Goal: Task Accomplishment & Management: Use online tool/utility

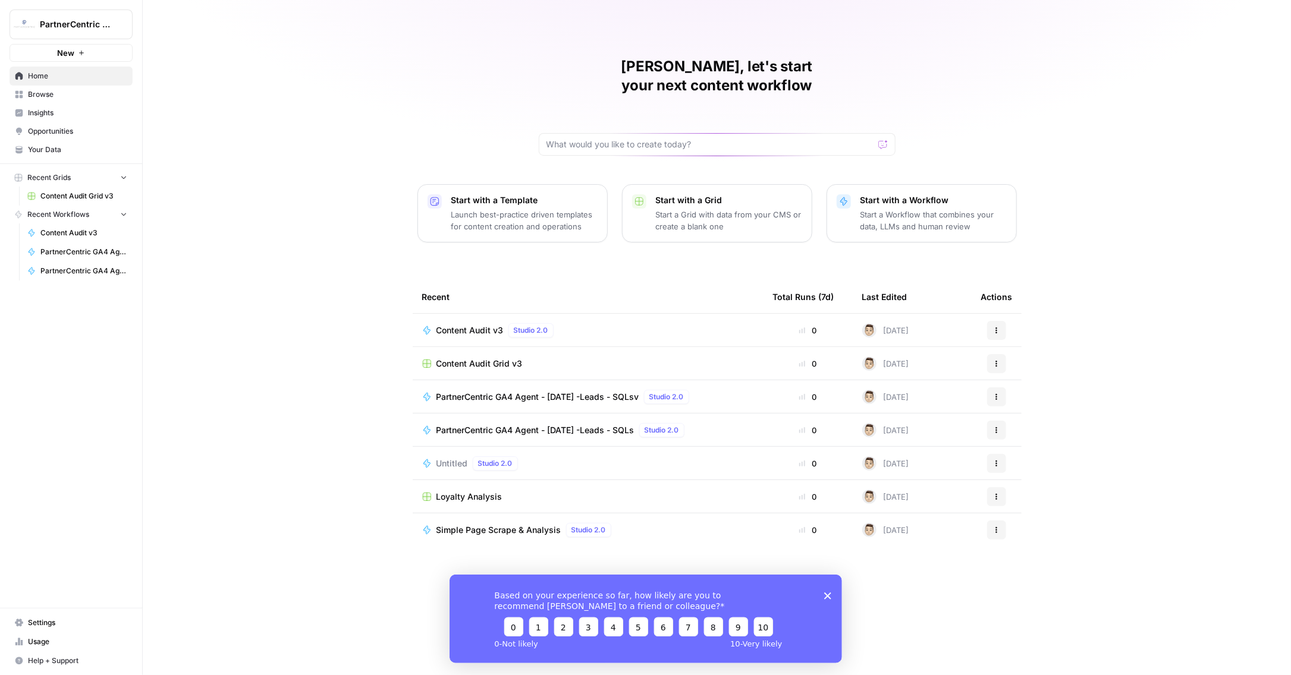
click at [543, 391] on span "PartnerCentric GA4 Agent - [DATE] -Leads - SQLsv" at bounding box center [537, 397] width 203 height 12
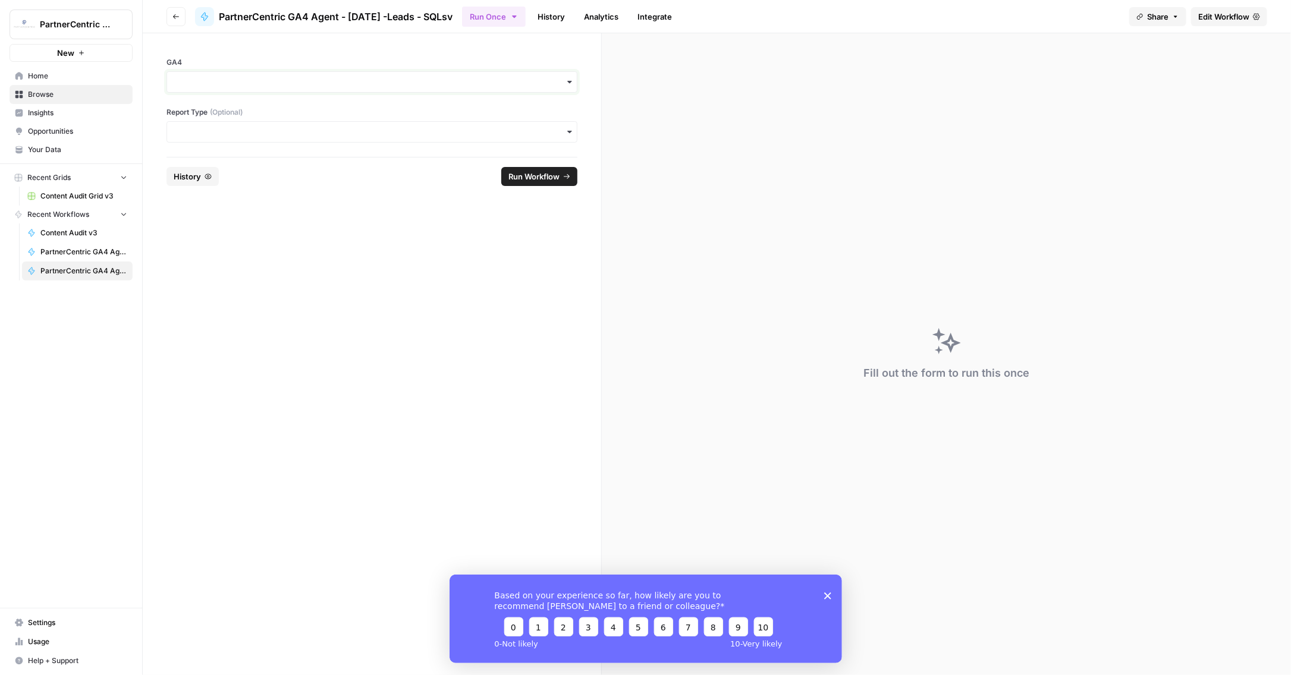
click at [232, 87] on input "GA4" at bounding box center [371, 82] width 395 height 12
drag, startPoint x: 251, startPoint y: 55, endPoint x: 261, endPoint y: 55, distance: 10.1
click at [254, 55] on div "GA4 Report Type (Optional)" at bounding box center [372, 95] width 458 height 124
click at [1220, 21] on span "Edit Workflow" at bounding box center [1223, 17] width 51 height 12
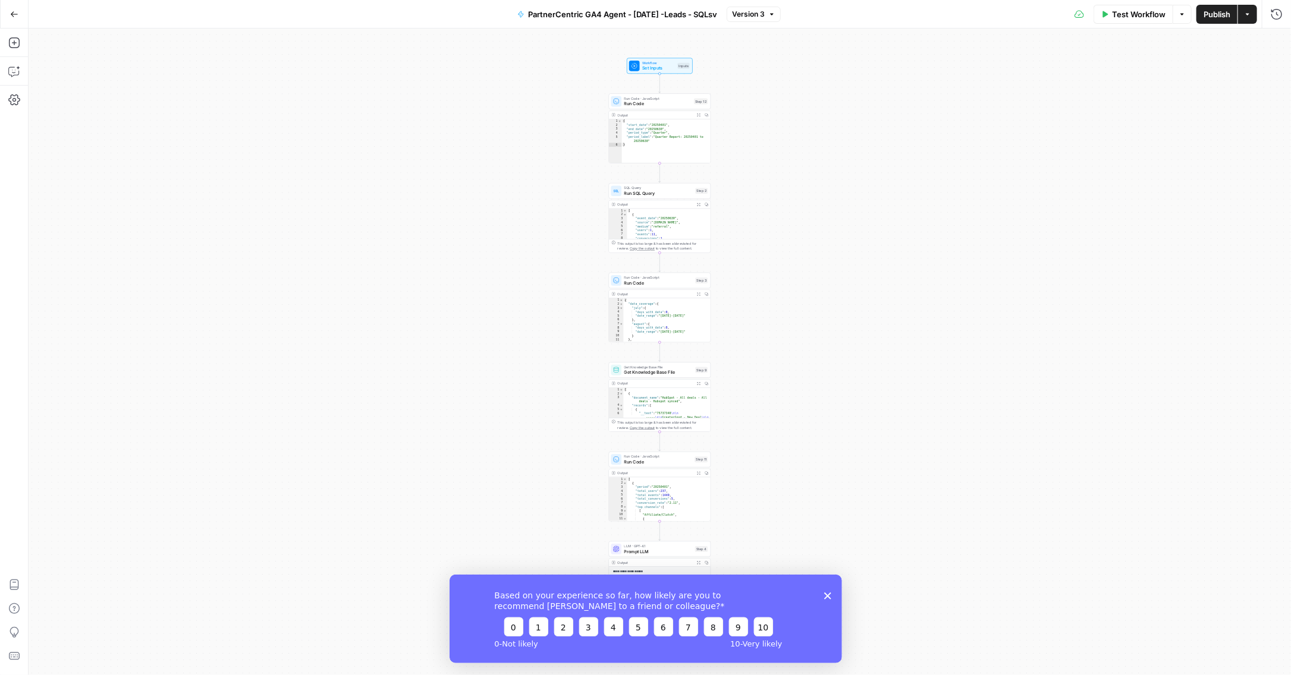
click at [825, 595] on icon "Close survey" at bounding box center [826, 595] width 7 height 7
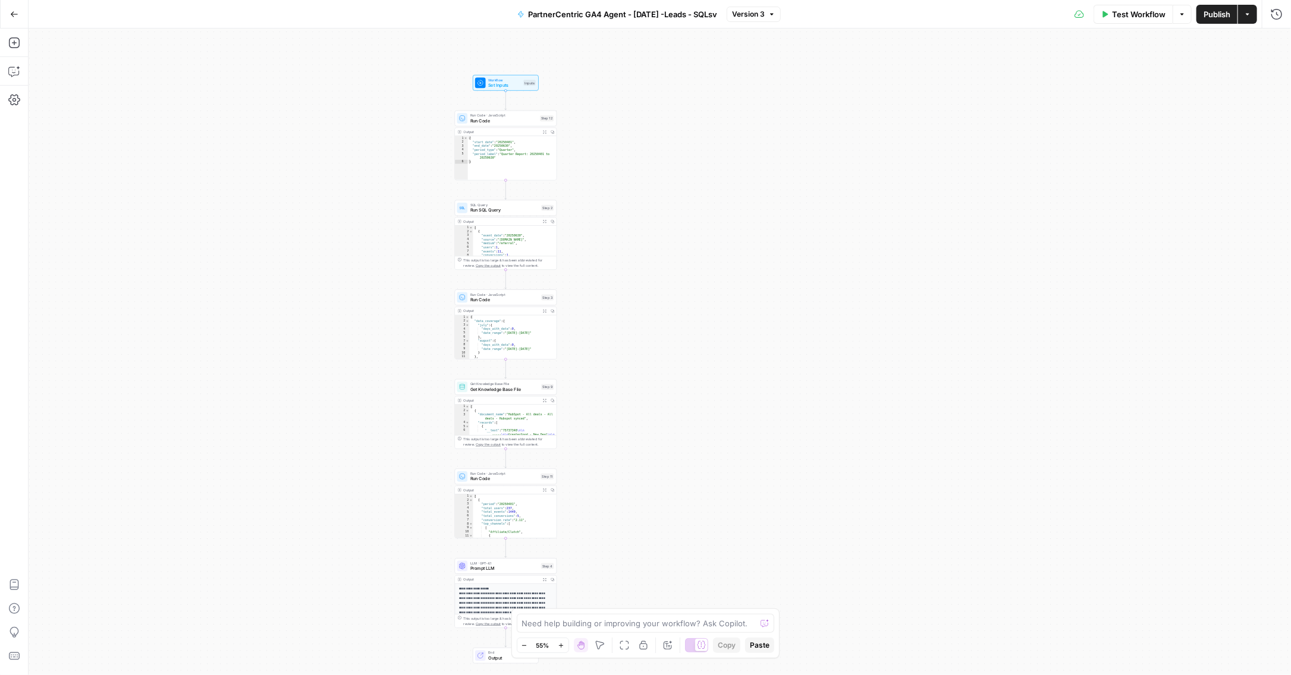
drag, startPoint x: 823, startPoint y: 339, endPoint x: 654, endPoint y: 517, distance: 245.1
click at [656, 517] on div "Workflow Set Inputs Inputs Run Code · JavaScript Run Code Step 12 Output Expand…" at bounding box center [660, 352] width 1262 height 647
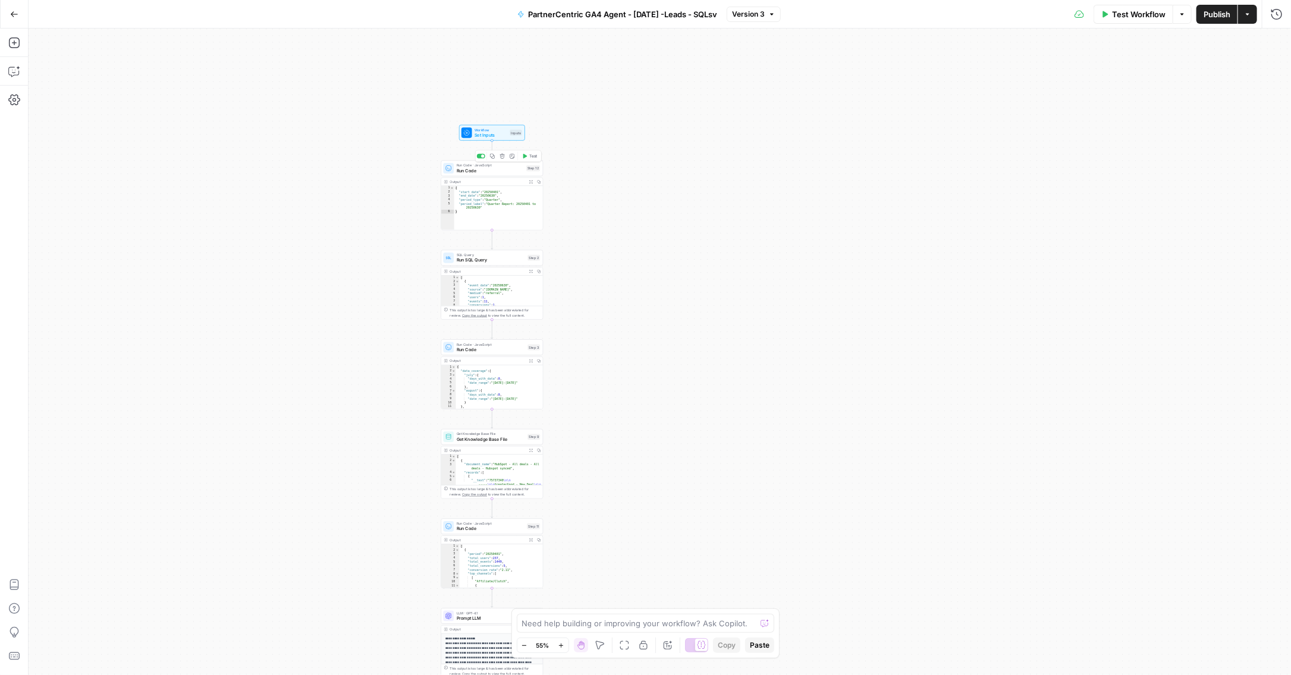
click at [473, 172] on span "Run Code" at bounding box center [490, 171] width 67 height 7
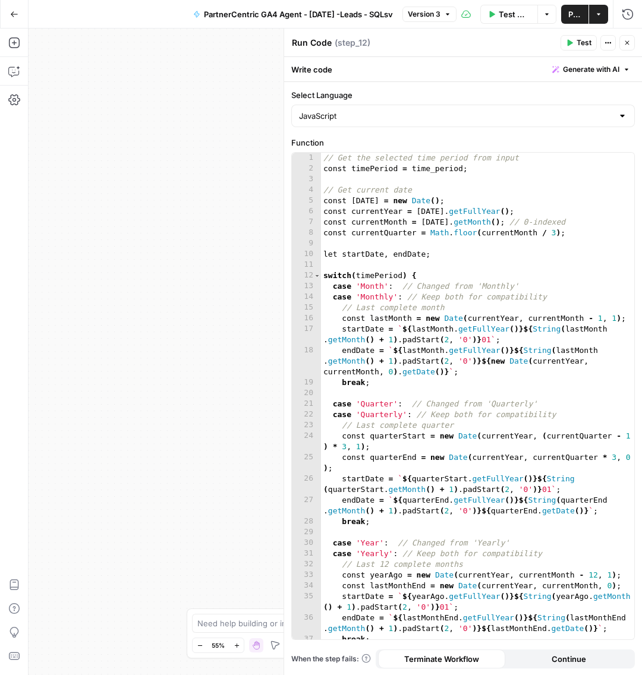
click at [631, 42] on icon "button" at bounding box center [627, 42] width 7 height 7
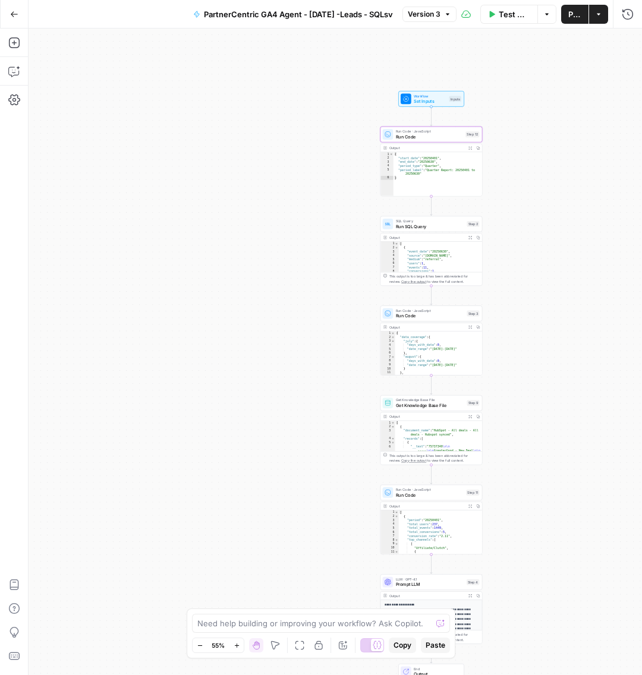
drag, startPoint x: 309, startPoint y: 273, endPoint x: 248, endPoint y: 241, distance: 68.9
click at [248, 240] on div "Workflow Set Inputs Inputs Run Code · JavaScript Run Code Step 12 Output Expand…" at bounding box center [335, 352] width 613 height 647
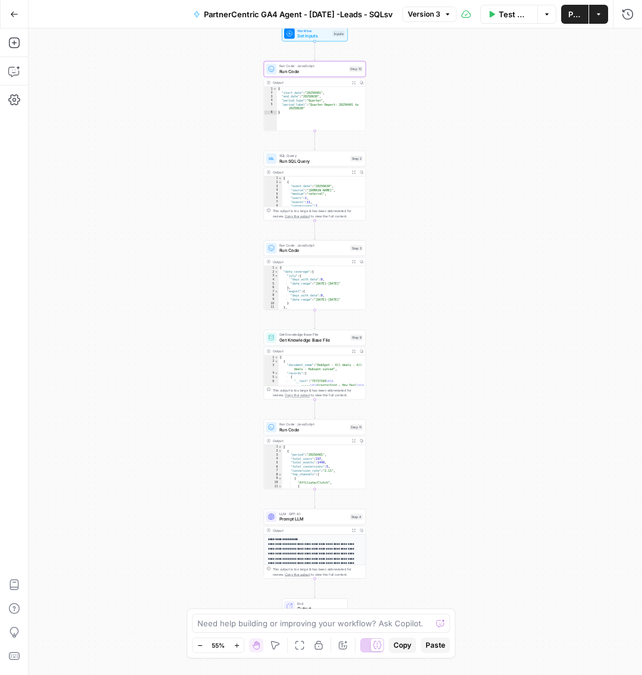
drag, startPoint x: 544, startPoint y: 506, endPoint x: 430, endPoint y: 446, distance: 128.4
click at [430, 446] on div "Workflow Set Inputs Inputs Run Code · JavaScript Run Code Step 12 Output Expand…" at bounding box center [335, 352] width 613 height 647
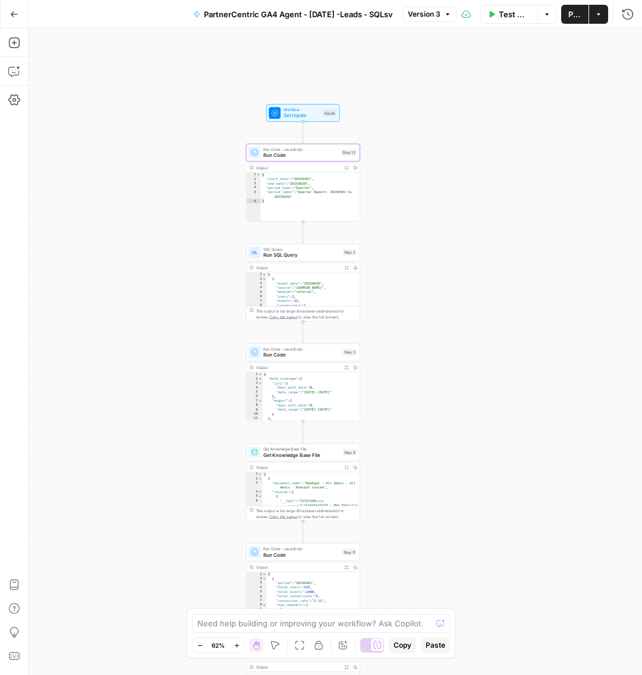
drag, startPoint x: 398, startPoint y: 78, endPoint x: 379, endPoint y: 184, distance: 108.2
click at [408, 191] on div "Workflow Set Inputs Inputs Run Code · JavaScript Run Code Step 12 Output Expand…" at bounding box center [335, 352] width 613 height 647
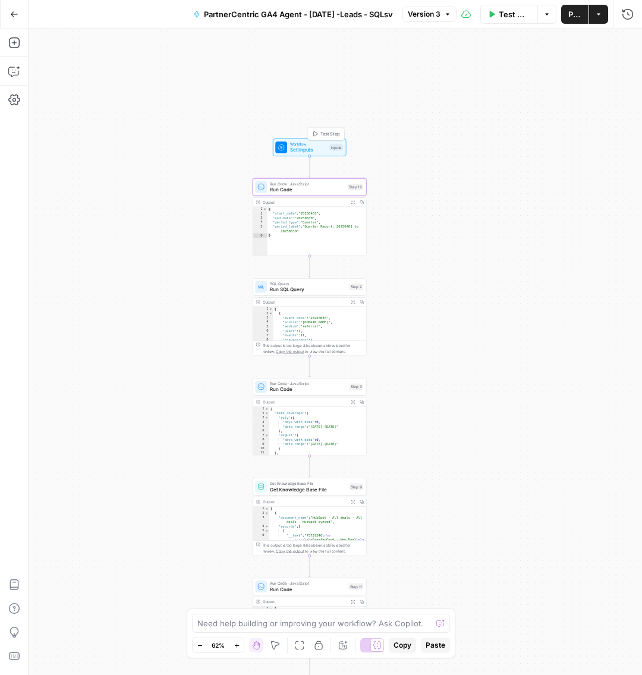
click at [313, 141] on span "Workflow" at bounding box center [308, 144] width 36 height 6
click at [306, 151] on span "Set Inputs" at bounding box center [308, 149] width 36 height 7
click at [490, 134] on div "Workflow Set Inputs Inputs Run Code · JavaScript Run Code Step 12 Output Expand…" at bounding box center [335, 352] width 613 height 647
click at [294, 145] on span "Set Inputs" at bounding box center [308, 148] width 36 height 7
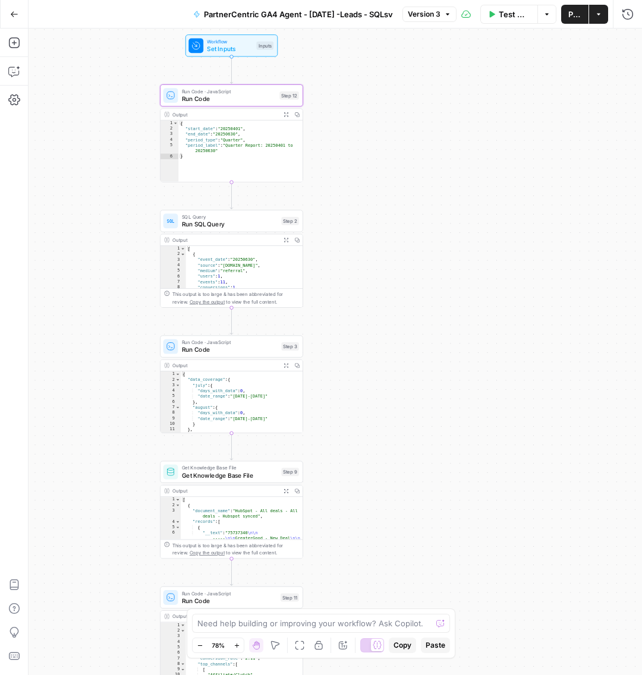
click at [416, 103] on div "Workflow Set Inputs Inputs Run Code · JavaScript Run Code Step 12 Output Expand…" at bounding box center [335, 352] width 613 height 647
click at [247, 104] on div "Run Code · JavaScript Run Code Step 12 Copy step Delete step Add Note Test" at bounding box center [231, 95] width 143 height 22
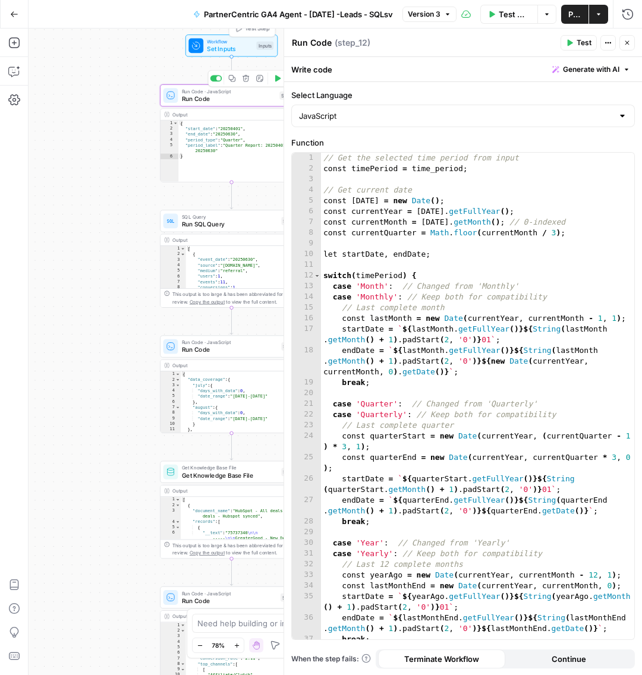
click at [225, 51] on span "Set Inputs" at bounding box center [230, 49] width 46 height 10
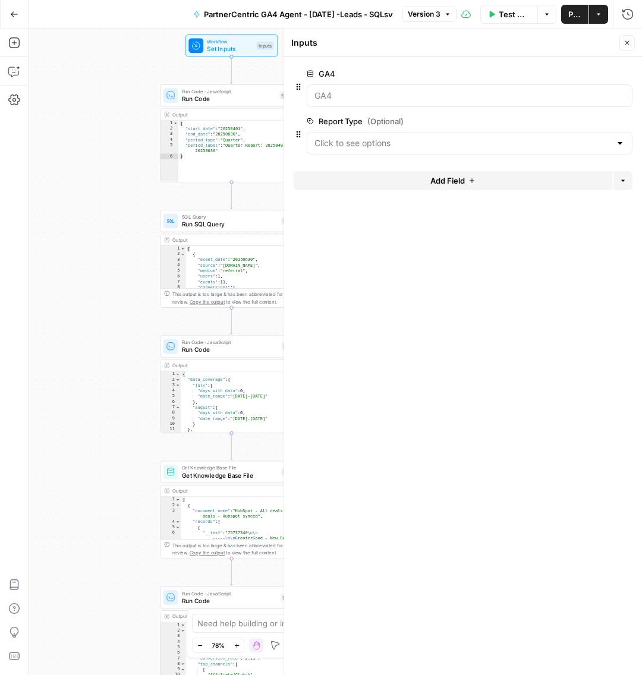
click at [358, 136] on div at bounding box center [470, 143] width 326 height 23
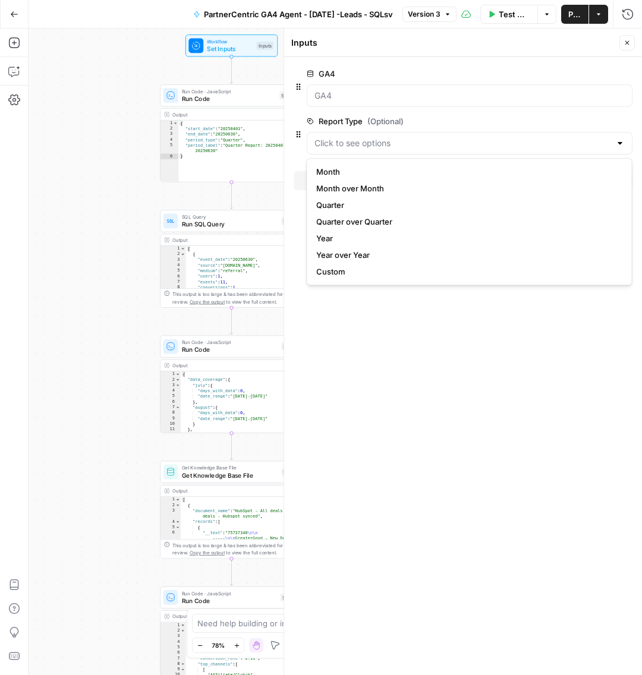
click at [552, 319] on form "GA4 edit field Delete group Report Type (Optional) edit field Delete group Add …" at bounding box center [463, 366] width 358 height 619
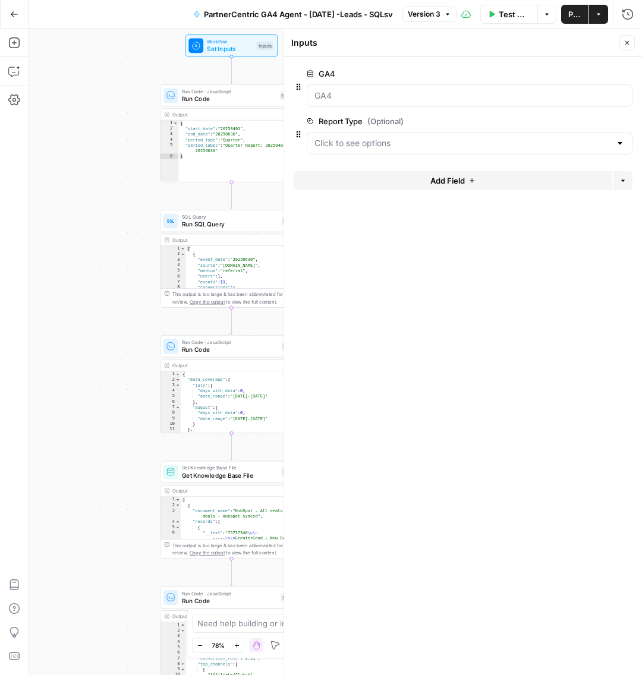
click at [463, 175] on span "Add Field" at bounding box center [447, 181] width 34 height 12
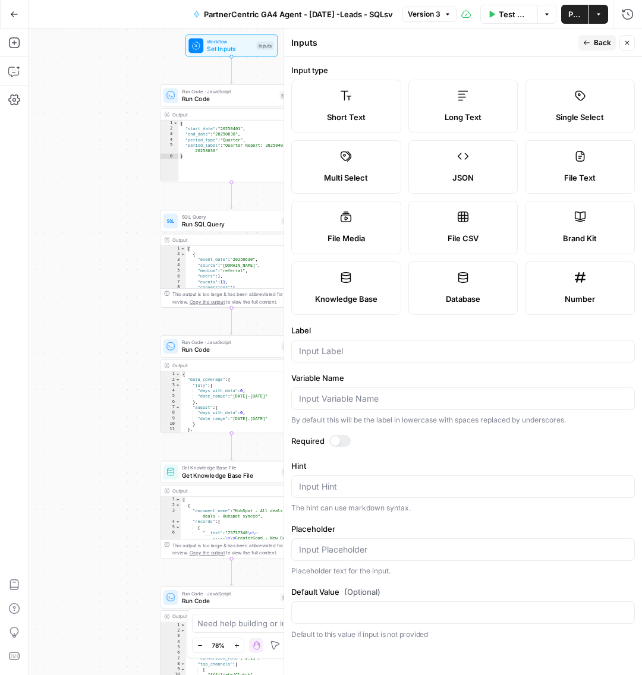
click at [628, 44] on icon "button" at bounding box center [627, 42] width 7 height 7
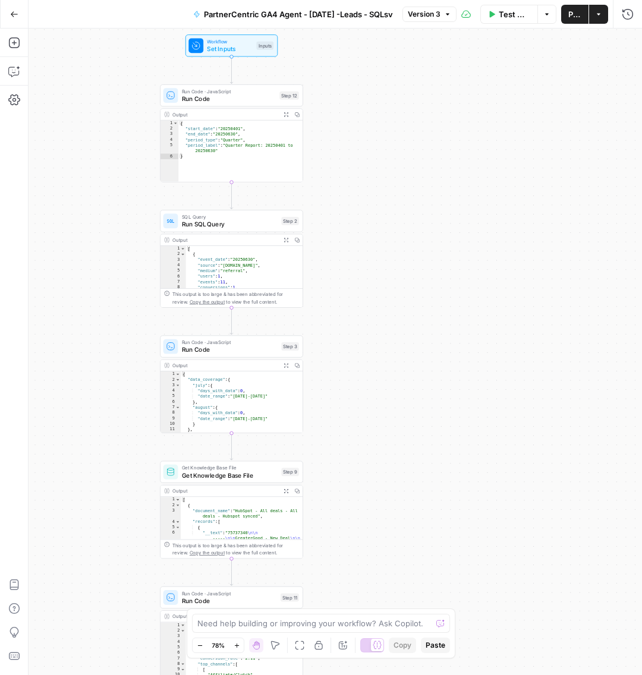
click at [231, 46] on span "Set Inputs" at bounding box center [230, 49] width 46 height 10
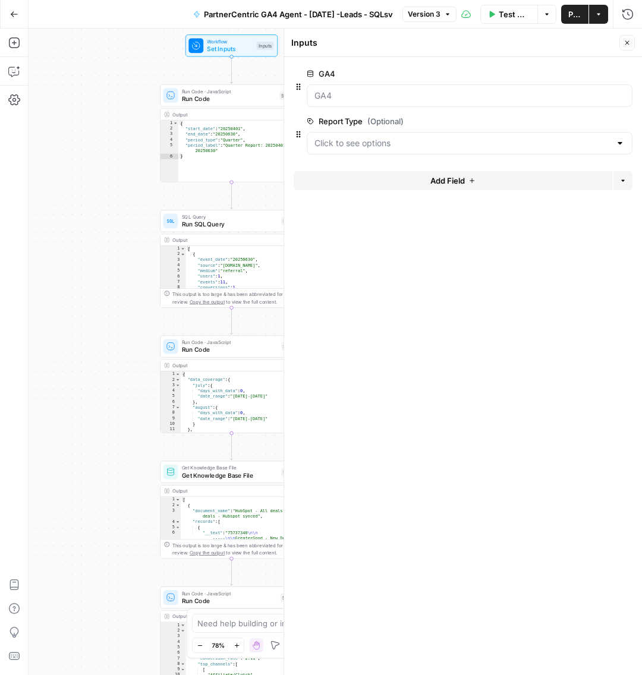
click at [364, 173] on button "Add Field" at bounding box center [453, 180] width 319 height 19
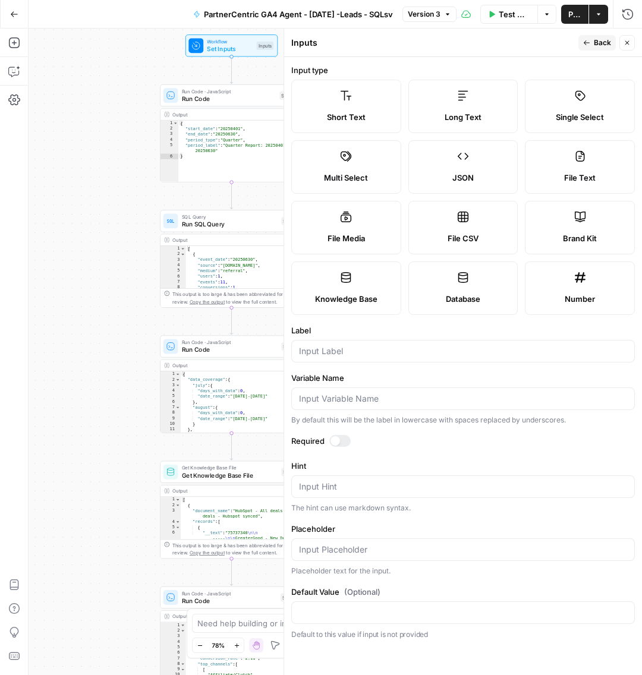
click at [631, 44] on button "Close" at bounding box center [626, 42] width 15 height 15
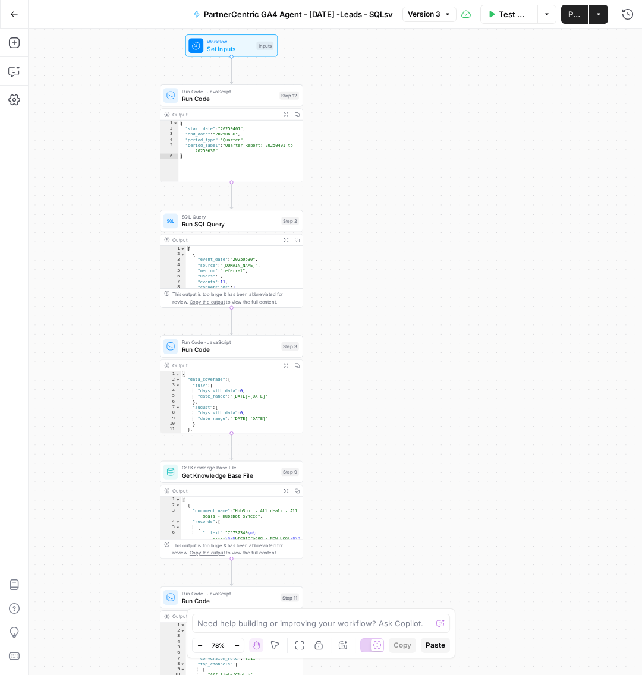
click at [240, 41] on span "Workflow" at bounding box center [230, 41] width 46 height 7
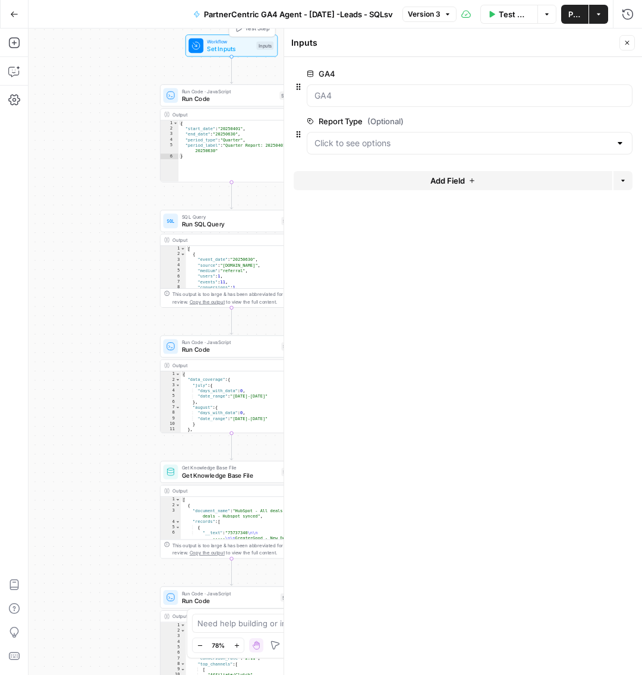
click at [338, 134] on div at bounding box center [470, 143] width 326 height 23
click at [504, 348] on form "GA4 edit field Delete group Report Type (Optional) edit field Delete group Add …" at bounding box center [463, 366] width 358 height 619
click at [215, 105] on div "Run Code · JavaScript Run Code Step 12 Copy step Delete step Add Note Test" at bounding box center [231, 95] width 143 height 22
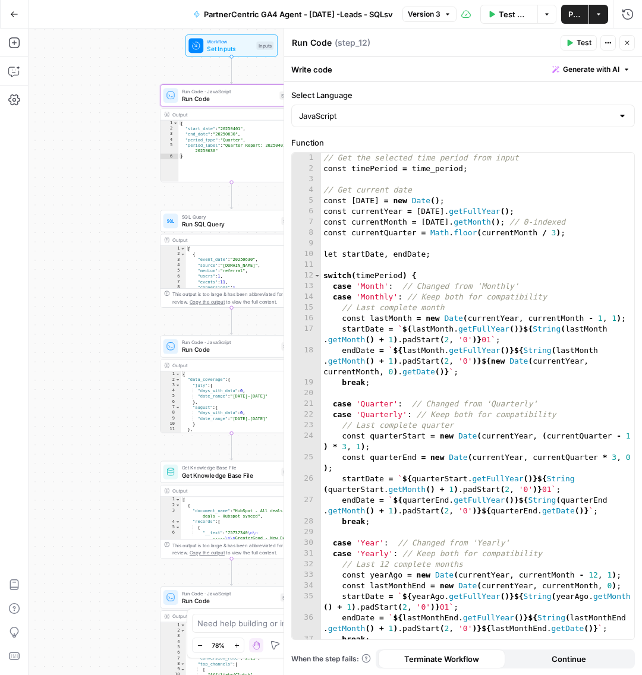
click at [484, 264] on div "// Get the selected time period from input const timePeriod = time_period ; // …" at bounding box center [478, 407] width 314 height 509
paste textarea
type textarea "**"
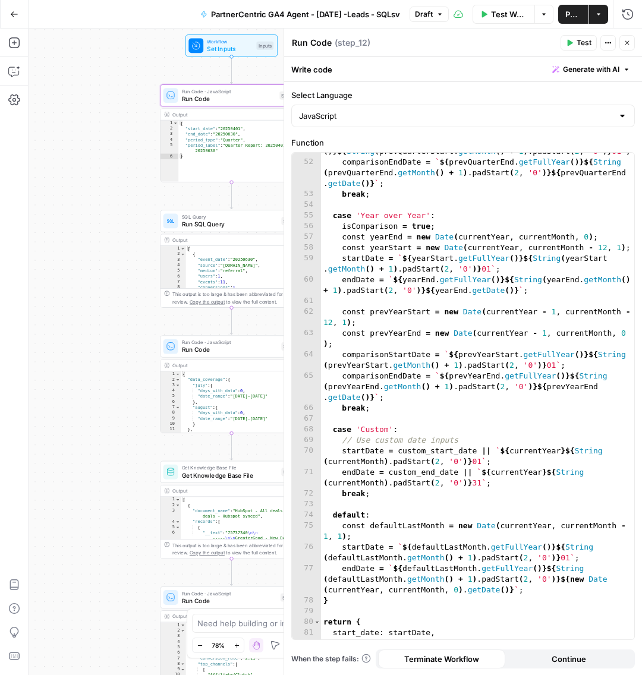
scroll to position [925, 0]
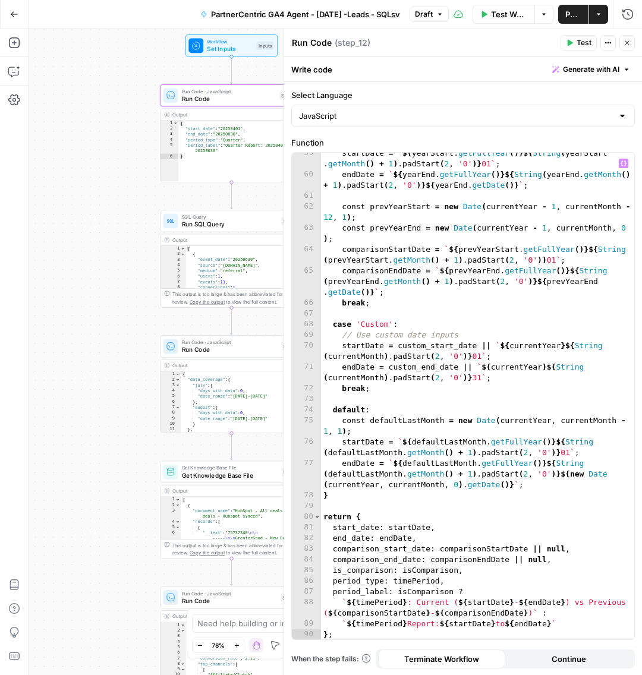
click at [175, 559] on div "Workflow Set Inputs Inputs Run Code · JavaScript Run Code Step 12 Output Expand…" at bounding box center [335, 352] width 613 height 647
click at [177, 574] on div "Workflow Set Inputs Inputs Run Code · JavaScript Run Code Step 12 Output Expand…" at bounding box center [335, 352] width 613 height 647
click at [575, 48] on button "Test" at bounding box center [579, 42] width 36 height 15
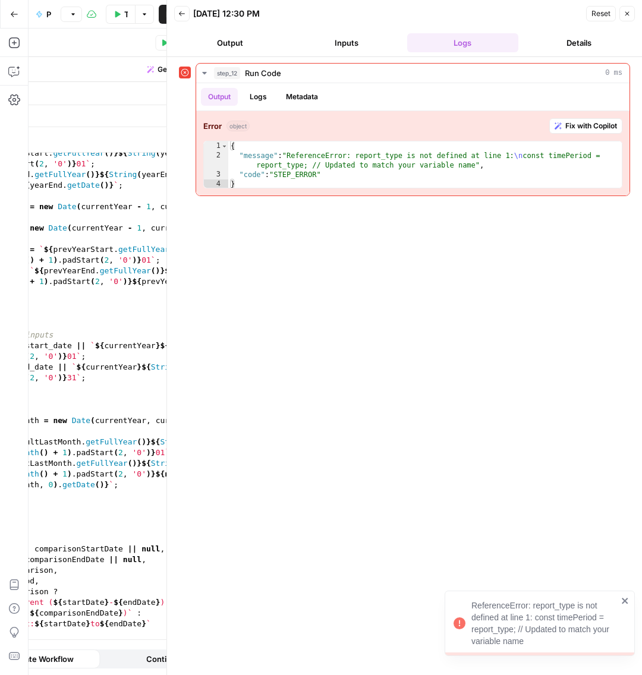
click at [630, 600] on div "ReferenceError: report_type is not defined at line 1: const timePeriod = report…" at bounding box center [540, 623] width 190 height 65
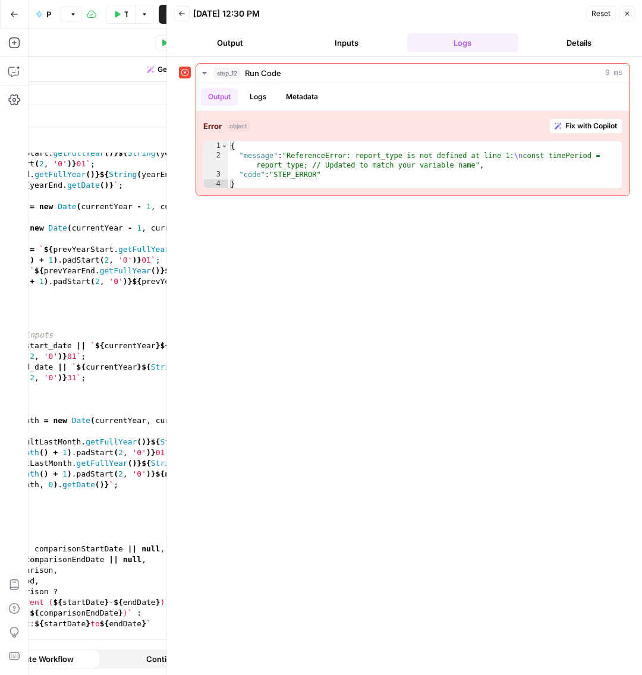
click at [629, 15] on icon "button" at bounding box center [627, 13] width 7 height 7
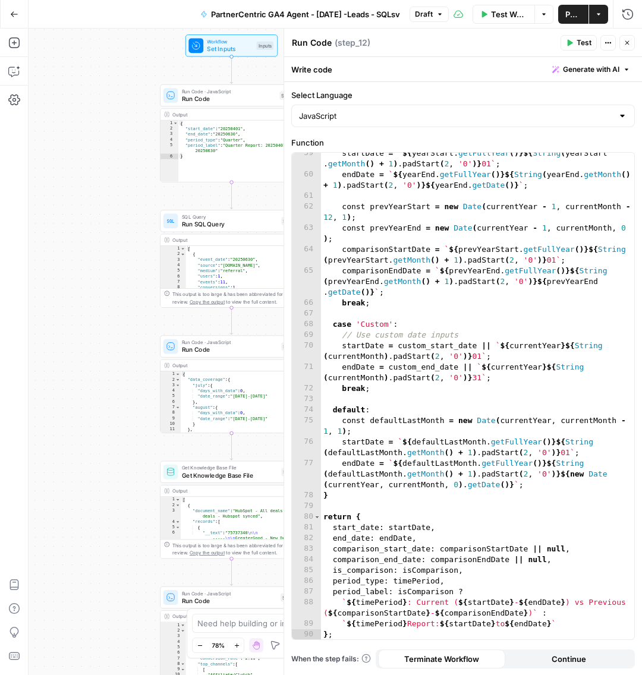
click at [229, 44] on span "Set Inputs" at bounding box center [230, 49] width 46 height 10
click at [520, 21] on button "Test Workflow" at bounding box center [504, 14] width 62 height 19
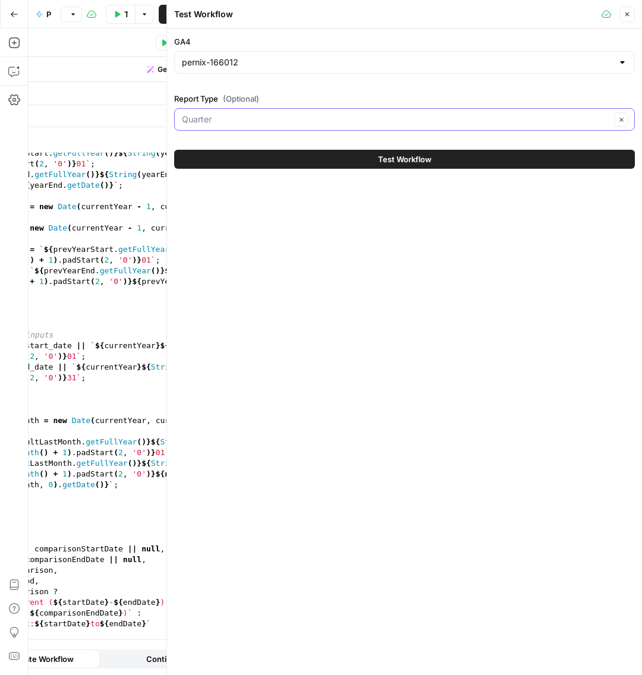
click at [288, 124] on input "Report Type (Optional)" at bounding box center [396, 120] width 429 height 12
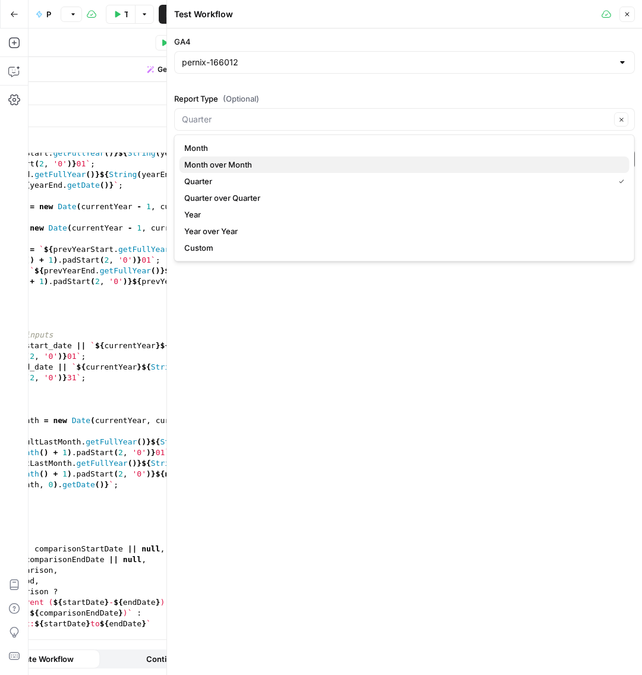
click at [278, 166] on span "Month over Month" at bounding box center [402, 165] width 436 height 12
type input "Month over Month"
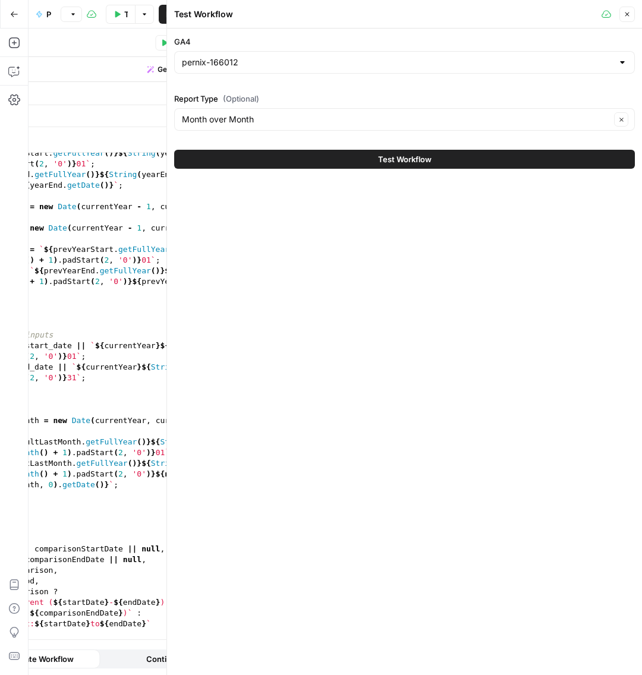
click at [282, 159] on button "Test Workflow" at bounding box center [404, 159] width 461 height 19
click at [390, 165] on button "Test Workflow" at bounding box center [404, 159] width 461 height 19
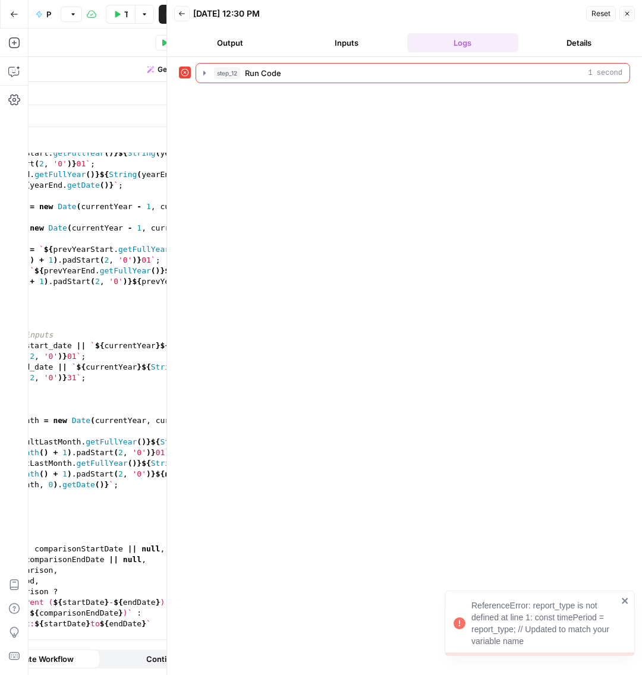
click at [624, 600] on icon "close" at bounding box center [625, 601] width 6 height 6
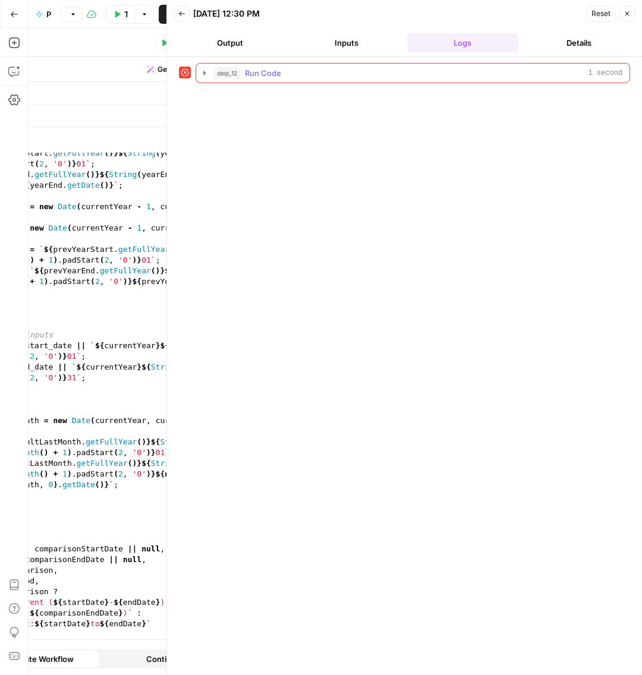
click at [207, 72] on icon "button" at bounding box center [205, 73] width 10 height 10
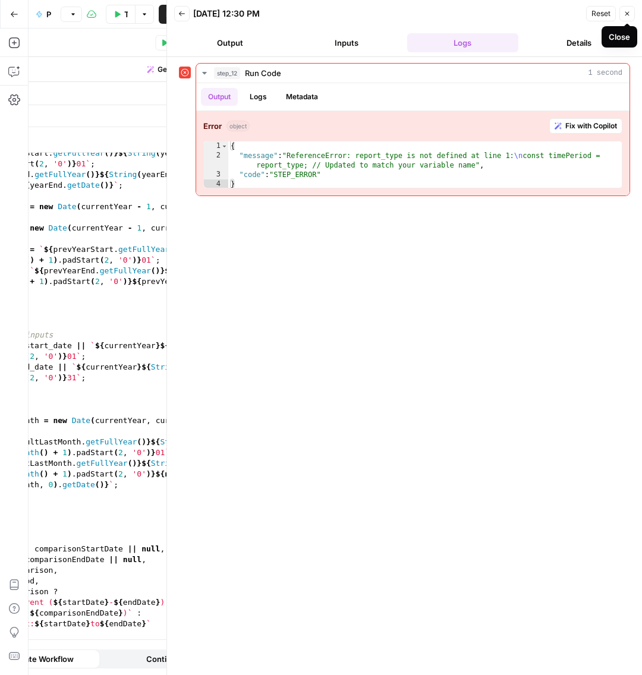
click at [631, 16] on button "Close" at bounding box center [626, 13] width 15 height 15
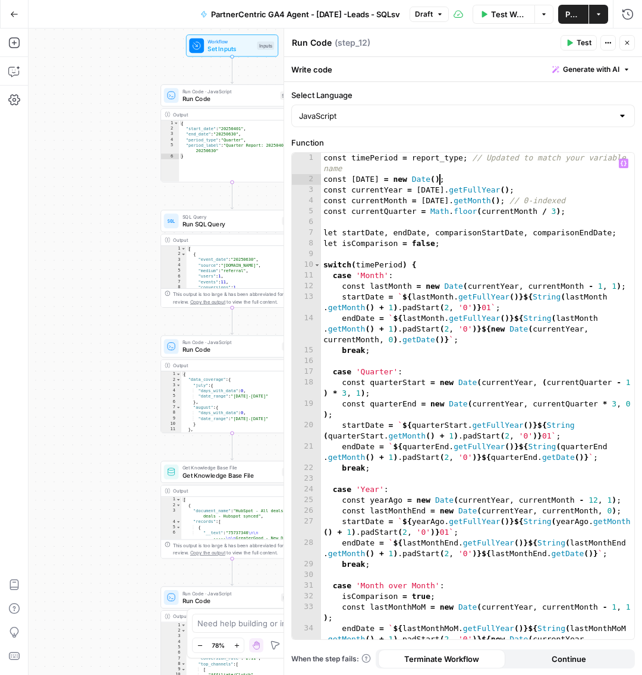
click at [443, 179] on div "const timePeriod = report_type ; // Updated to match your variable name const t…" at bounding box center [478, 423] width 314 height 541
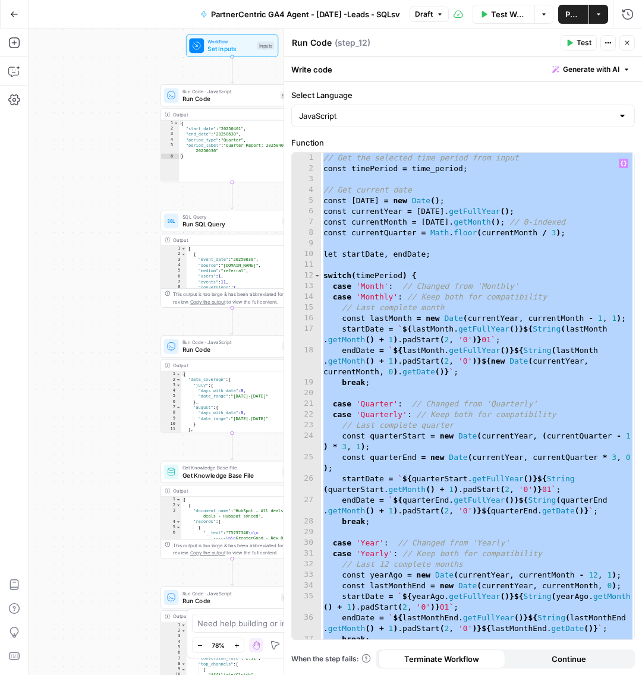
click at [469, 182] on div "// Get the selected time period from input const timePeriod = time_period ; // …" at bounding box center [478, 407] width 314 height 509
click at [465, 195] on div "// Get the selected time period from input const timePeriod = time_period ; // …" at bounding box center [478, 407] width 314 height 509
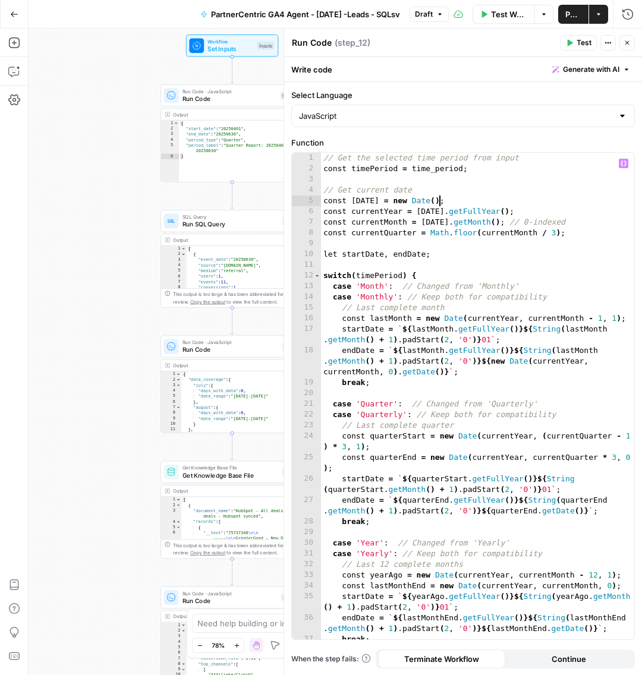
click at [470, 190] on div "// Get the selected time period from input const timePeriod = time_period ; // …" at bounding box center [478, 407] width 314 height 509
click at [488, 187] on div "// Get the selected time period from input const timePeriod = time_period ; // …" at bounding box center [478, 407] width 314 height 509
paste textarea
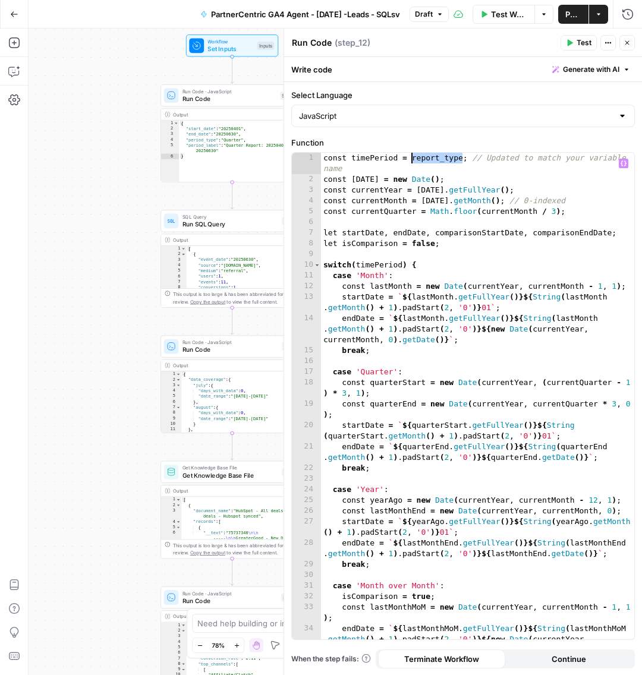
drag, startPoint x: 460, startPoint y: 161, endPoint x: 413, endPoint y: 157, distance: 47.1
click at [413, 157] on div "const timePeriod = report_type ; // Updated to match your variable name const t…" at bounding box center [478, 423] width 314 height 541
type textarea "**********"
click at [583, 45] on span "Test" at bounding box center [584, 42] width 15 height 11
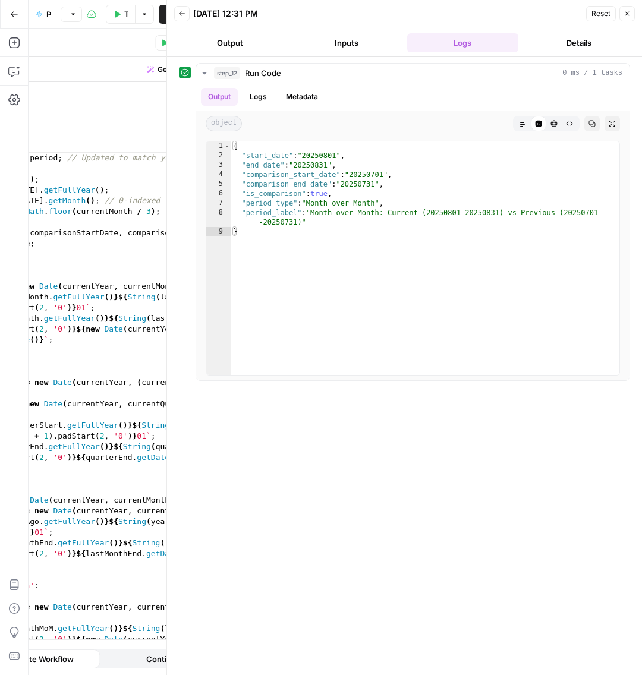
click at [629, 12] on icon "button" at bounding box center [627, 14] width 4 height 4
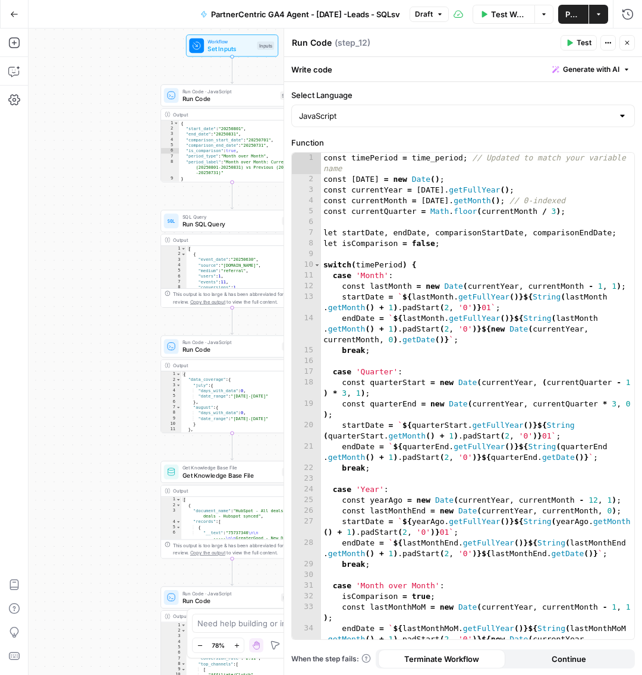
click at [250, 54] on div "Workflow Set Inputs Inputs Test Step" at bounding box center [232, 45] width 92 height 22
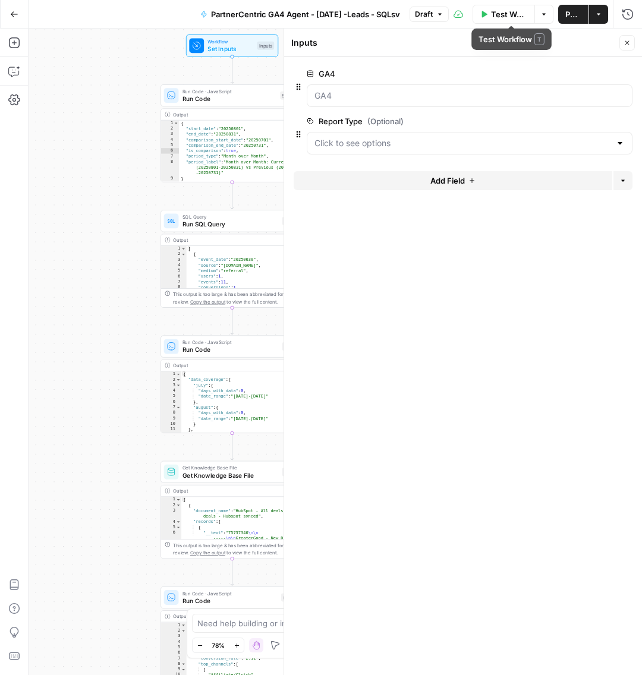
click at [496, 18] on button "Test Workflow" at bounding box center [504, 14] width 62 height 19
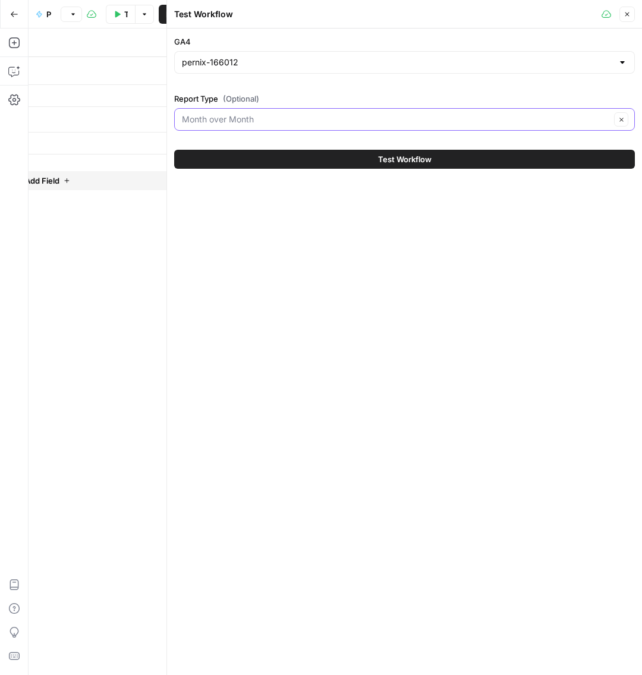
click at [293, 118] on input "Report Type (Optional)" at bounding box center [396, 120] width 429 height 12
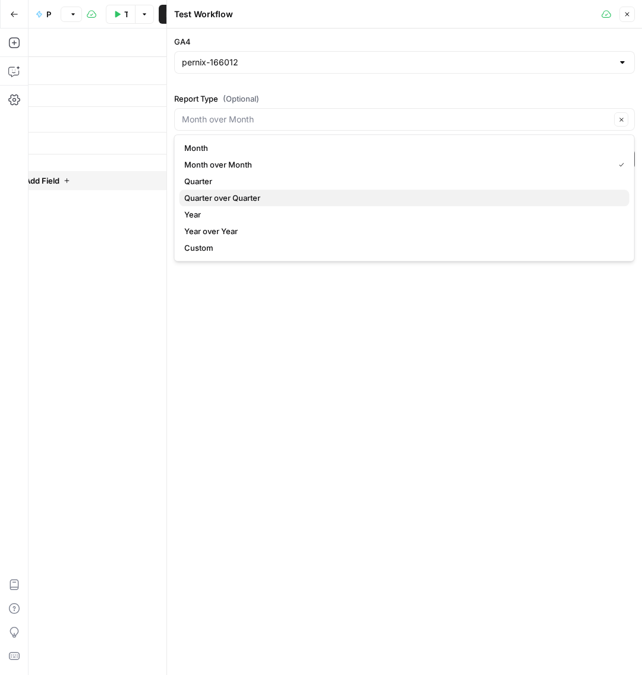
click at [278, 197] on span "Quarter over Quarter" at bounding box center [402, 198] width 436 height 12
type input "Quarter over Quarter"
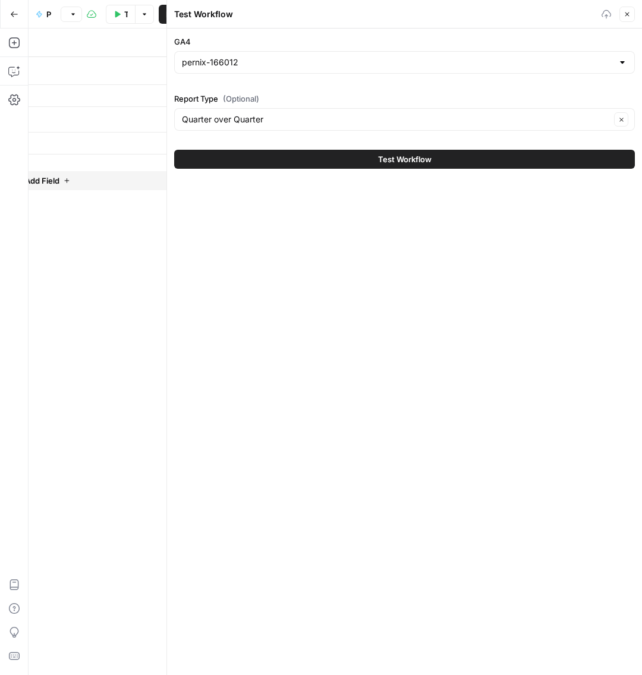
click at [273, 163] on button "Test Workflow" at bounding box center [404, 159] width 461 height 19
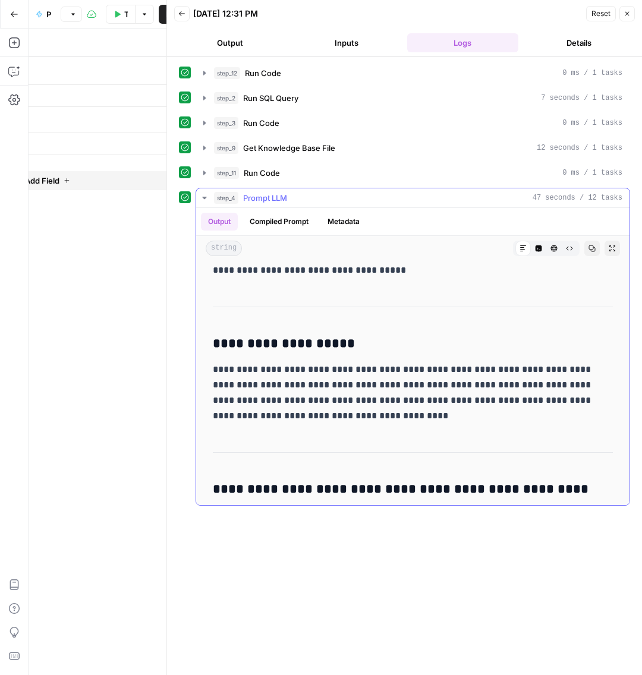
scroll to position [208, 0]
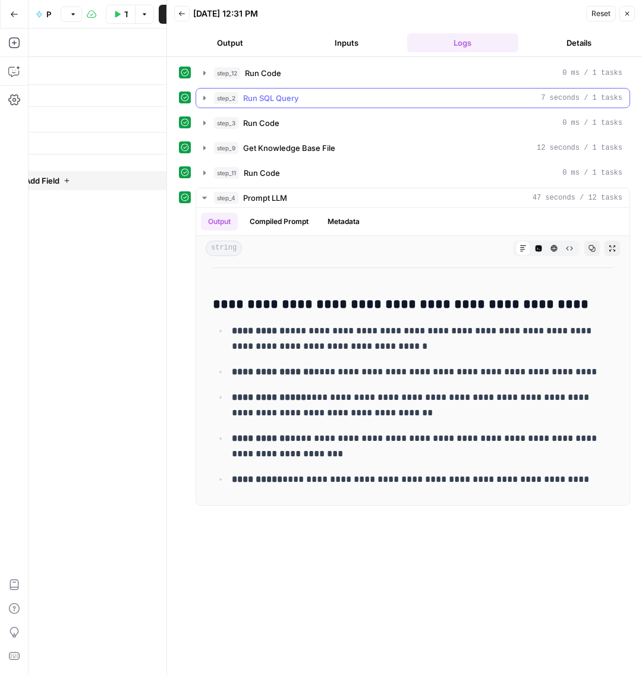
click at [276, 92] on span "Run SQL Query" at bounding box center [270, 98] width 55 height 12
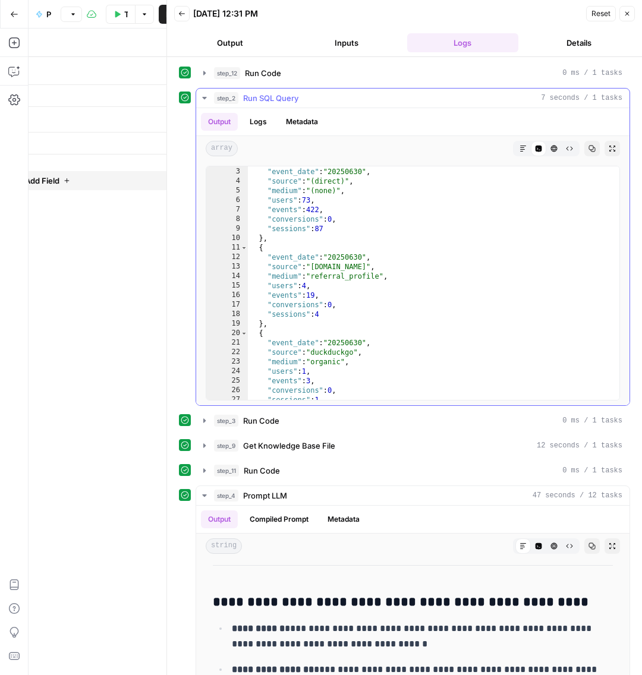
scroll to position [0, 0]
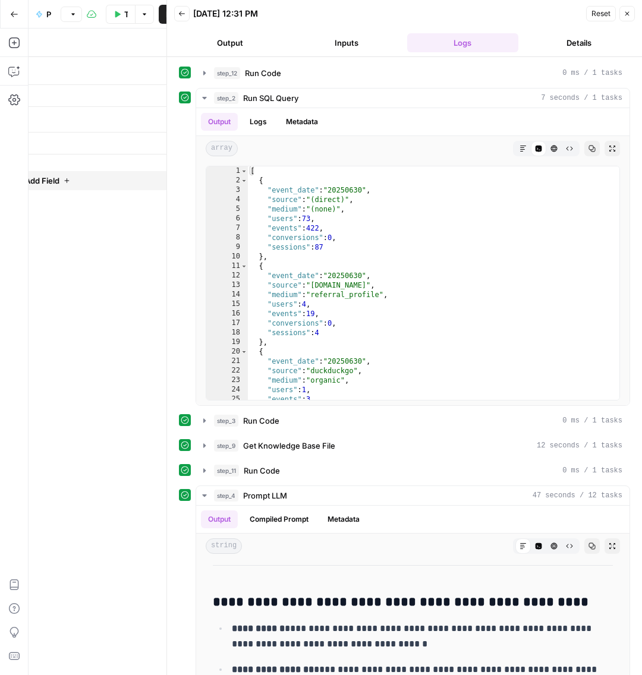
click at [336, 16] on div "09/16/25 at 12:31 PM" at bounding box center [387, 14] width 389 height 12
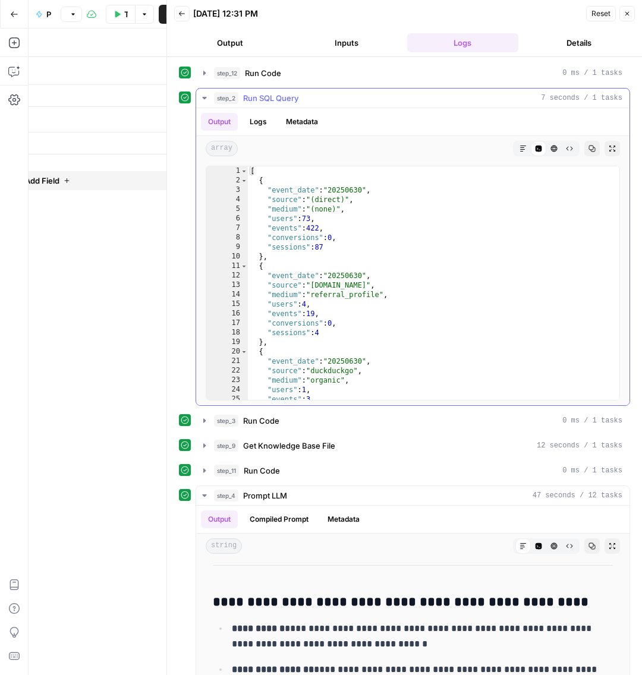
click at [207, 96] on icon "button" at bounding box center [205, 98] width 10 height 10
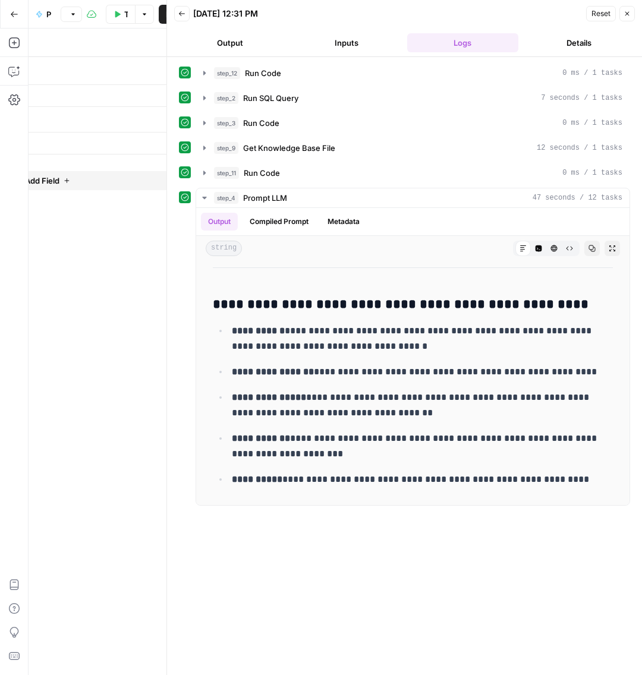
click at [632, 17] on button "Close" at bounding box center [626, 13] width 15 height 15
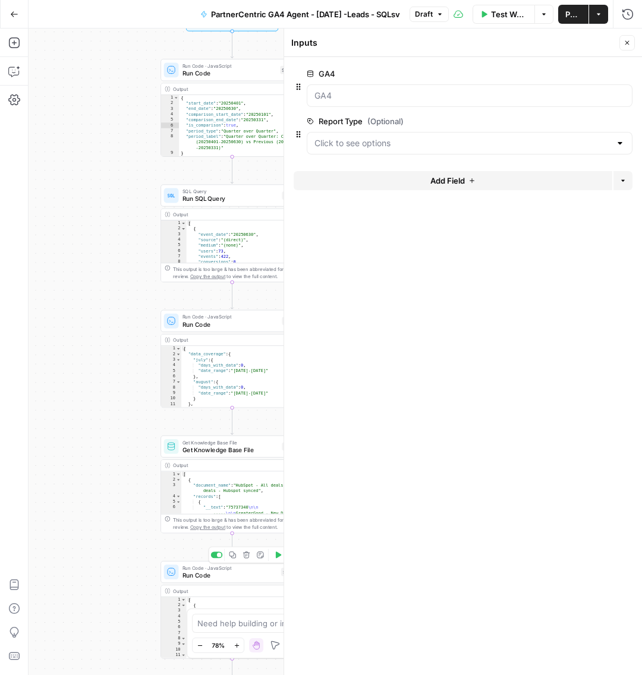
click at [224, 578] on span "Run Code" at bounding box center [229, 576] width 95 height 10
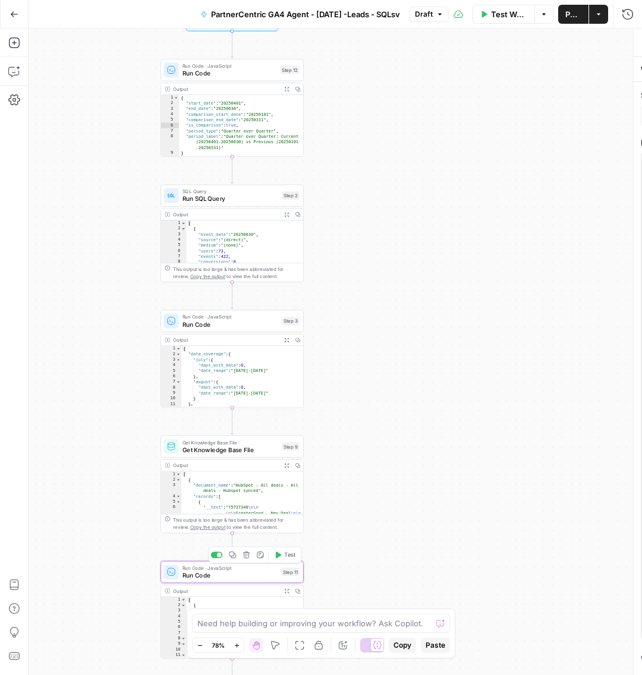
type textarea "Run Code"
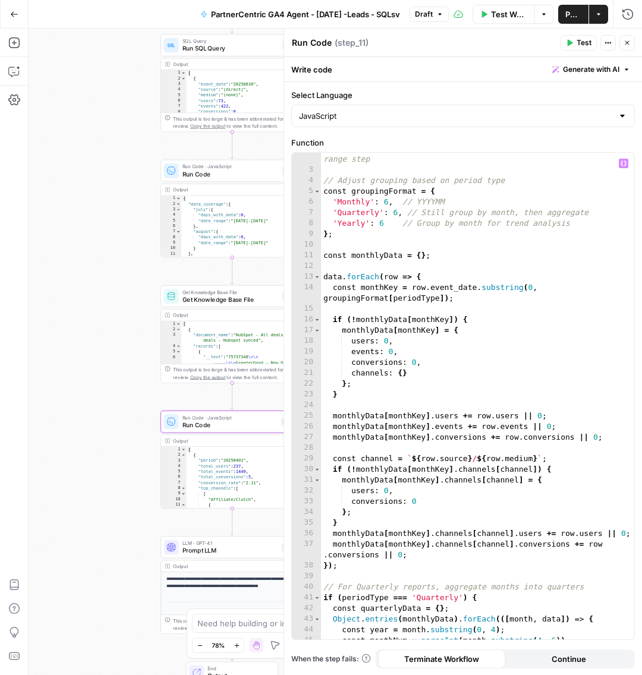
scroll to position [82, 0]
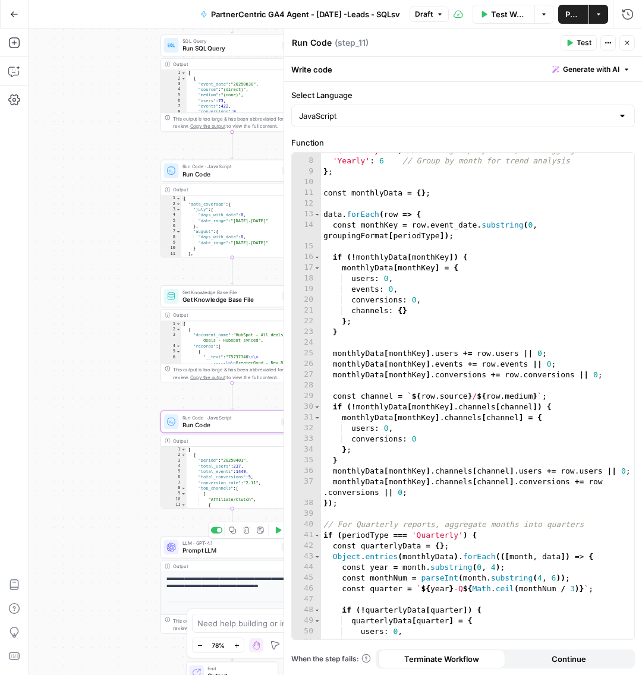
click at [230, 553] on span "Prompt LLM" at bounding box center [230, 551] width 96 height 10
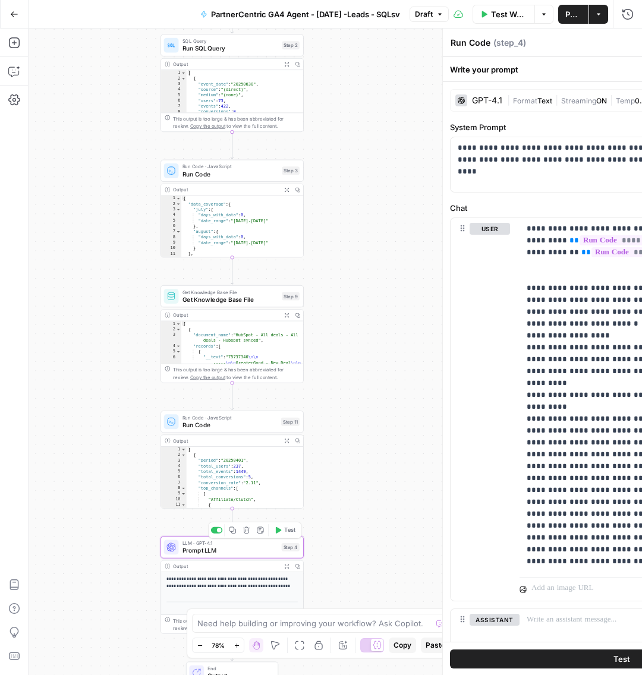
type textarea "Prompt LLM"
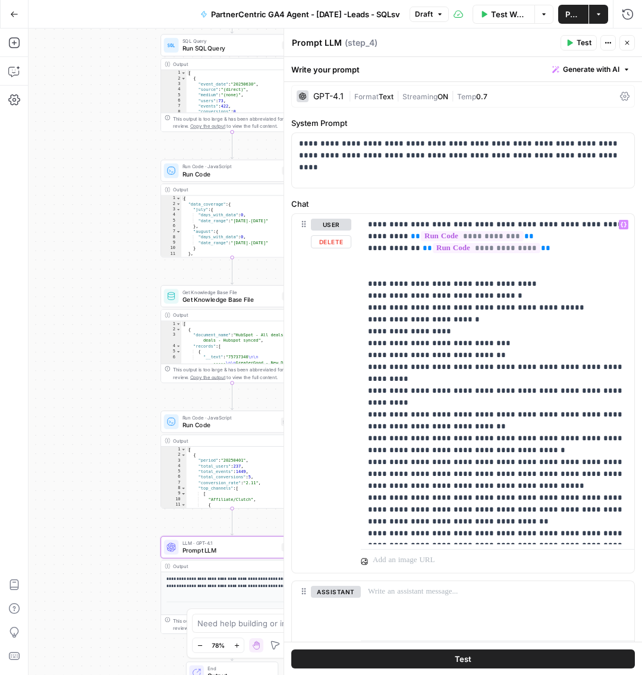
scroll to position [0, 0]
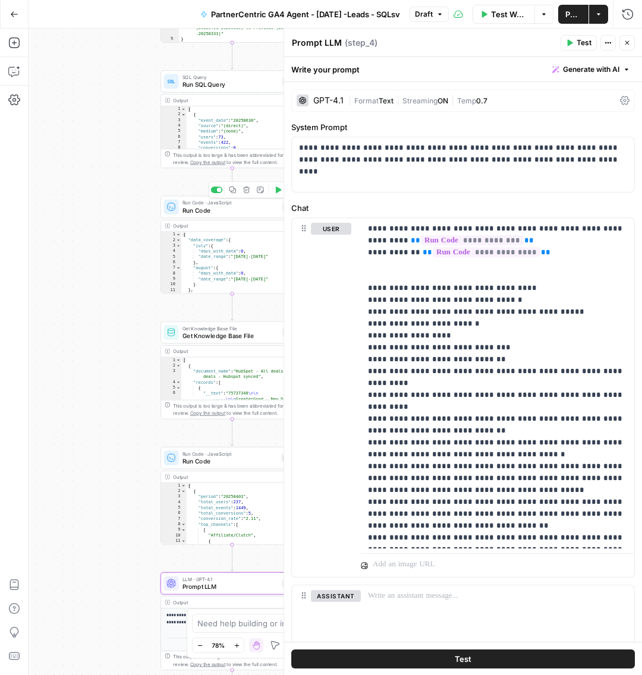
click at [234, 213] on span "Run Code" at bounding box center [230, 211] width 96 height 10
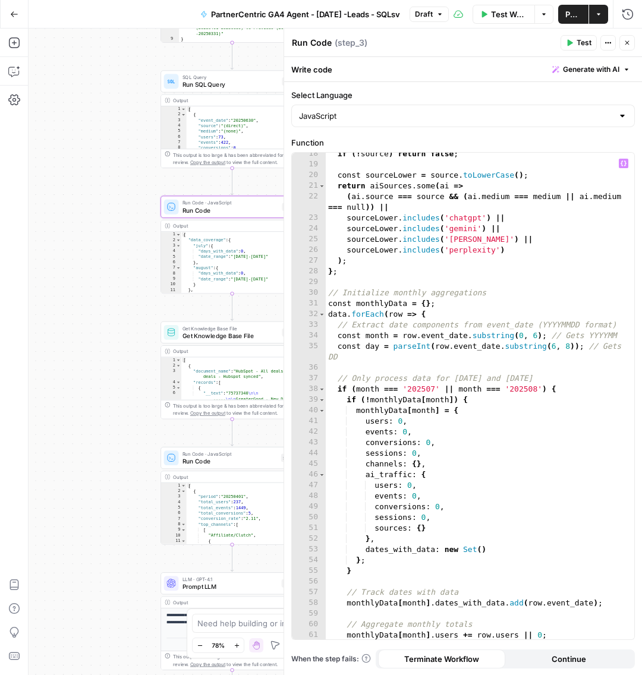
scroll to position [226, 0]
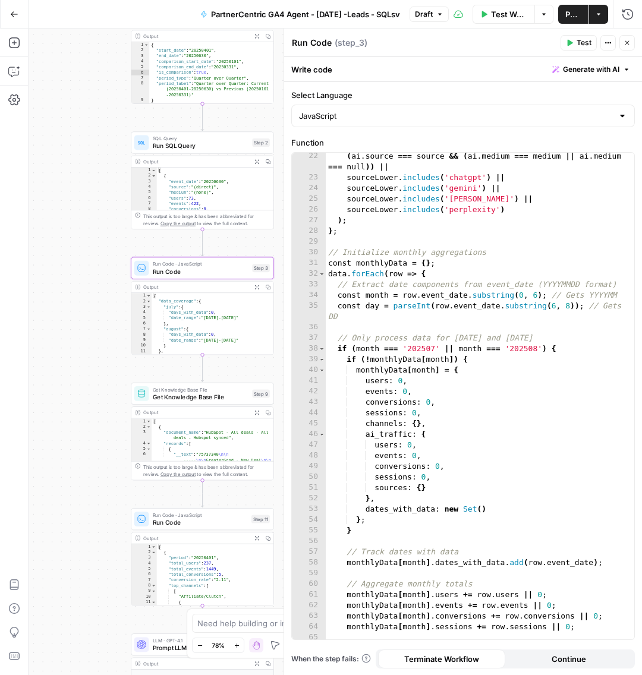
drag, startPoint x: 105, startPoint y: 166, endPoint x: 66, endPoint y: 233, distance: 77.3
click at [66, 232] on div "Workflow Set Inputs Inputs Run Code · JavaScript Run Code Step 12 Output Expand…" at bounding box center [335, 352] width 613 height 647
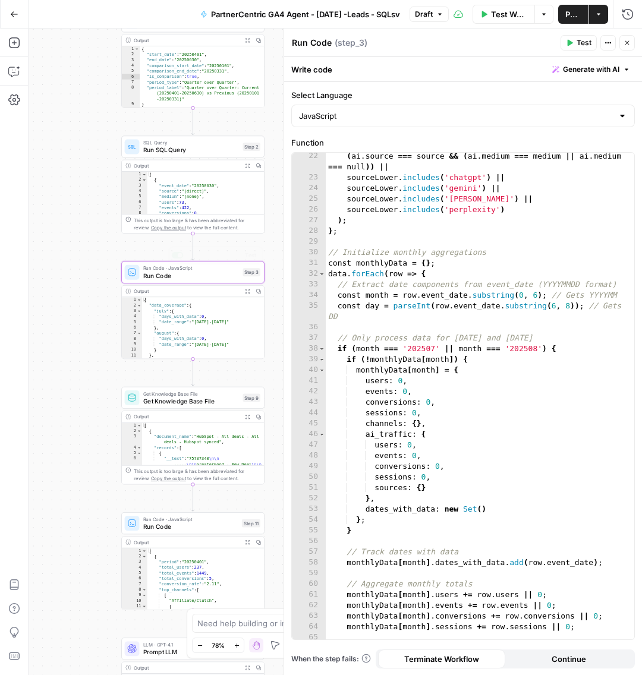
click at [446, 310] on div "( ai . source === source && ( ai . medium === medium || ai . medium === null ))…" at bounding box center [480, 411] width 309 height 520
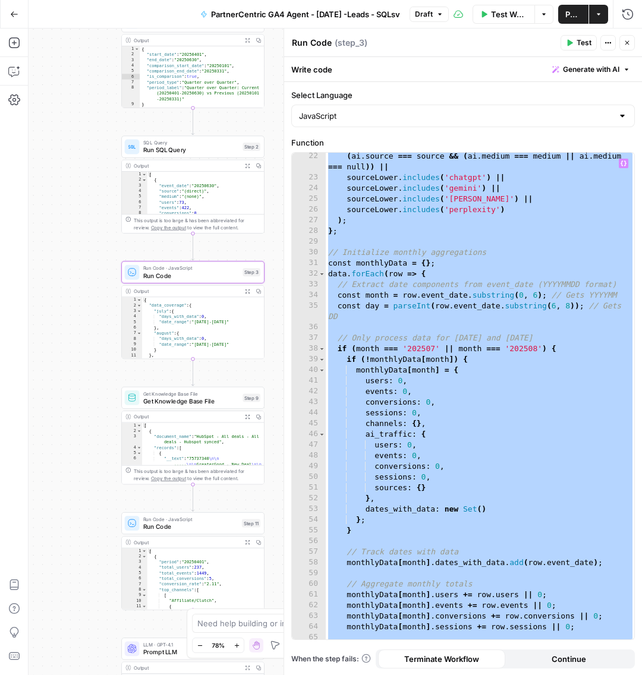
click at [494, 334] on div "( ai . source === source && ( ai . medium === medium || ai . medium === null ))…" at bounding box center [480, 411] width 309 height 520
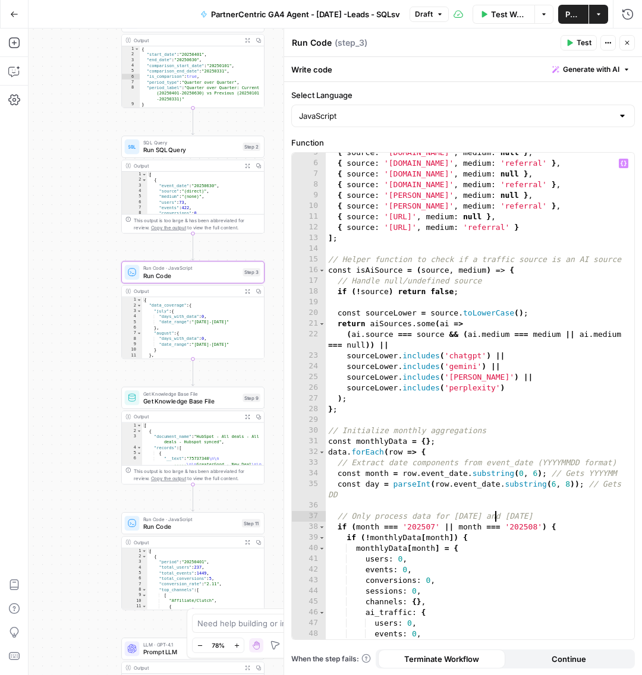
paste textarea
type textarea "**********"
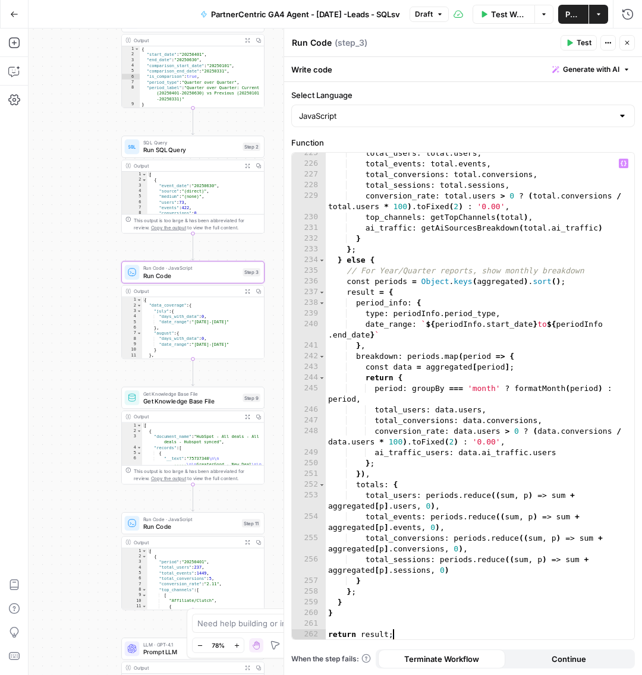
scroll to position [2712, 0]
click at [573, 40] on icon "button" at bounding box center [569, 42] width 7 height 7
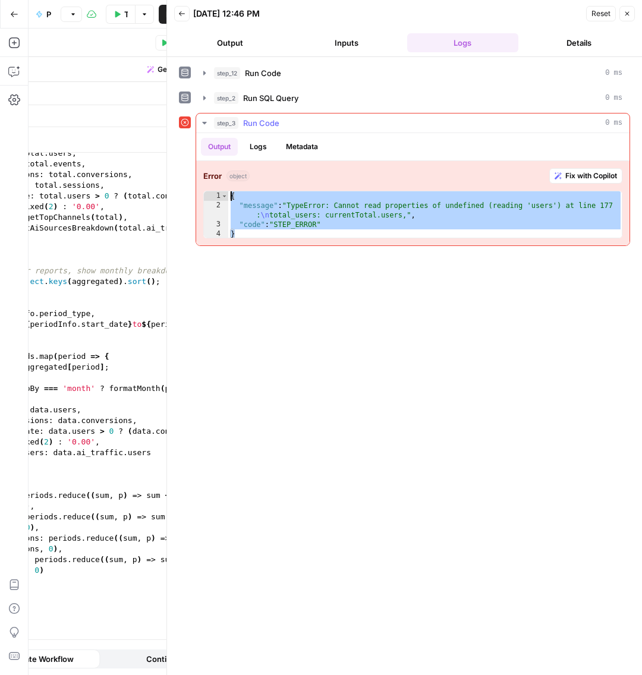
drag, startPoint x: 371, startPoint y: 226, endPoint x: 229, endPoint y: 191, distance: 145.9
click at [229, 191] on div "{ "message" : "TypeError: Cannot read properties of undefined (reading 'users')…" at bounding box center [425, 224] width 395 height 67
type textarea "**********"
click at [631, 14] on button "Close" at bounding box center [626, 13] width 15 height 15
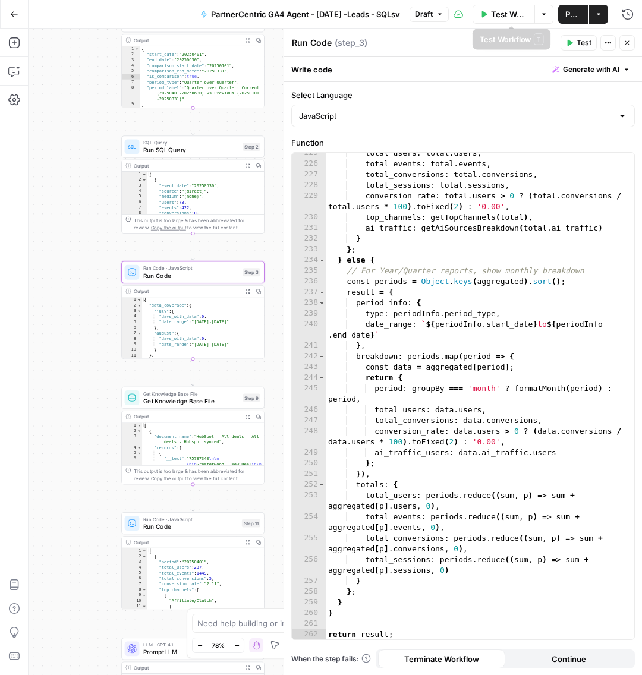
click at [505, 14] on span "Test Workflow" at bounding box center [509, 14] width 36 height 12
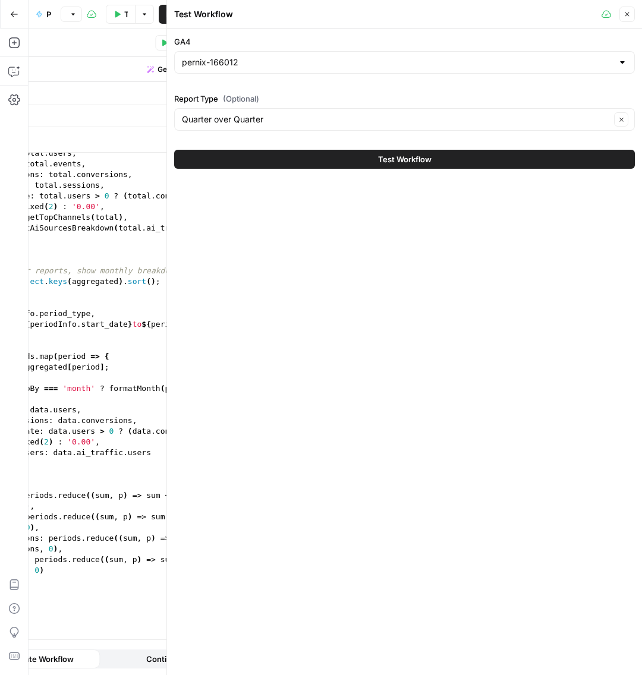
click at [357, 158] on button "Test Workflow" at bounding box center [404, 159] width 461 height 19
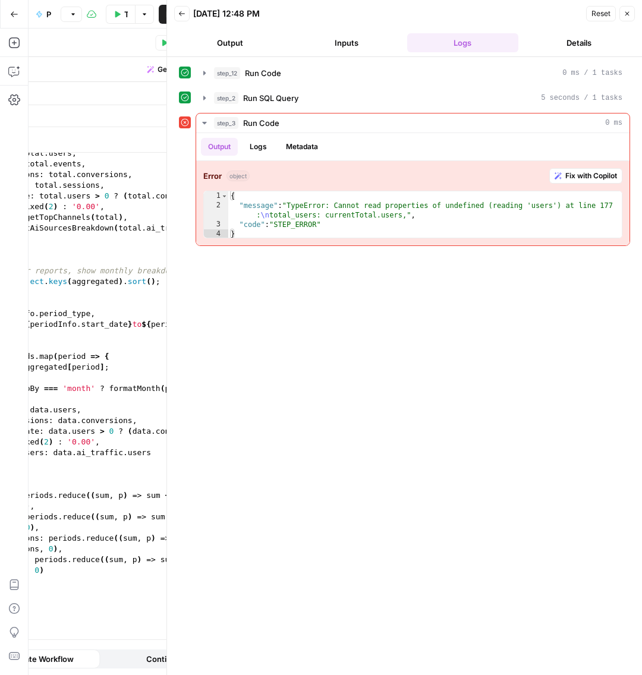
click at [627, 13] on icon "button" at bounding box center [627, 14] width 4 height 4
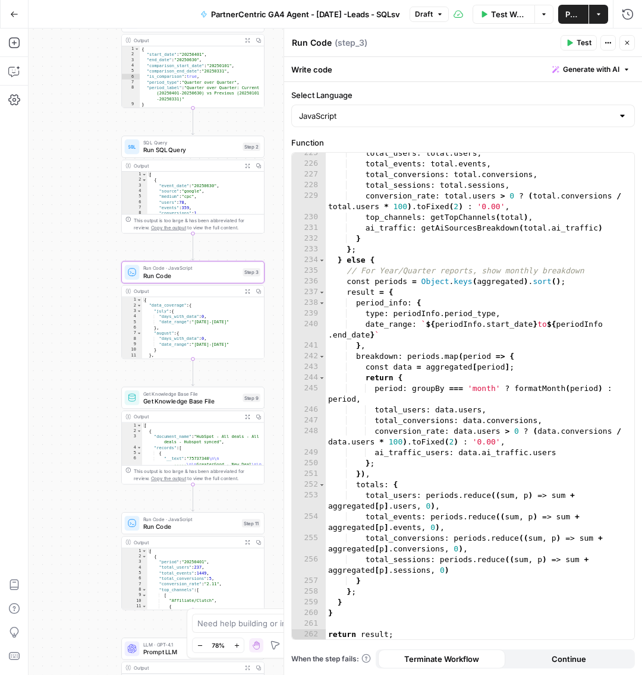
click at [523, 303] on div "total_users : total . users , total_events : total . events , total_conversions…" at bounding box center [480, 402] width 309 height 509
paste textarea
type textarea "**********"
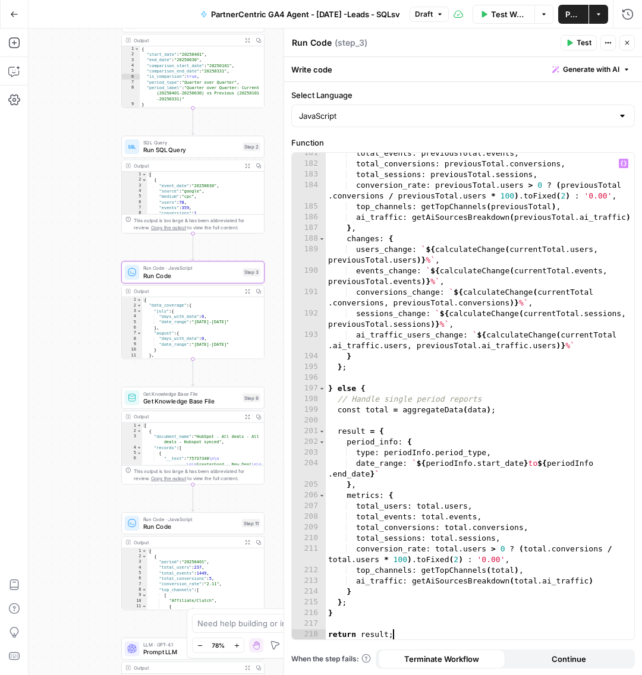
scroll to position [2081, 0]
click at [570, 49] on button "Test" at bounding box center [579, 42] width 36 height 15
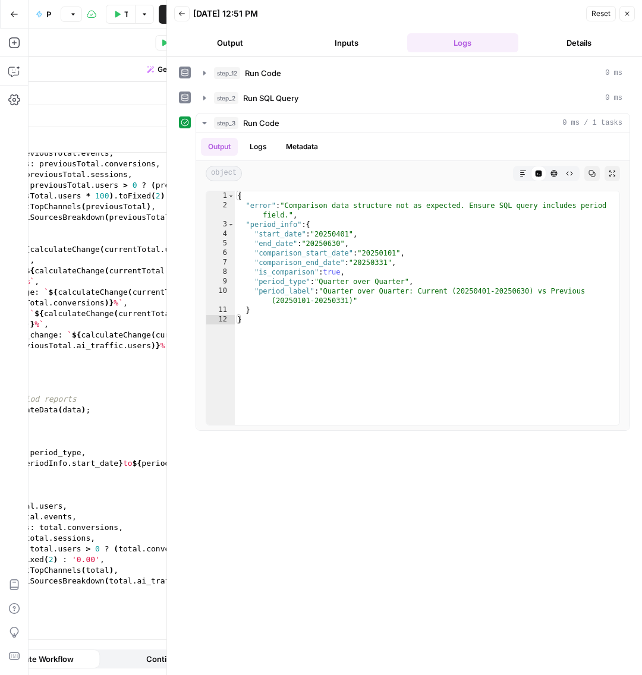
click at [612, 14] on button "Reset" at bounding box center [601, 13] width 30 height 15
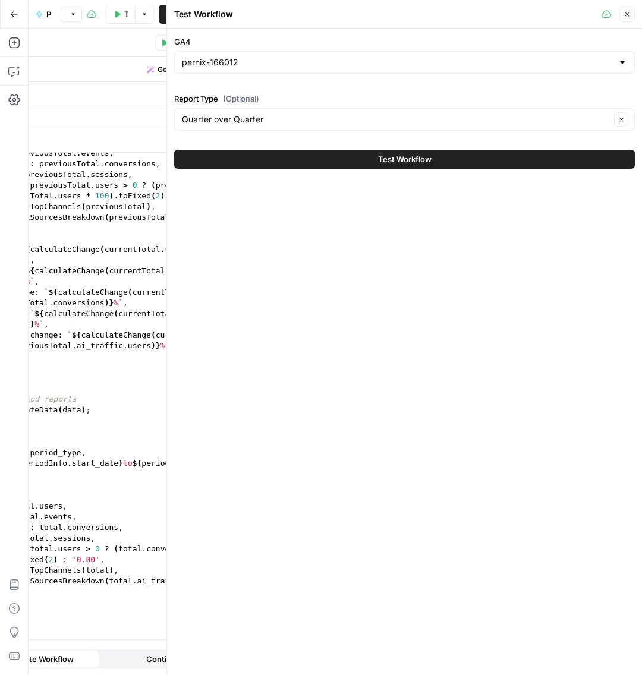
click at [625, 14] on icon "button" at bounding box center [627, 14] width 7 height 7
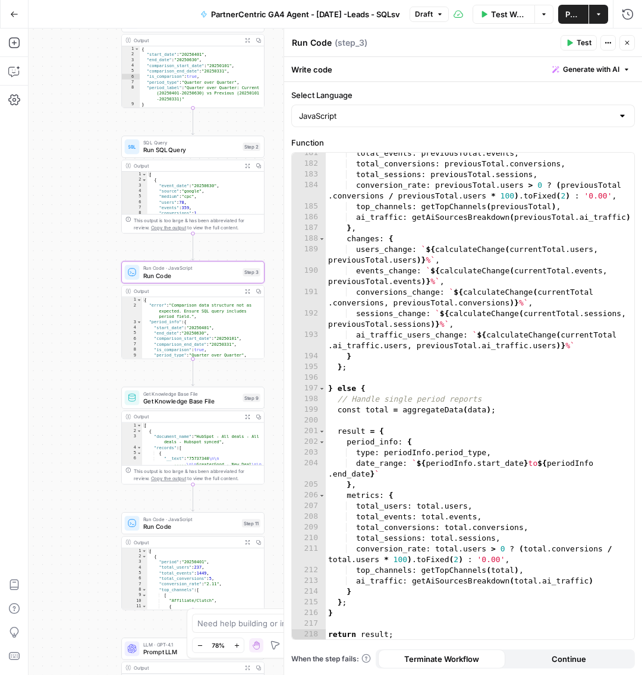
click at [495, 21] on button "Test Workflow" at bounding box center [504, 14] width 62 height 19
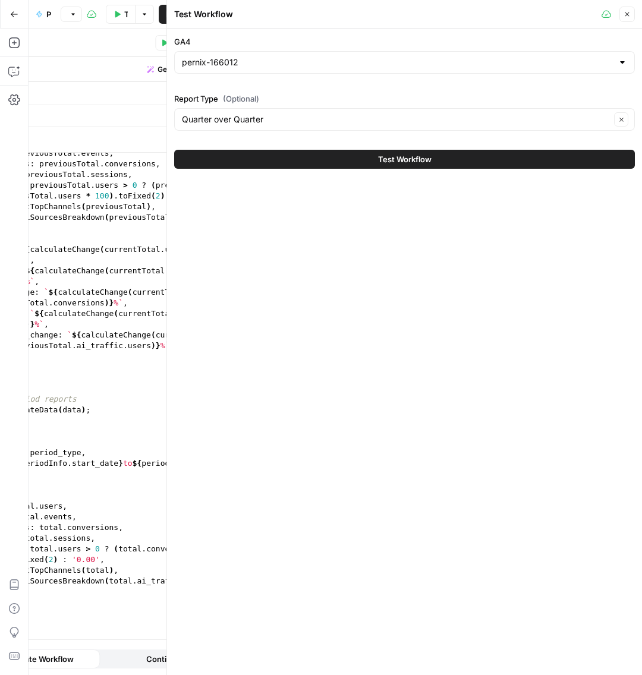
click at [491, 152] on button "Test Workflow" at bounding box center [404, 159] width 461 height 19
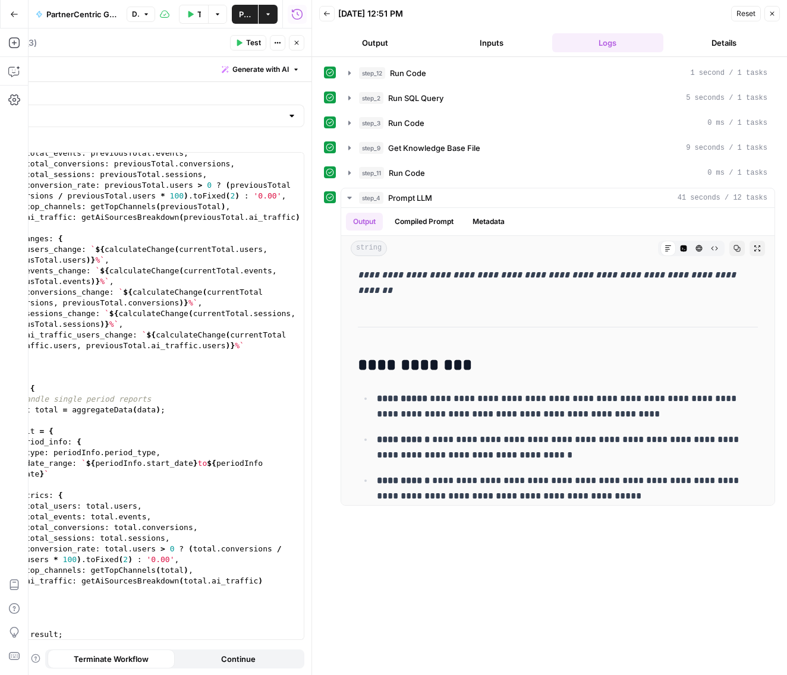
scroll to position [3115, 0]
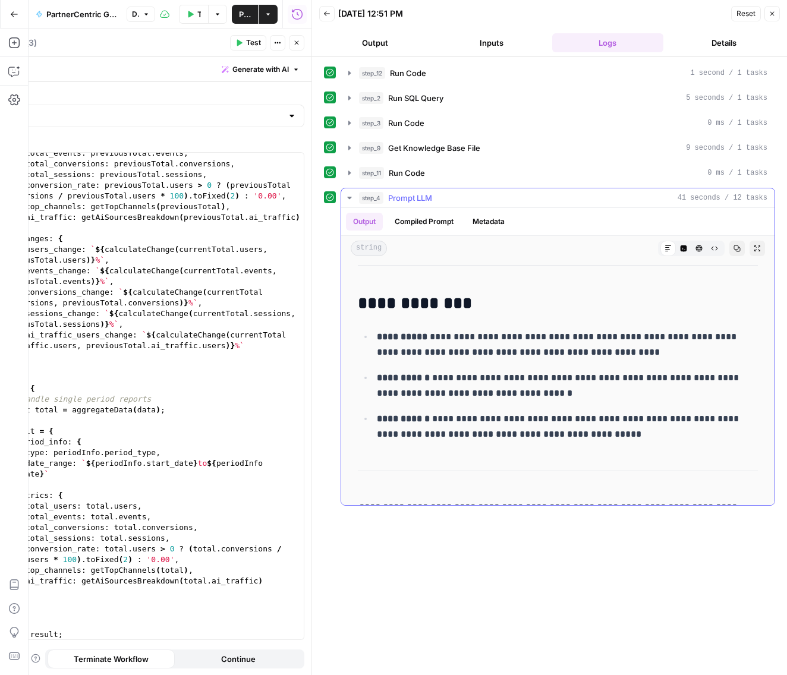
click at [345, 193] on icon "button" at bounding box center [350, 198] width 10 height 10
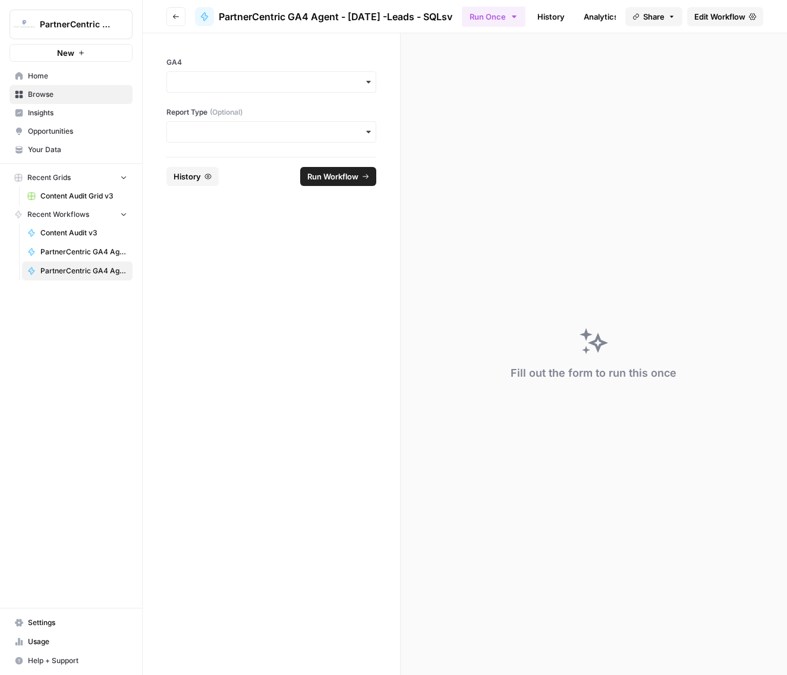
click at [707, 21] on span "Edit Workflow" at bounding box center [719, 17] width 51 height 12
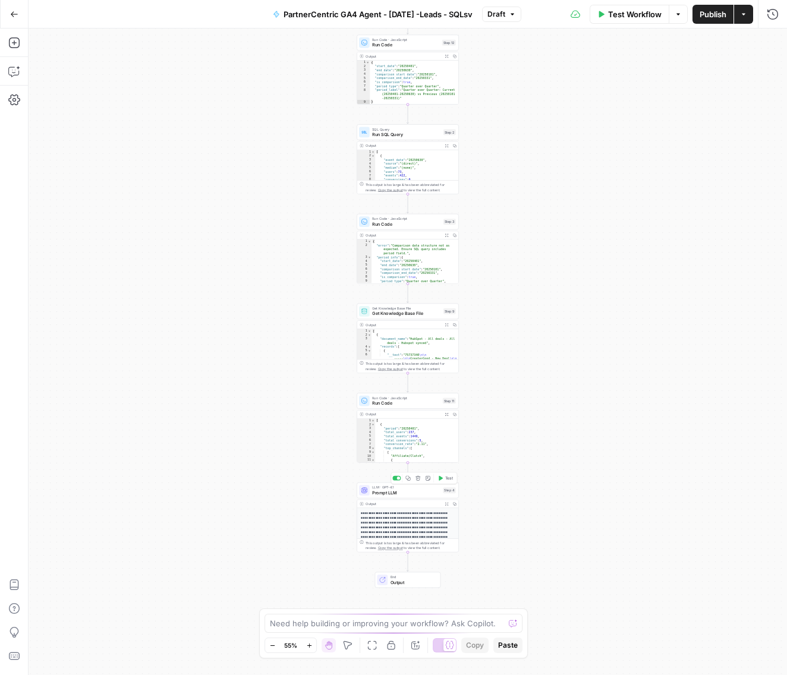
click at [410, 490] on span "Prompt LLM" at bounding box center [406, 493] width 68 height 7
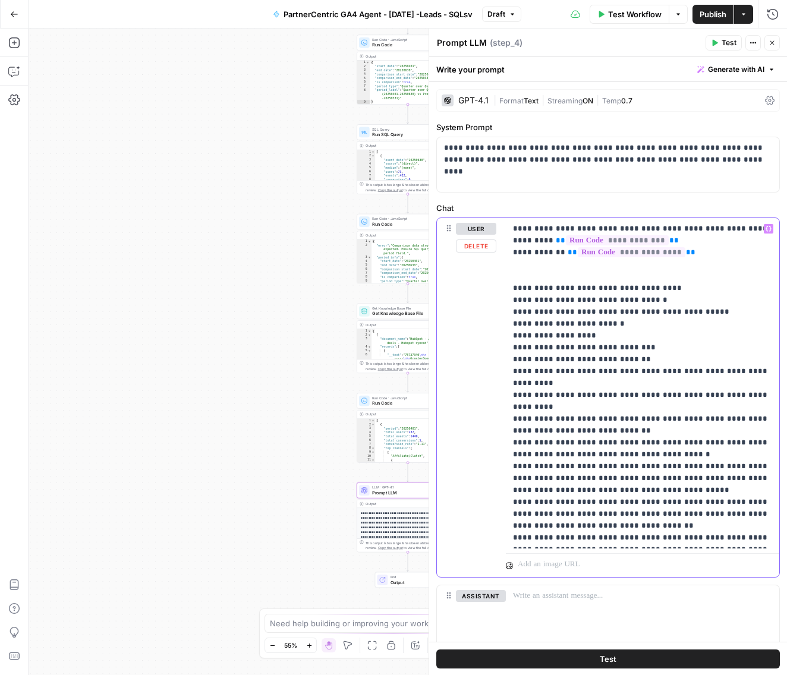
drag, startPoint x: 673, startPoint y: 538, endPoint x: 508, endPoint y: 285, distance: 302.1
click at [508, 285] on div "**********" at bounding box center [642, 383] width 273 height 331
copy p "**********"
click at [404, 307] on span "Get Knowledge Base File" at bounding box center [406, 308] width 68 height 5
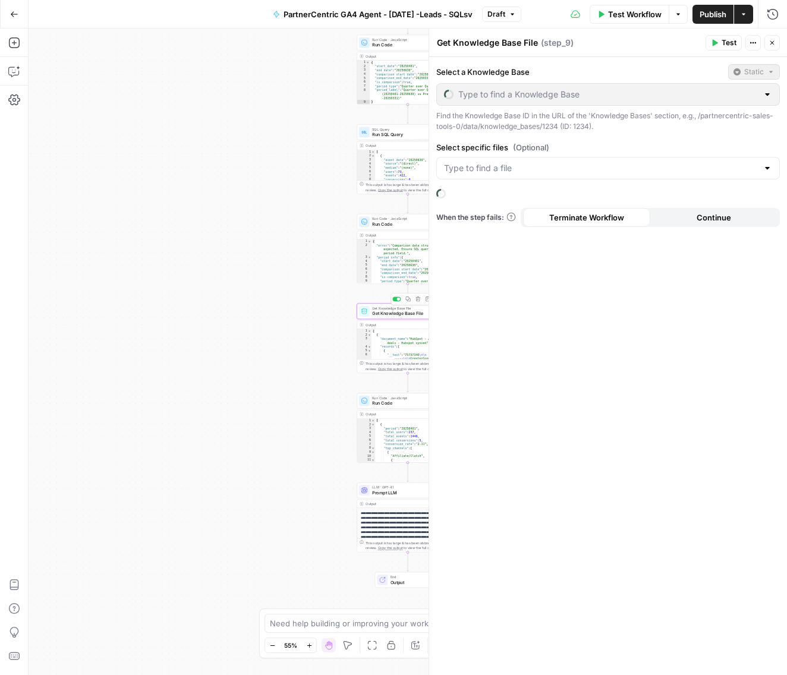
type input "PartnerCentric Sales Data"
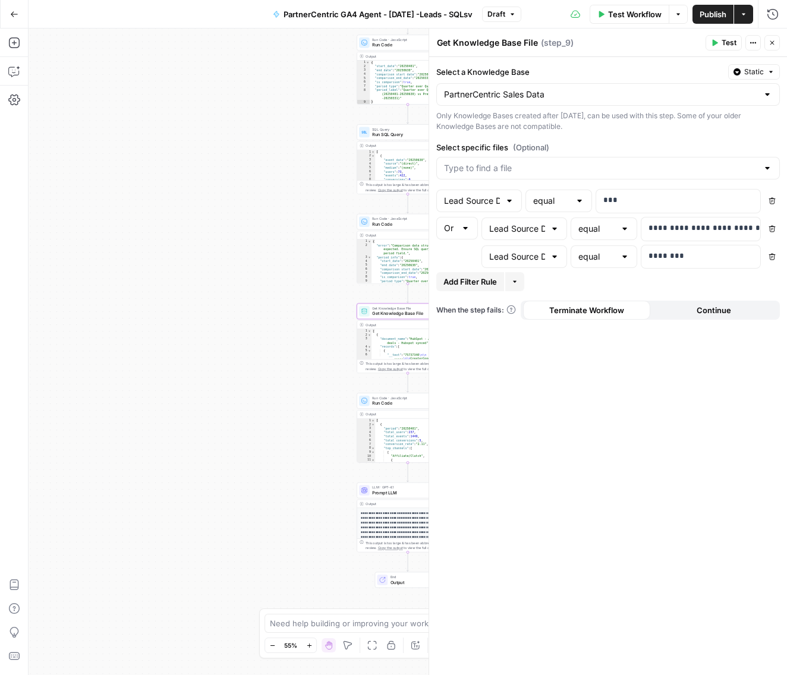
click at [781, 46] on header "Get Knowledge Base File Get Knowledge Base File ( step_9 ) Test Actions Close" at bounding box center [608, 43] width 358 height 29
click at [773, 43] on icon "button" at bounding box center [772, 43] width 4 height 4
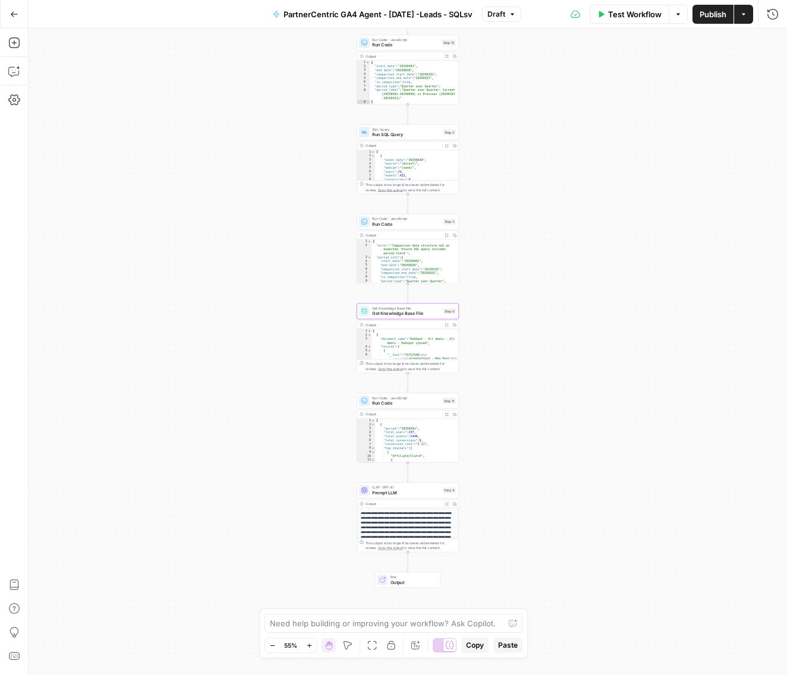
click at [449, 326] on button "Expand Output" at bounding box center [447, 325] width 8 height 8
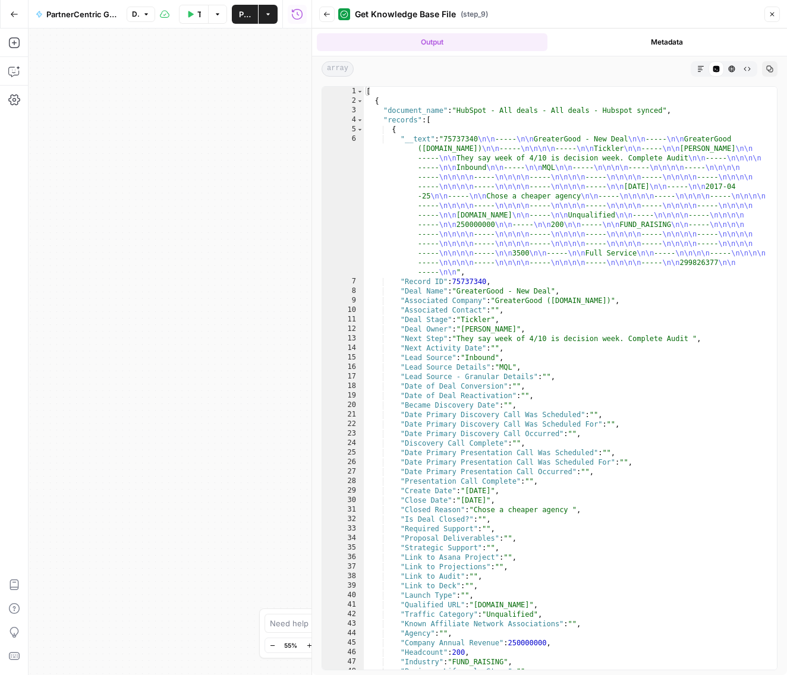
click at [772, 15] on icon "button" at bounding box center [772, 14] width 7 height 7
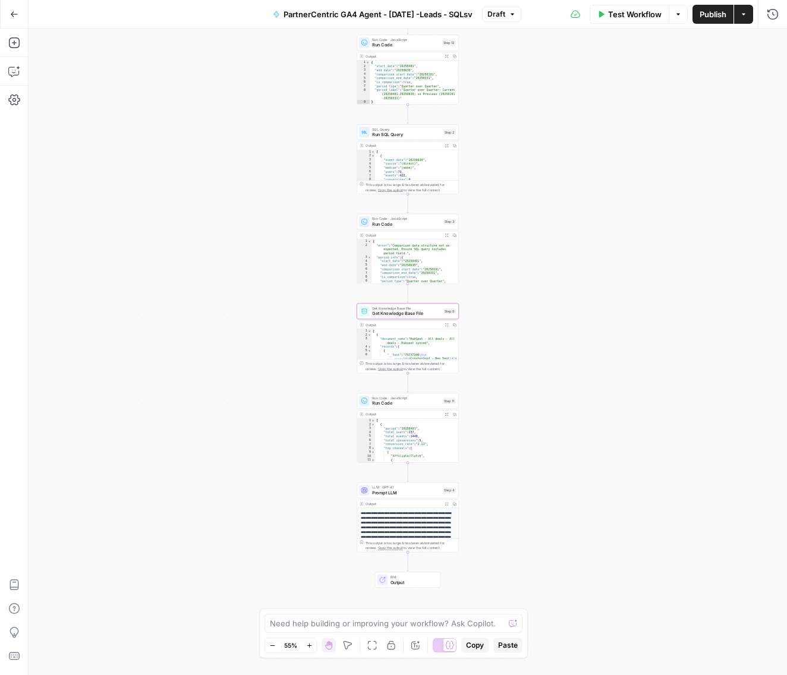
click at [386, 495] on span "Prompt LLM" at bounding box center [406, 493] width 68 height 7
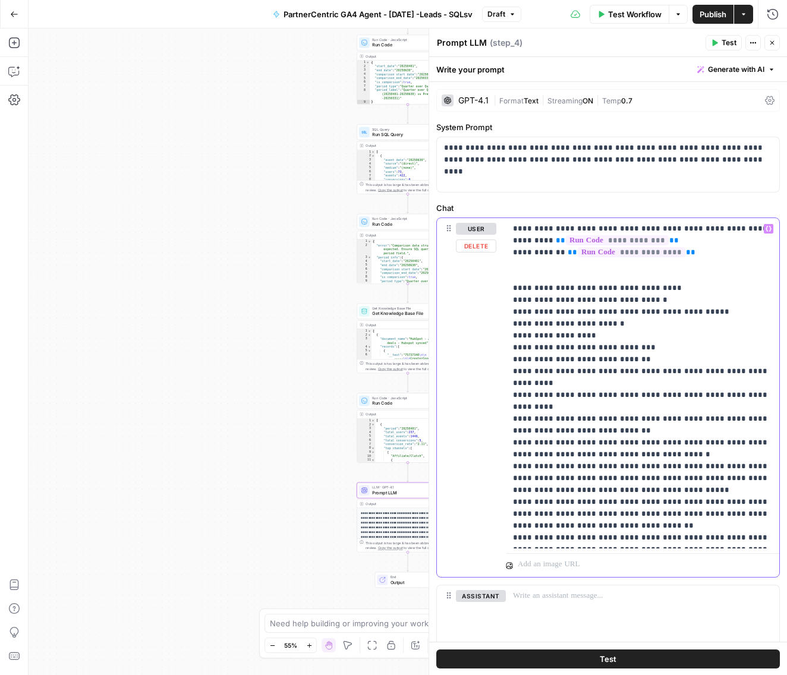
click at [565, 370] on p "**********" at bounding box center [643, 383] width 260 height 321
click at [590, 372] on p "**********" at bounding box center [643, 383] width 260 height 321
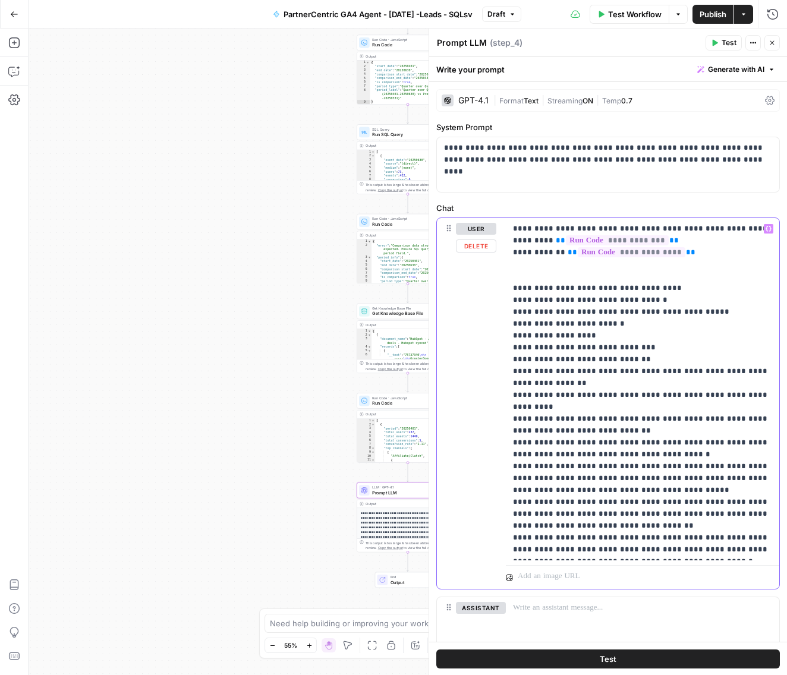
click at [596, 393] on p "**********" at bounding box center [643, 389] width 260 height 333
click at [664, 546] on p "**********" at bounding box center [643, 389] width 260 height 333
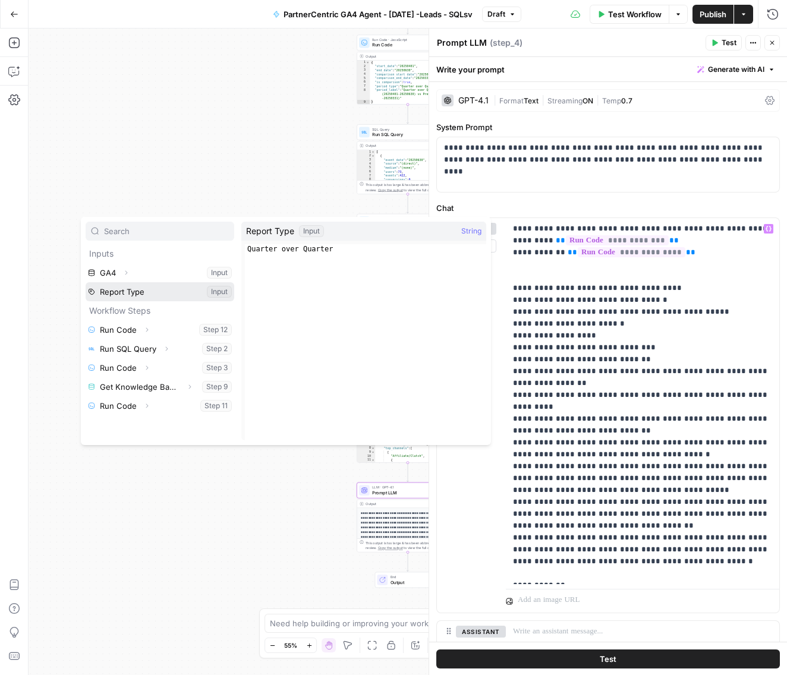
click at [145, 288] on button "Select variable Report Type" at bounding box center [160, 291] width 149 height 19
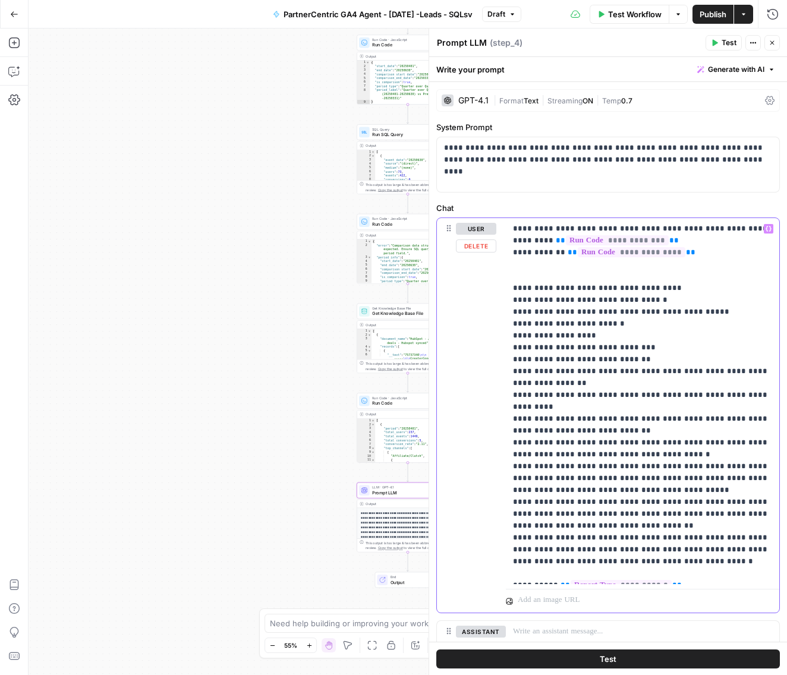
click at [545, 572] on p "**********" at bounding box center [643, 401] width 260 height 357
click at [719, 576] on p "**********" at bounding box center [643, 401] width 260 height 357
click at [613, 656] on span "Test" at bounding box center [608, 659] width 17 height 12
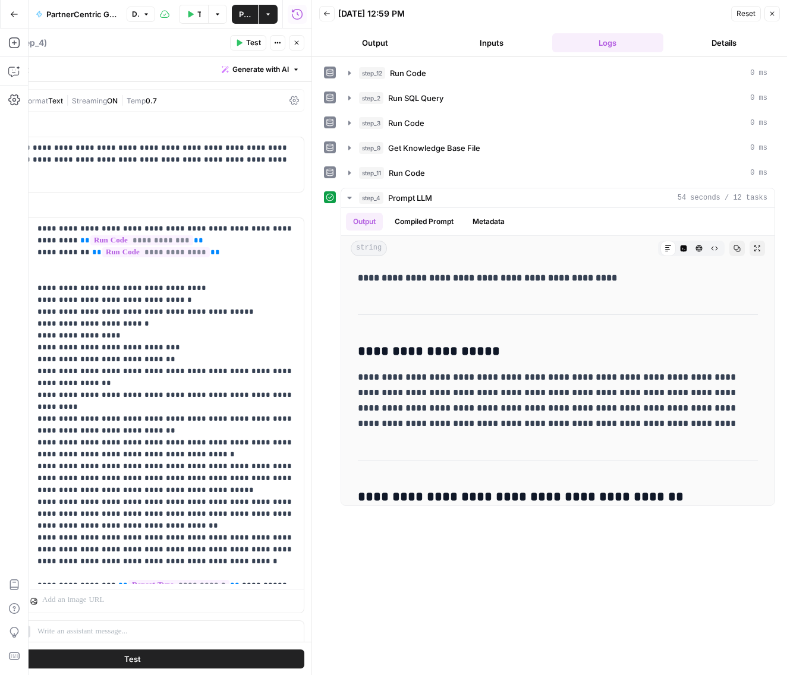
click at [247, 15] on span "Publish" at bounding box center [245, 14] width 12 height 12
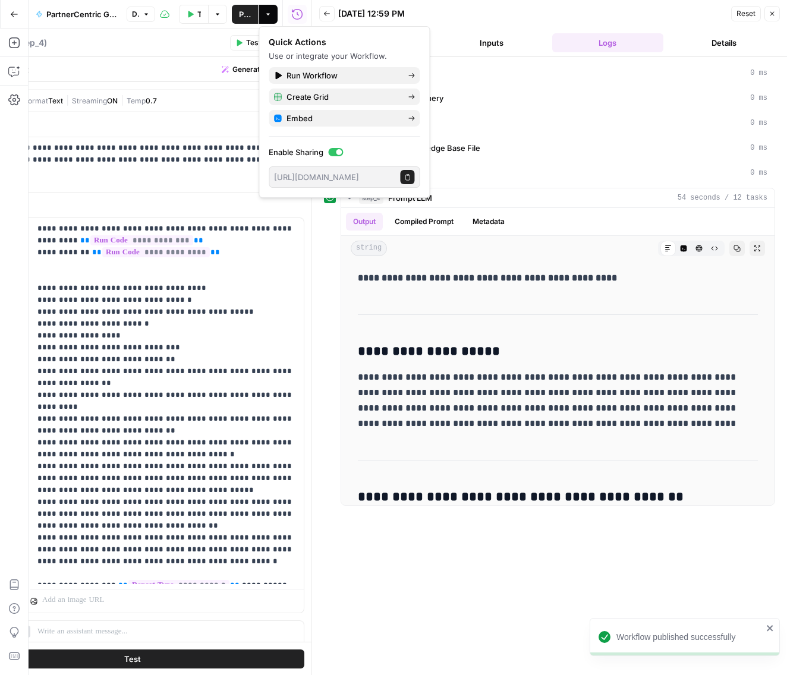
click at [11, 17] on icon "button" at bounding box center [14, 14] width 8 height 8
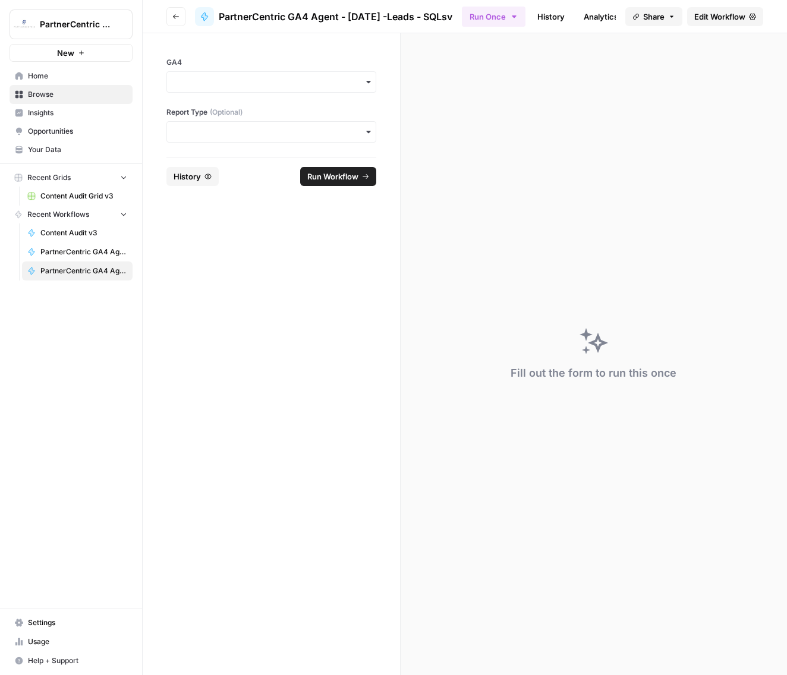
click at [41, 78] on span "Home" at bounding box center [77, 76] width 99 height 11
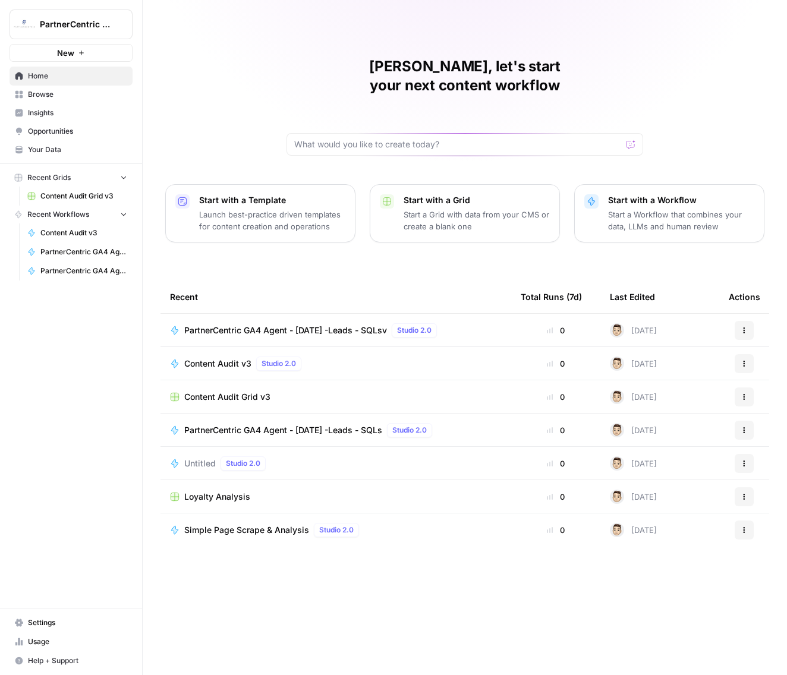
click at [52, 95] on span "Browse" at bounding box center [77, 94] width 99 height 11
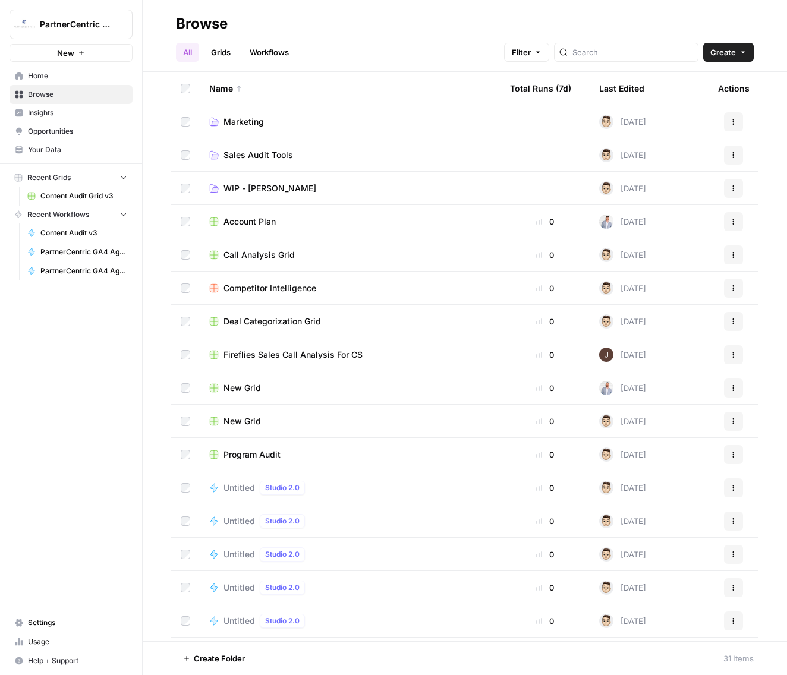
click at [268, 192] on link "WIP - Kris" at bounding box center [350, 188] width 282 height 12
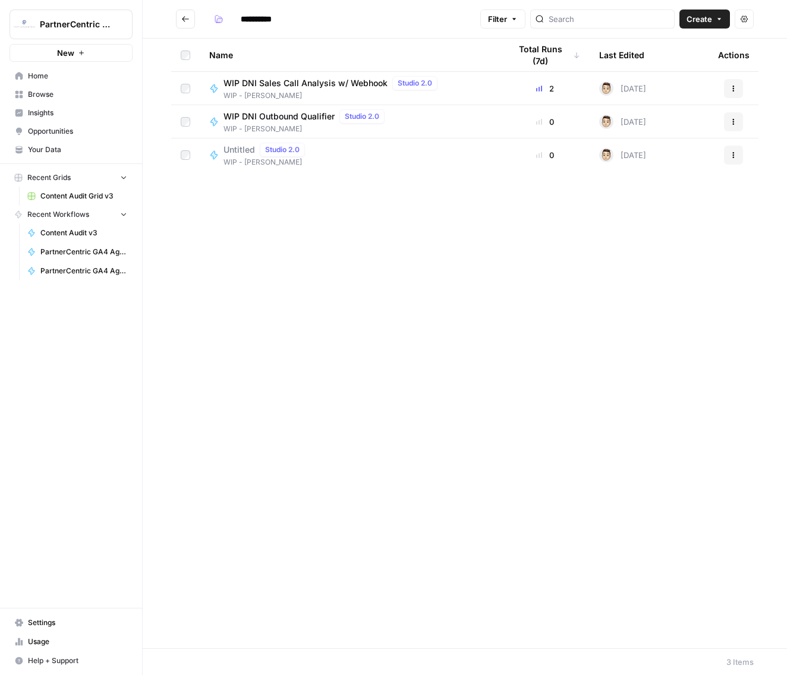
click at [175, 20] on header "**********" at bounding box center [465, 19] width 644 height 39
click at [181, 19] on icon "Go back" at bounding box center [185, 19] width 8 height 8
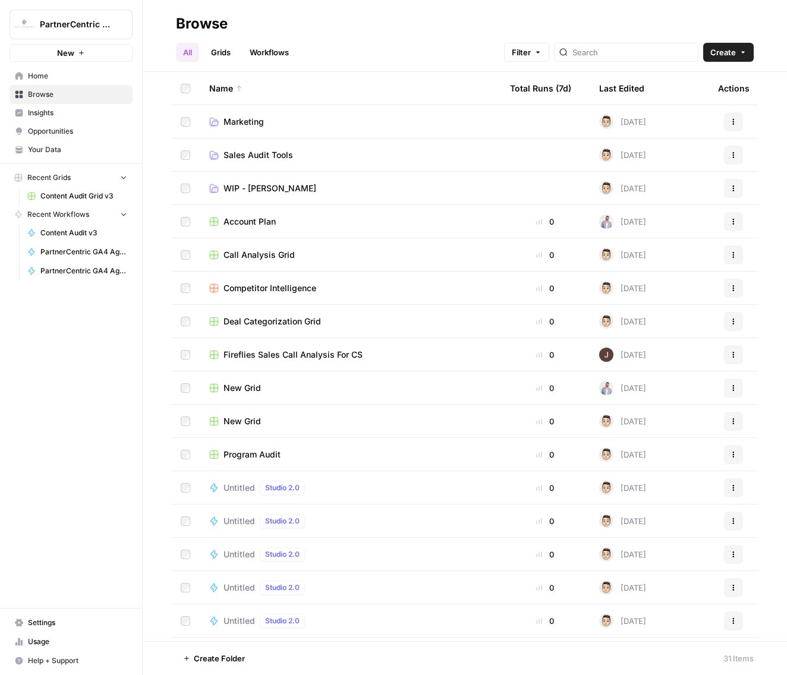
click at [251, 116] on span "Marketing" at bounding box center [244, 122] width 40 height 12
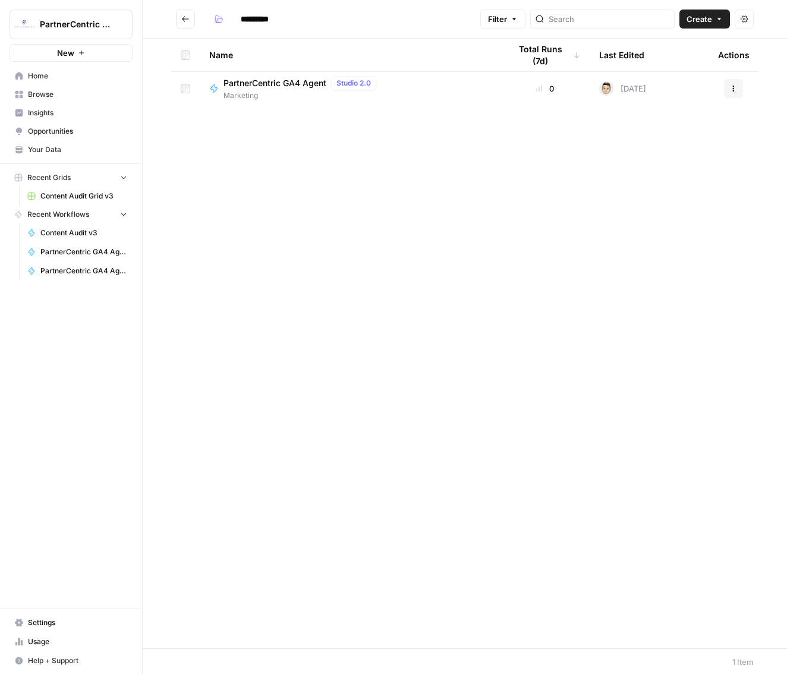
click at [183, 20] on icon "Go back" at bounding box center [185, 18] width 7 height 5
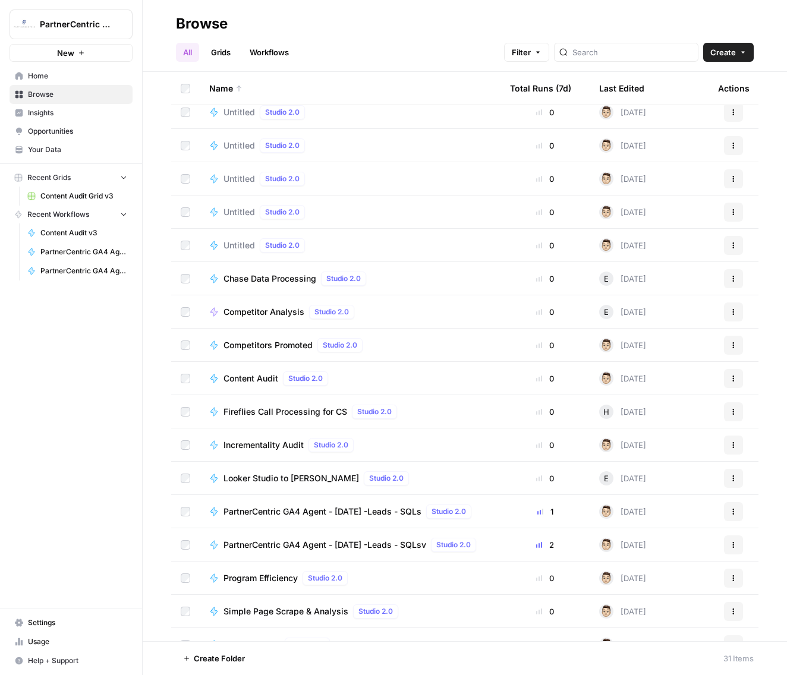
scroll to position [495, 0]
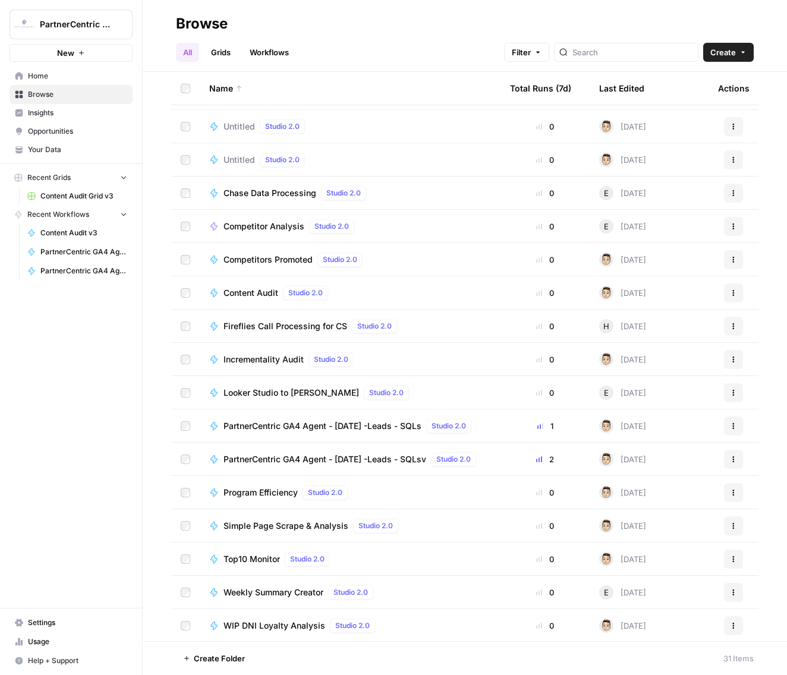
click at [421, 460] on span "PartnerCentric GA4 Agent - August 2025 -Leads - SQLsv" at bounding box center [325, 460] width 203 height 12
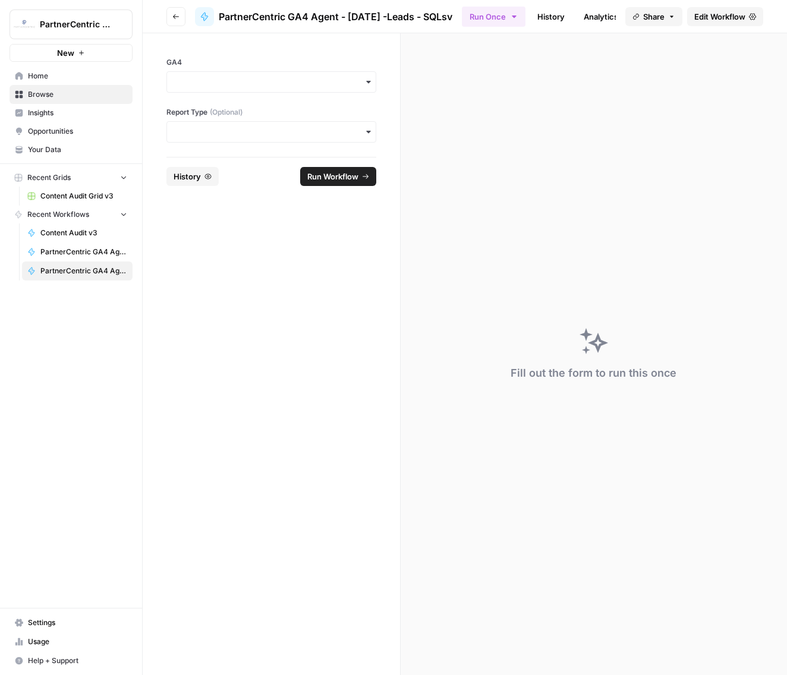
click at [440, 10] on span "PartnerCentric GA4 Agent - August 2025 -Leads - SQLsv" at bounding box center [336, 17] width 234 height 14
click at [452, 18] on span "PartnerCentric GA4 Agent - August 2025 -Leads - SQLsv" at bounding box center [336, 17] width 234 height 14
click at [701, 17] on span "Edit Workflow" at bounding box center [719, 17] width 51 height 12
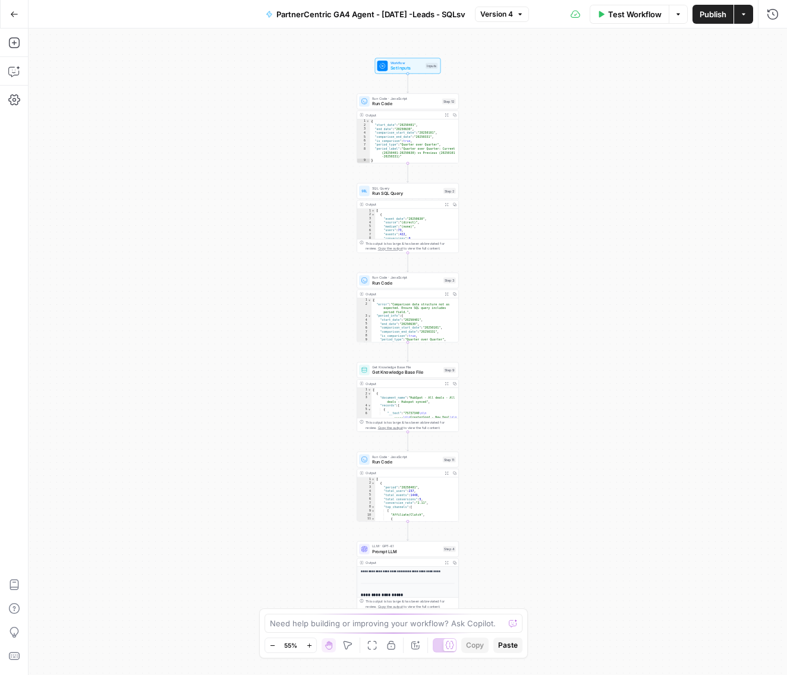
click at [412, 15] on span "PartnerCentric GA4 Agent - August 2025 -Leads - SQLsv" at bounding box center [370, 14] width 189 height 12
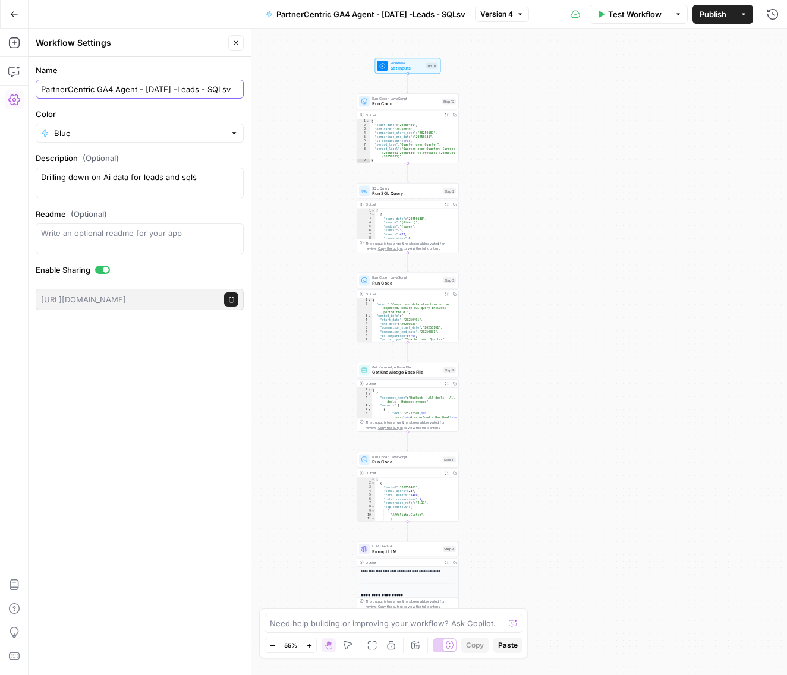
click at [169, 86] on input "PartnerCentric GA4 Agent - August 2025 -Leads - SQLsv" at bounding box center [139, 89] width 197 height 12
drag, startPoint x: 155, startPoint y: 87, endPoint x: 243, endPoint y: 87, distance: 88.6
click at [243, 87] on div "PartnerCentric GA4 Agent - August 2025 -Leads - SQLsv" at bounding box center [140, 89] width 208 height 19
click at [240, 87] on div "PartnerCentric GA4 Agent - August 2025 -Leads - SQLsv" at bounding box center [140, 89] width 208 height 19
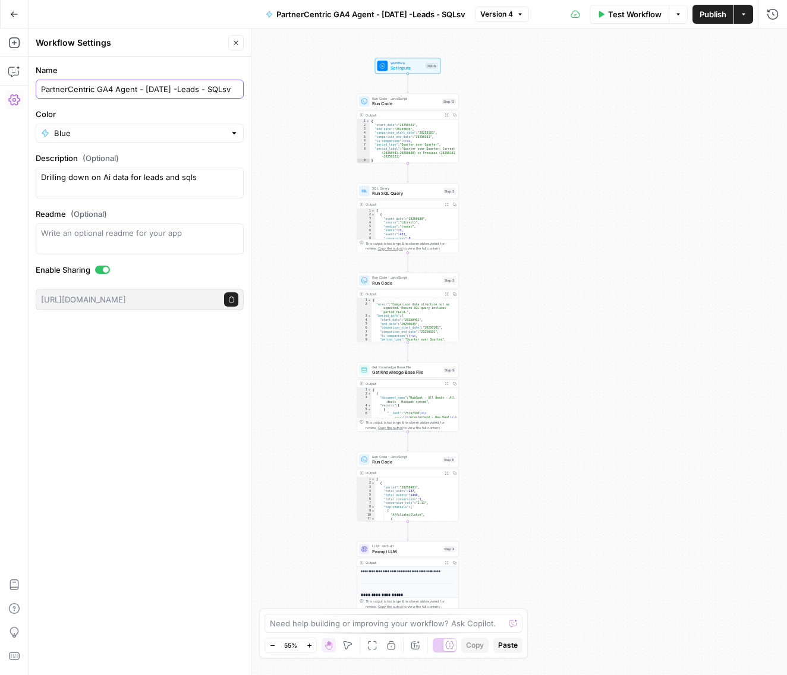
scroll to position [0, 0]
click at [225, 89] on input "PartnerCentric GA4 Agent - August 2025 -Leads - SQLsv" at bounding box center [139, 89] width 197 height 12
drag, startPoint x: 212, startPoint y: 90, endPoint x: 240, endPoint y: 89, distance: 28.5
click at [241, 89] on div "PartnerCentric GA4 Agent - August 2025 -Leads - SQLsv" at bounding box center [140, 89] width 208 height 19
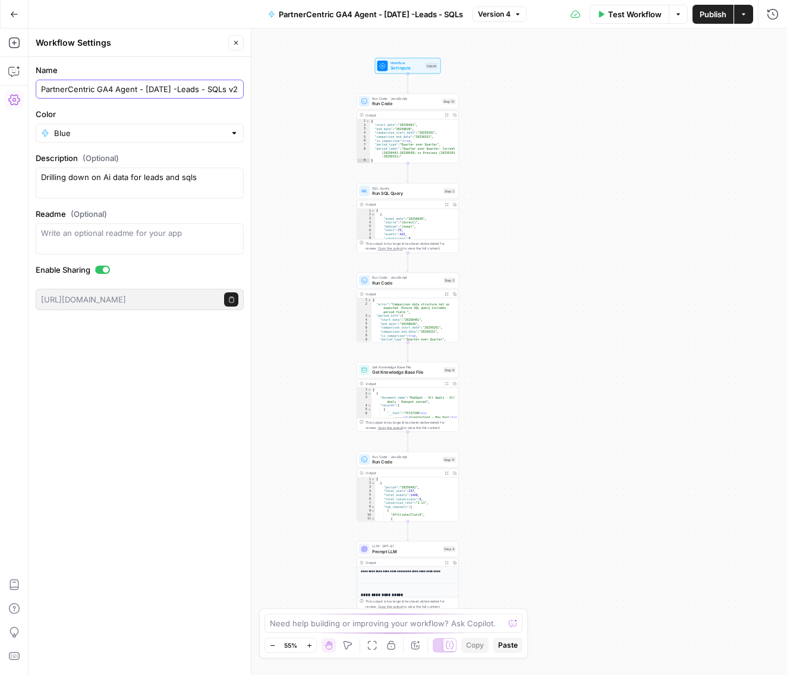
scroll to position [0, 18]
type input "PartnerCentric GA4 Agent - August 2025 -Leads - SQLs v2"
click at [695, 21] on button "Publish" at bounding box center [713, 14] width 41 height 19
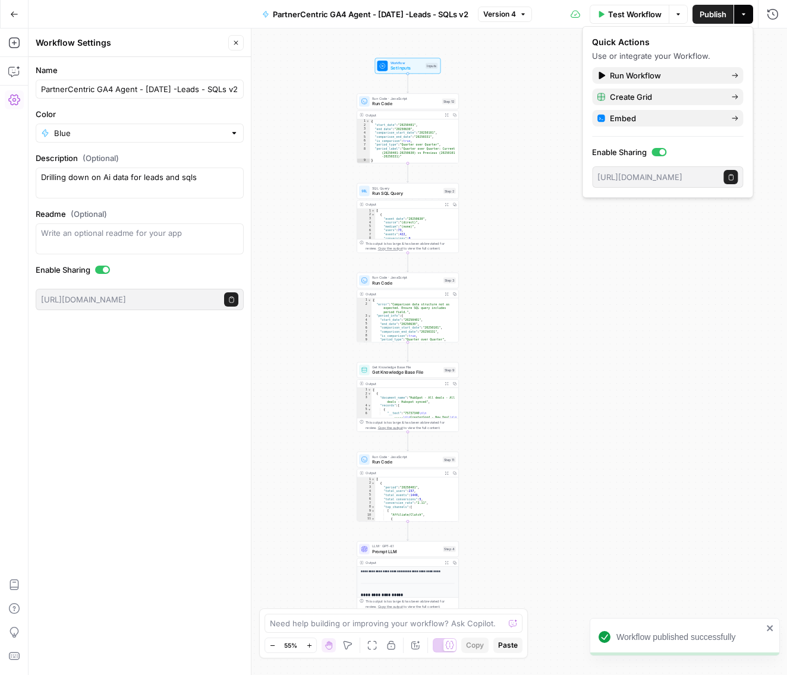
click at [18, 15] on button "Go Back" at bounding box center [14, 14] width 21 height 21
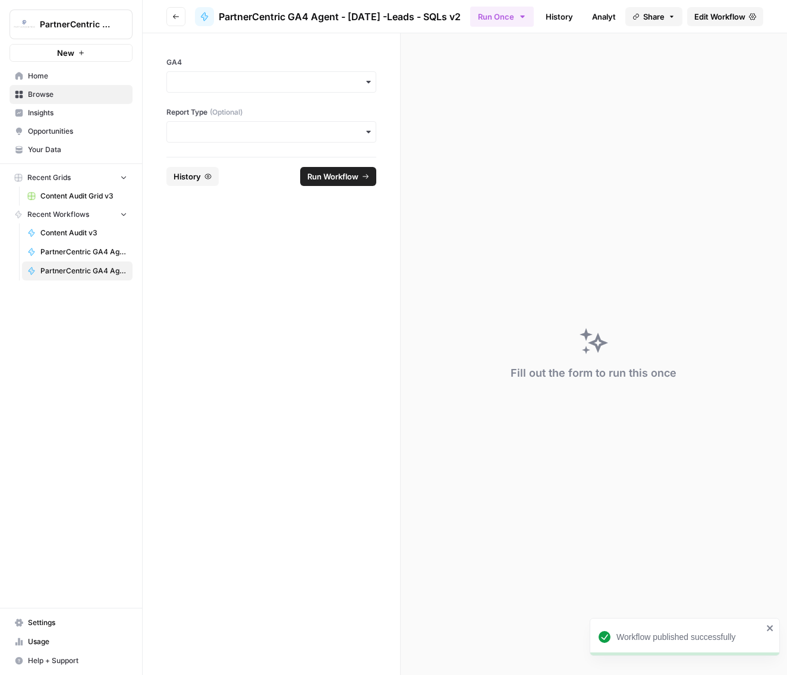
click at [173, 16] on icon "button" at bounding box center [176, 16] width 6 height 5
click at [178, 11] on button "Go back" at bounding box center [175, 16] width 19 height 19
click at [34, 83] on link "Home" at bounding box center [71, 76] width 123 height 19
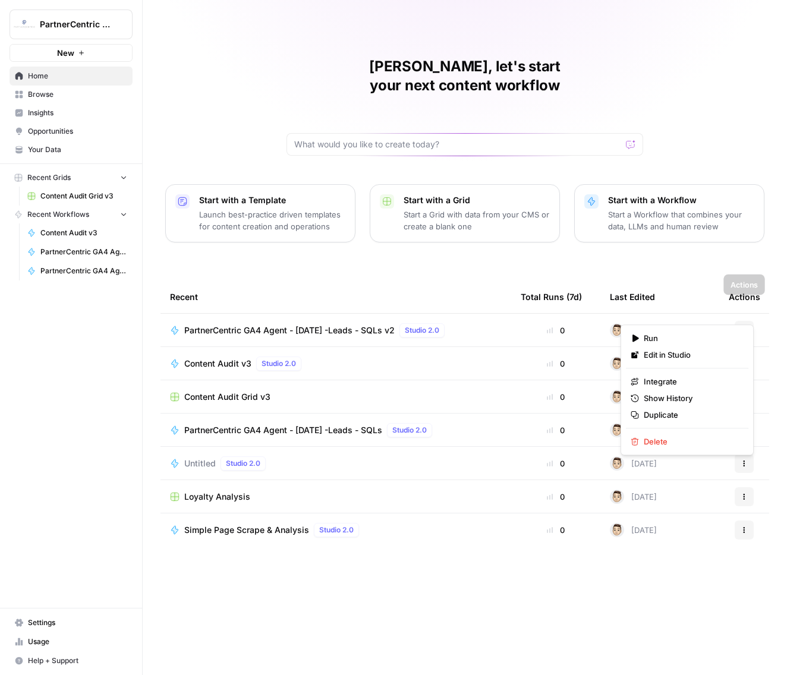
click at [740, 321] on button "Actions" at bounding box center [744, 330] width 19 height 19
click at [161, 238] on div "Kris, let's start your next content workflow Start with a Template Launch best-…" at bounding box center [465, 337] width 644 height 675
click at [46, 92] on span "Browse" at bounding box center [77, 94] width 99 height 11
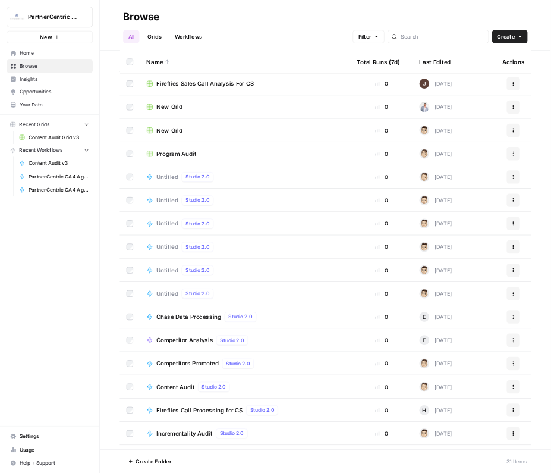
scroll to position [382, 0]
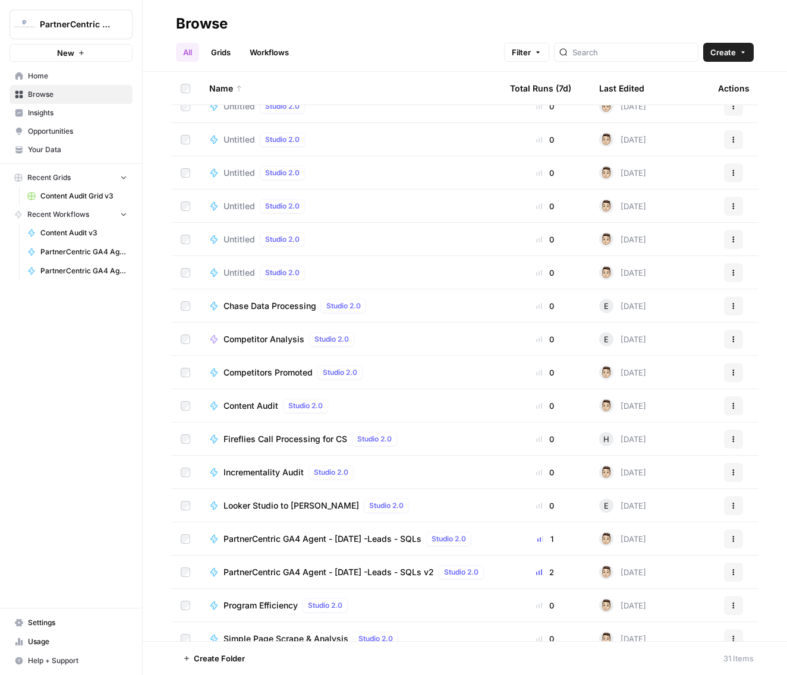
click at [735, 572] on icon "button" at bounding box center [733, 572] width 7 height 7
click at [674, 517] on span "Move To" at bounding box center [680, 518] width 95 height 12
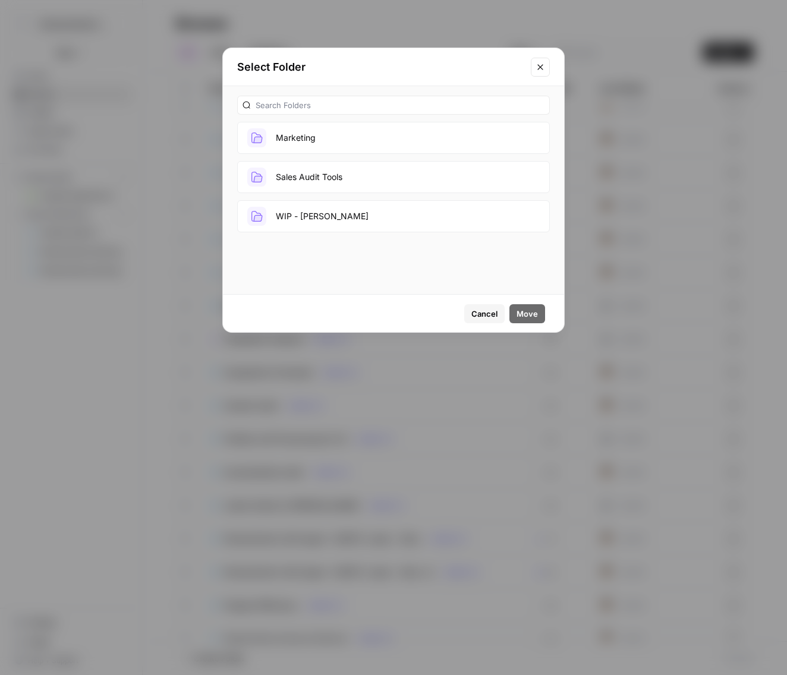
click at [298, 143] on button "Marketing" at bounding box center [393, 138] width 313 height 32
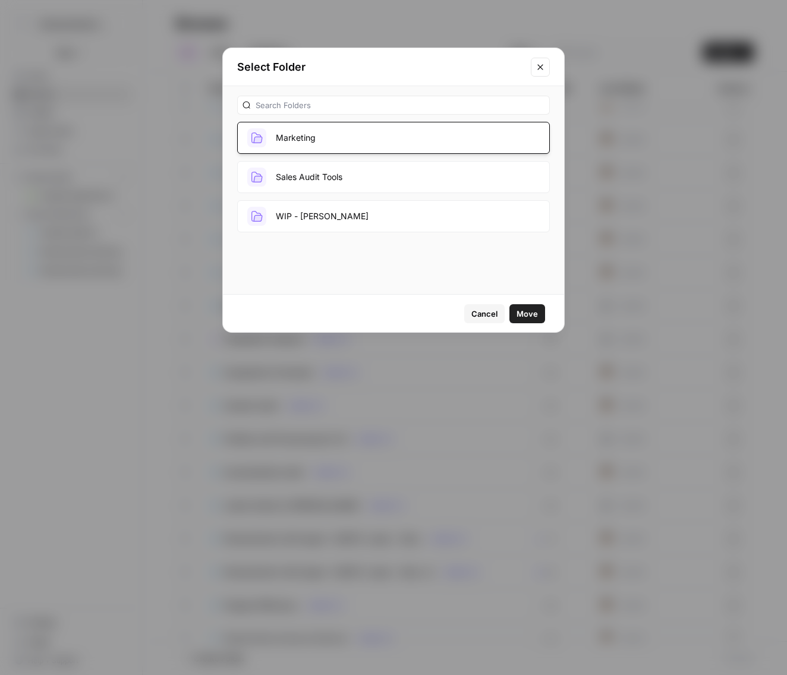
click at [523, 315] on span "Move" at bounding box center [527, 314] width 21 height 12
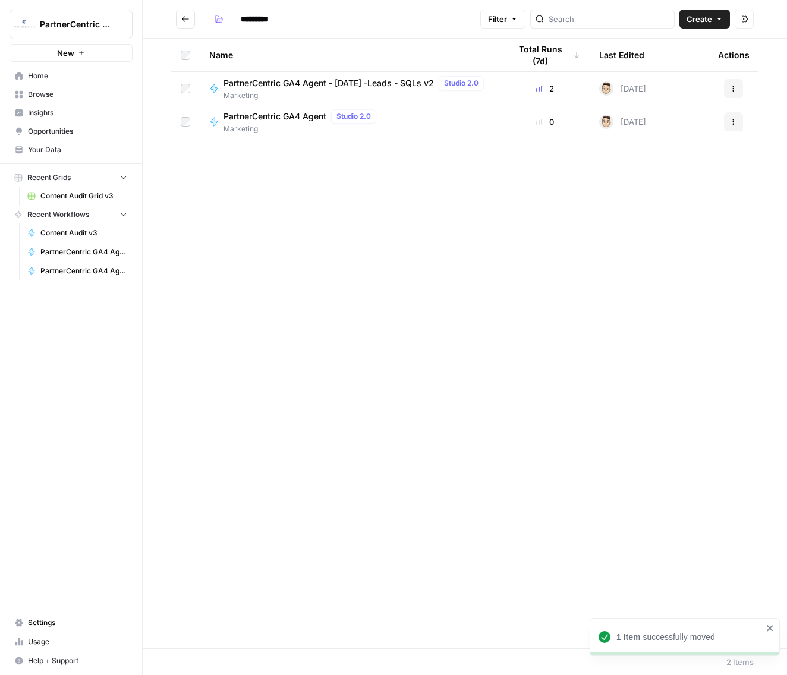
click at [732, 123] on icon "button" at bounding box center [733, 121] width 7 height 7
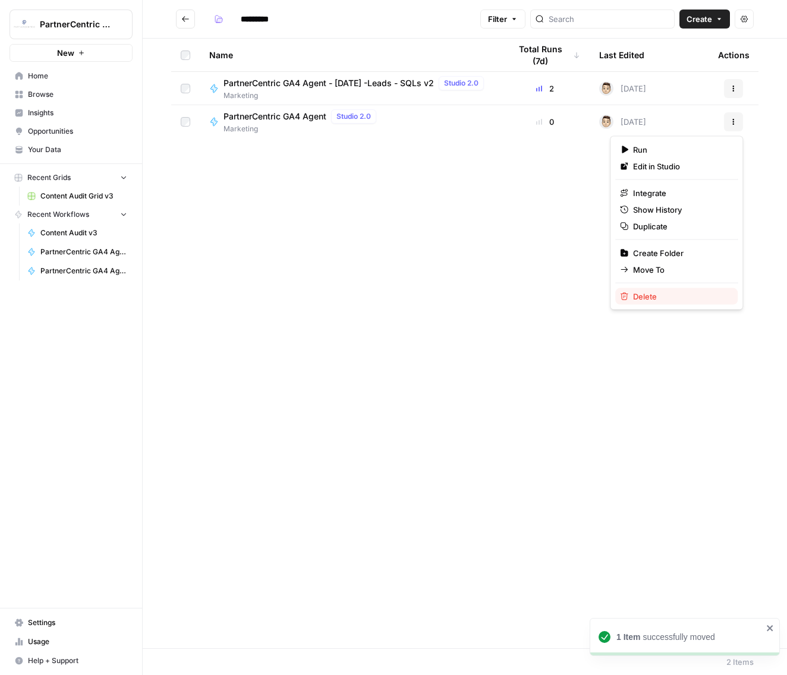
click at [660, 292] on span "Delete" at bounding box center [680, 297] width 95 height 12
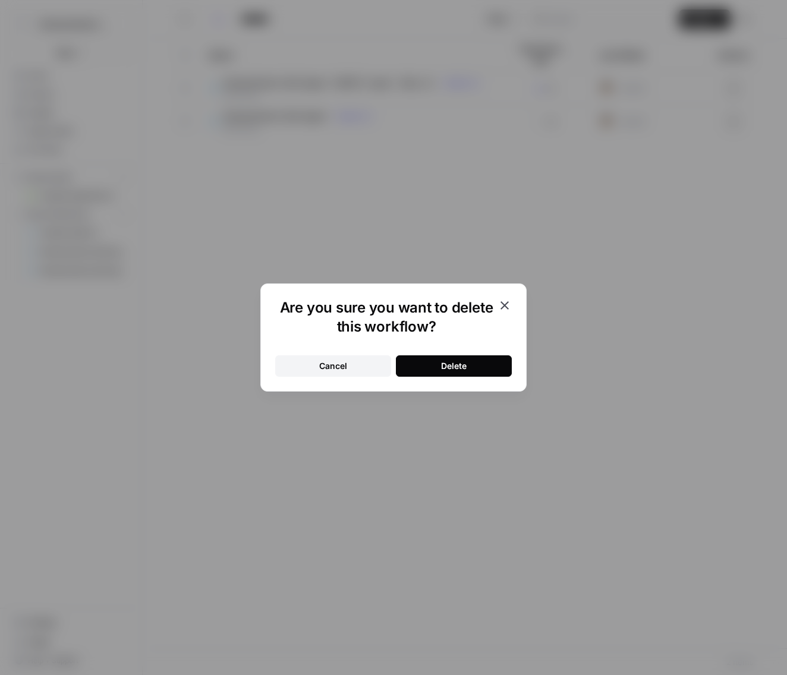
click at [492, 372] on button "Delete" at bounding box center [454, 365] width 116 height 21
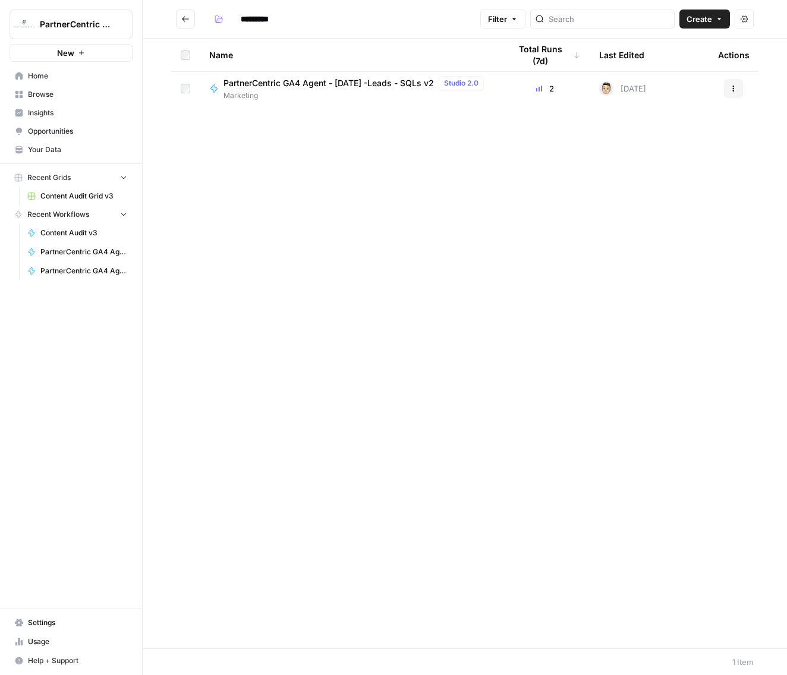
click at [318, 99] on span "Marketing" at bounding box center [356, 95] width 265 height 11
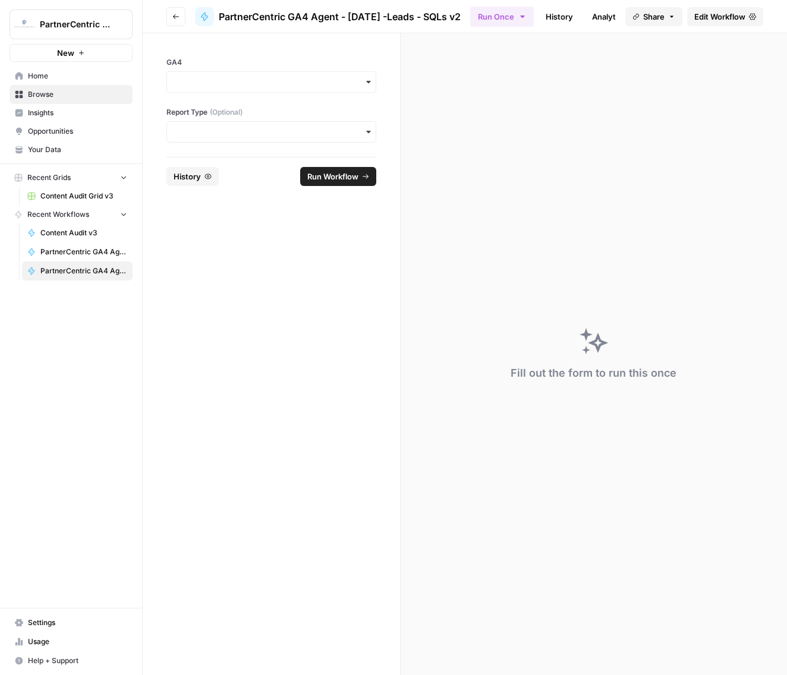
click at [701, 21] on span "Edit Workflow" at bounding box center [719, 17] width 51 height 12
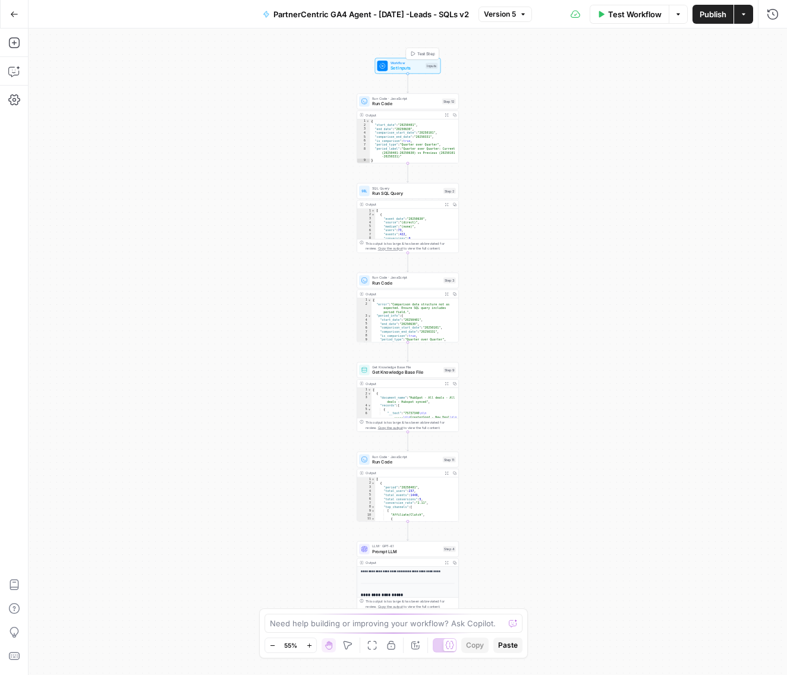
click at [397, 69] on span "Set Inputs" at bounding box center [407, 68] width 33 height 7
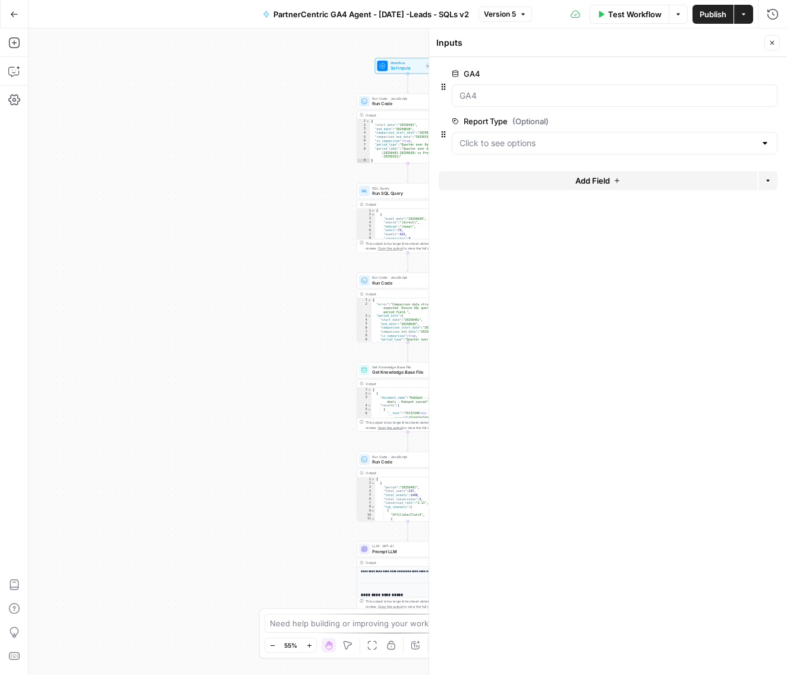
click at [613, 135] on div at bounding box center [615, 143] width 326 height 23
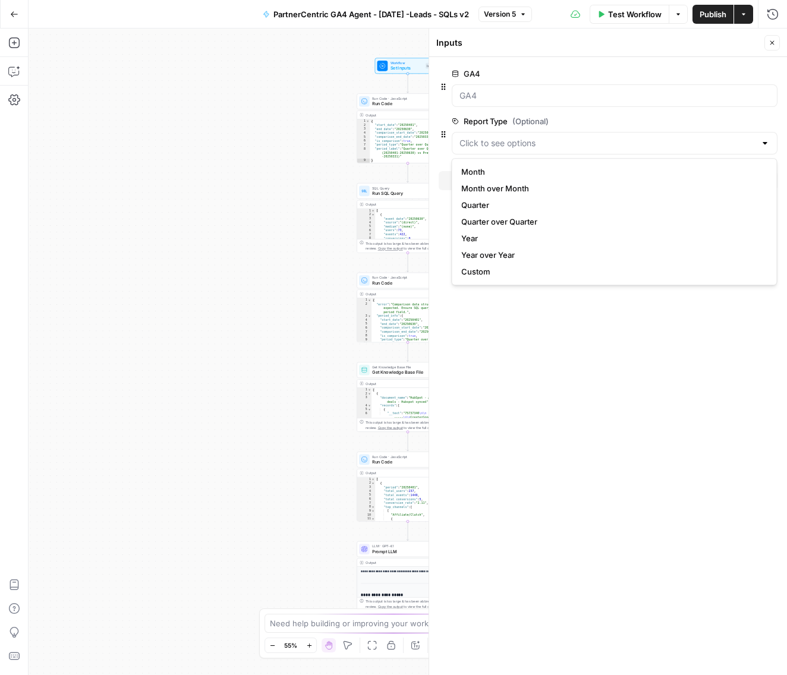
click at [613, 135] on div at bounding box center [615, 143] width 326 height 23
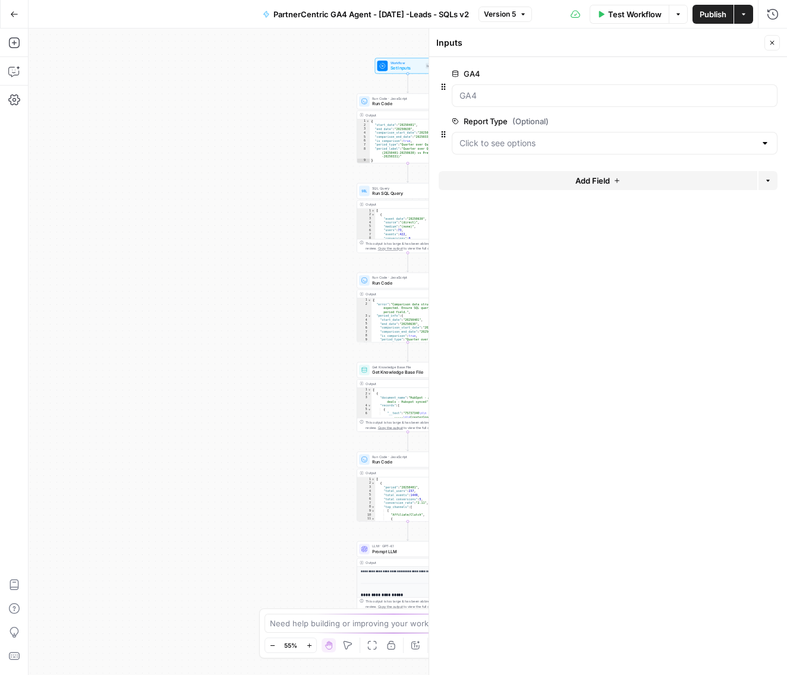
click at [206, 129] on div "Workflow Set Inputs Inputs Run Code · JavaScript Run Code Step 12 Output Expand…" at bounding box center [408, 352] width 759 height 647
click at [774, 46] on icon "button" at bounding box center [772, 42] width 7 height 7
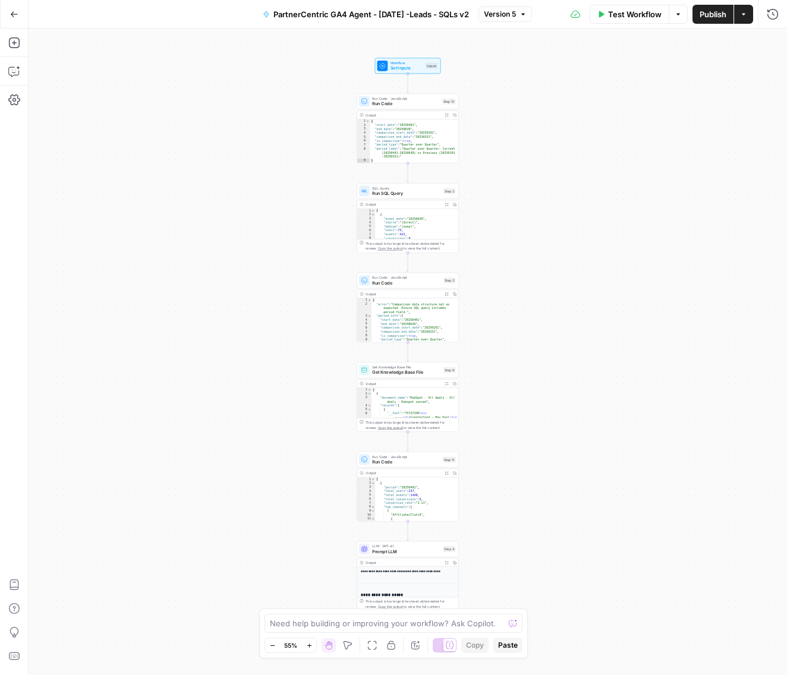
click at [15, 10] on icon "button" at bounding box center [14, 14] width 8 height 8
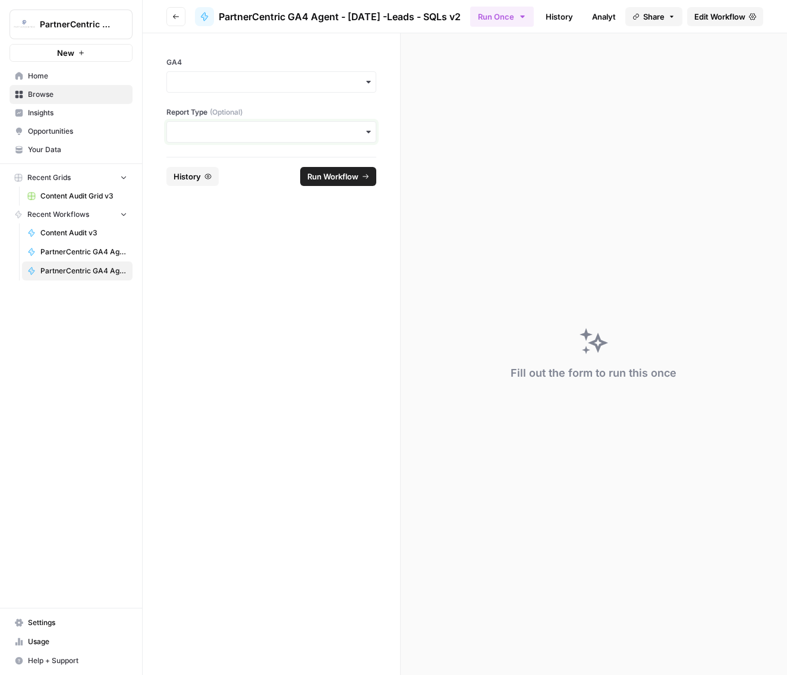
click at [325, 137] on input "Report Type (Optional)" at bounding box center [271, 132] width 194 height 12
click at [190, 76] on input "GA4" at bounding box center [271, 82] width 194 height 12
click at [199, 116] on div "pernix-166012" at bounding box center [271, 114] width 209 height 23
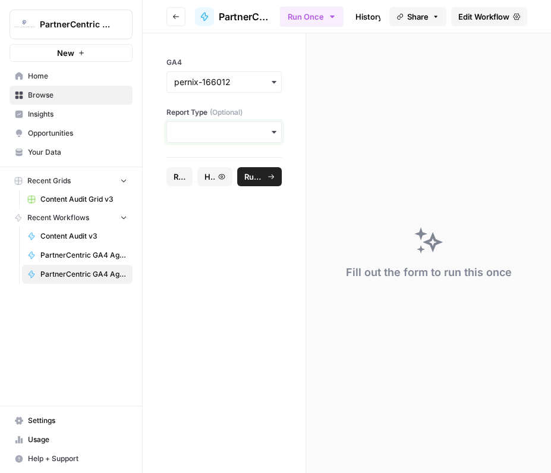
click at [224, 128] on input "Report Type (Optional)" at bounding box center [224, 132] width 100 height 12
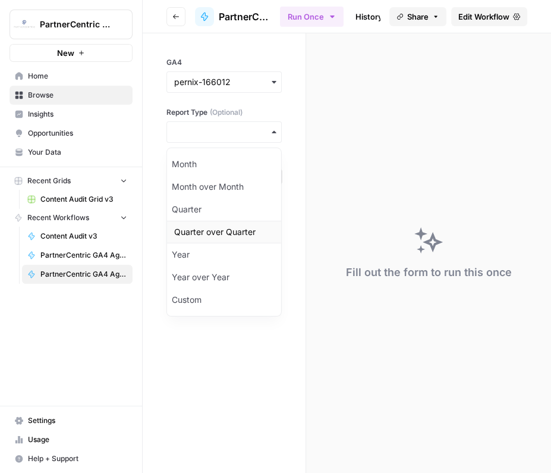
click at [242, 226] on div "Quarter over Quarter" at bounding box center [224, 232] width 114 height 23
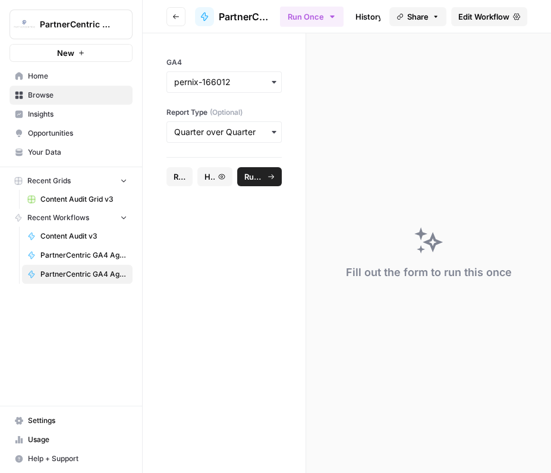
click at [264, 181] on button "Run Workflow" at bounding box center [259, 176] width 45 height 19
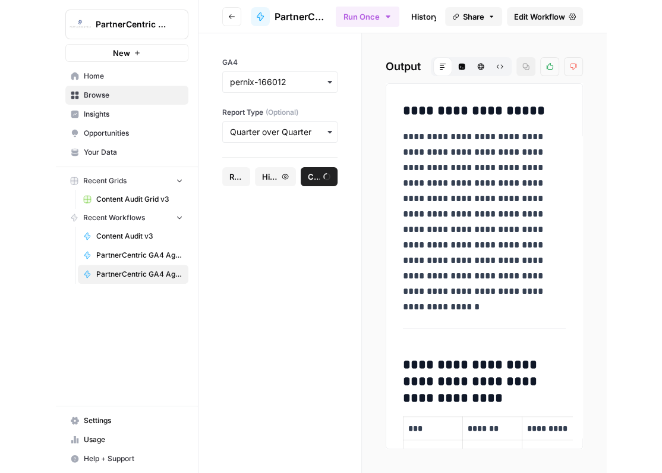
scroll to position [105, 0]
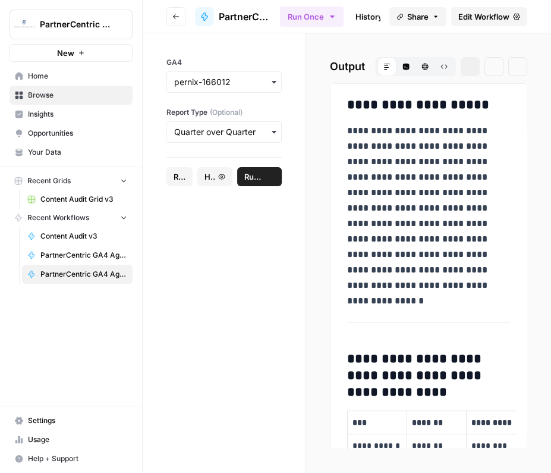
click at [550, 199] on div "**********" at bounding box center [428, 252] width 245 height 439
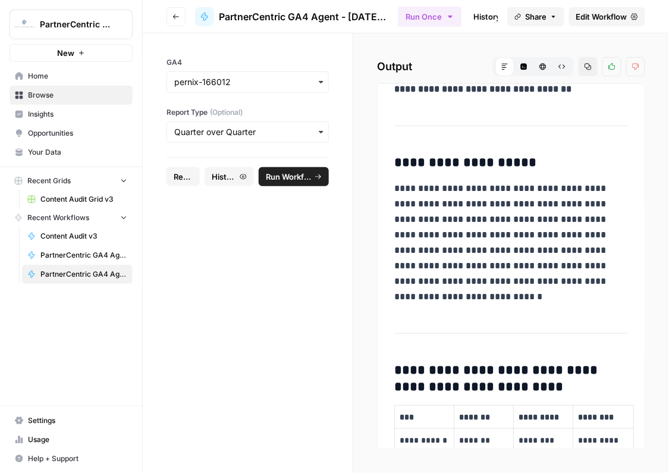
scroll to position [0, 0]
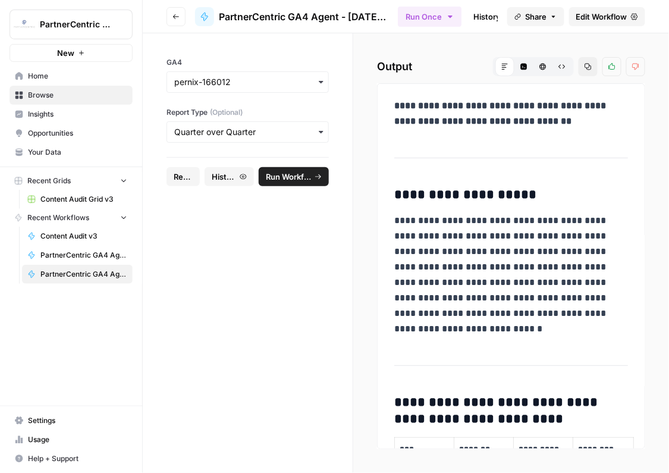
drag, startPoint x: 395, startPoint y: 104, endPoint x: 486, endPoint y: 101, distance: 90.4
click at [486, 101] on strong "**********" at bounding box center [501, 113] width 214 height 24
click at [523, 104] on strong "**********" at bounding box center [501, 113] width 214 height 24
click at [527, 106] on strong "**********" at bounding box center [501, 113] width 214 height 24
drag, startPoint x: 526, startPoint y: 105, endPoint x: 560, endPoint y: 106, distance: 34.5
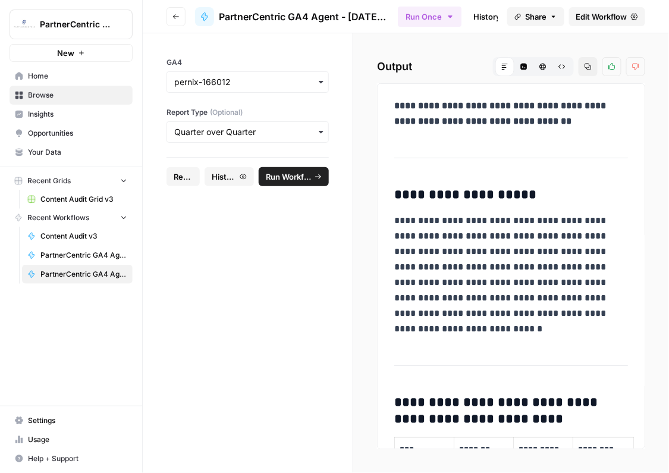
click at [560, 106] on strong "**********" at bounding box center [501, 113] width 214 height 24
click at [556, 105] on strong "**********" at bounding box center [501, 113] width 214 height 24
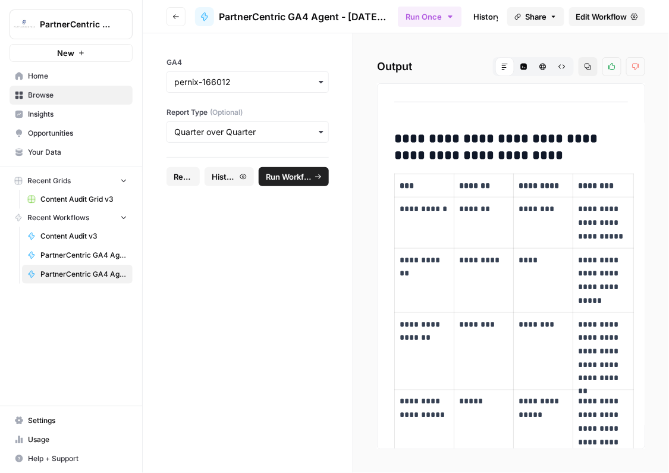
scroll to position [260, 0]
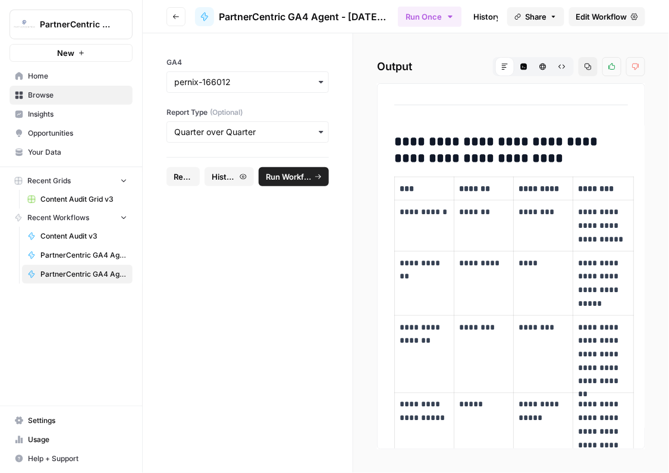
drag, startPoint x: 408, startPoint y: 137, endPoint x: 512, endPoint y: 156, distance: 105.6
click at [512, 156] on h3 "**********" at bounding box center [511, 150] width 234 height 33
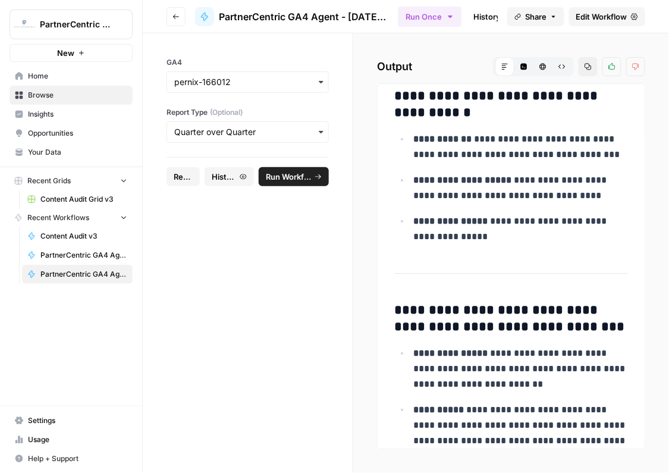
scroll to position [2071, 0]
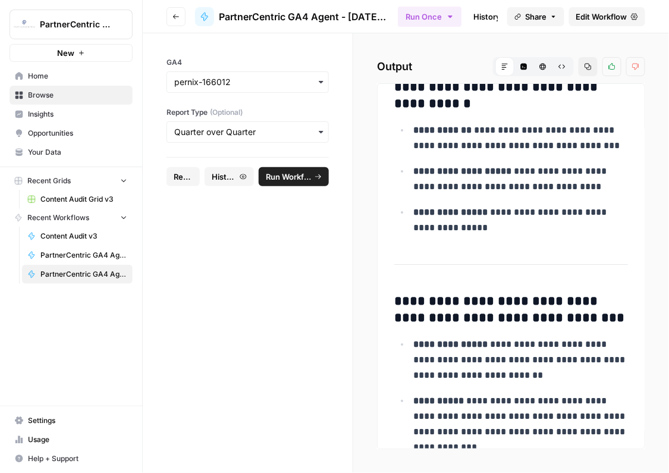
drag, startPoint x: 415, startPoint y: 165, endPoint x: 589, endPoint y: 182, distance: 174.4
click at [589, 182] on p "**********" at bounding box center [520, 178] width 215 height 31
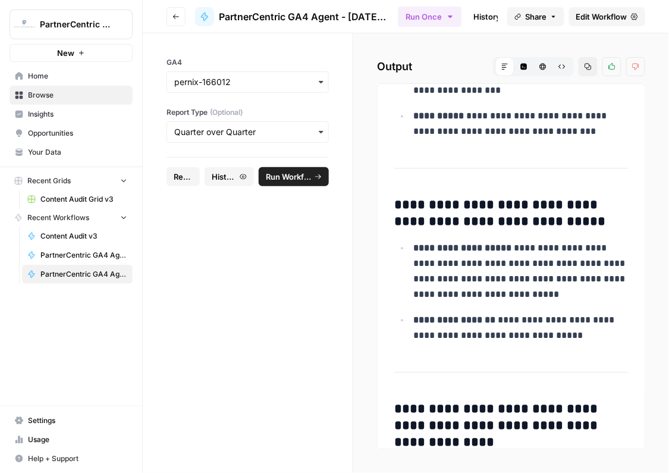
scroll to position [2623, 0]
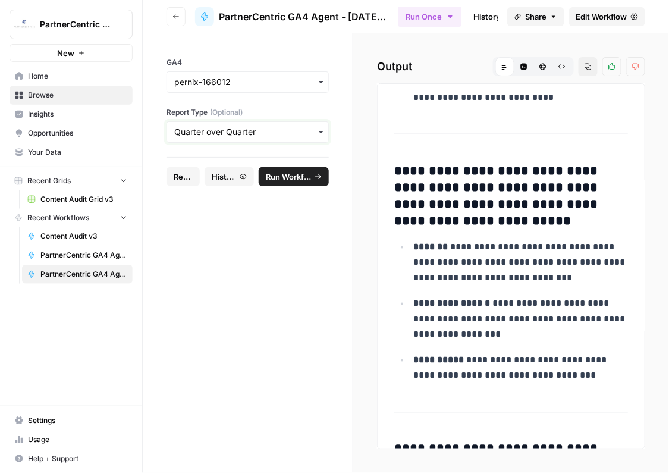
click at [260, 126] on input "Report Type (Optional)" at bounding box center [247, 132] width 147 height 12
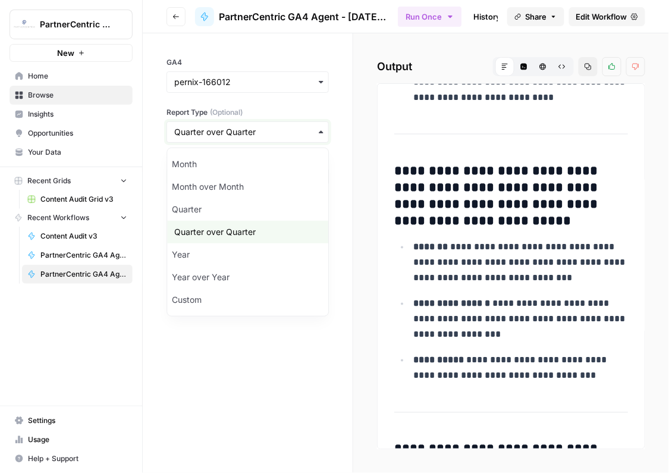
click at [260, 126] on input "Report Type (Optional)" at bounding box center [247, 132] width 147 height 12
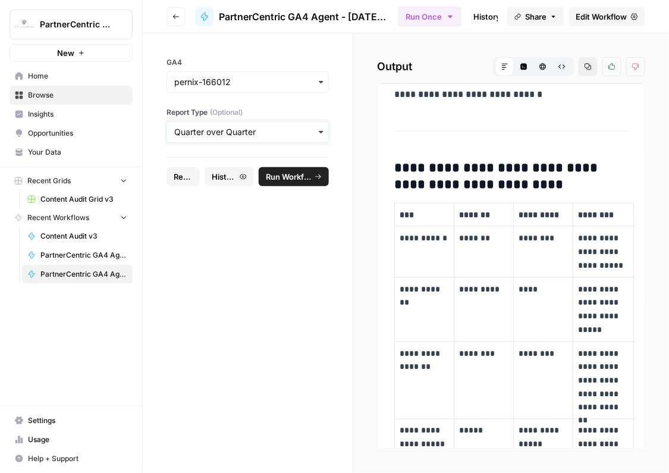
scroll to position [0, 0]
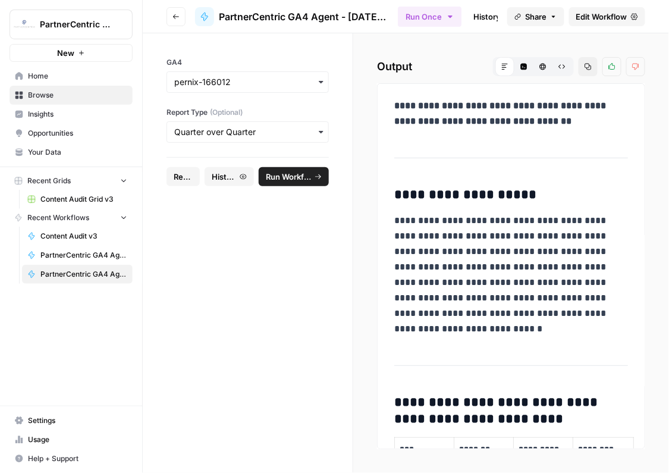
click at [304, 140] on div "button" at bounding box center [247, 131] width 162 height 21
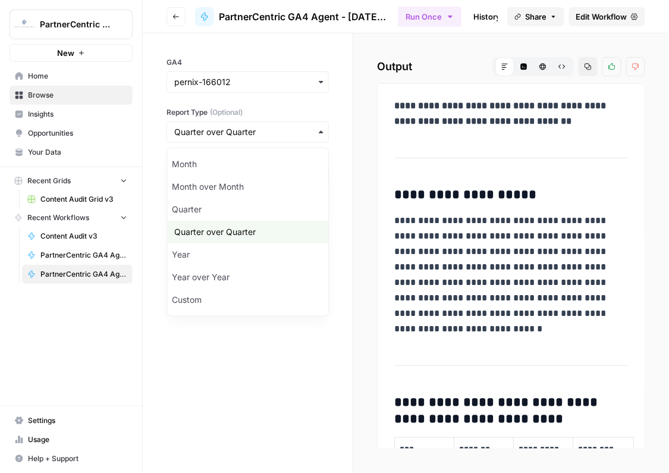
click at [304, 140] on div "button" at bounding box center [247, 131] width 162 height 21
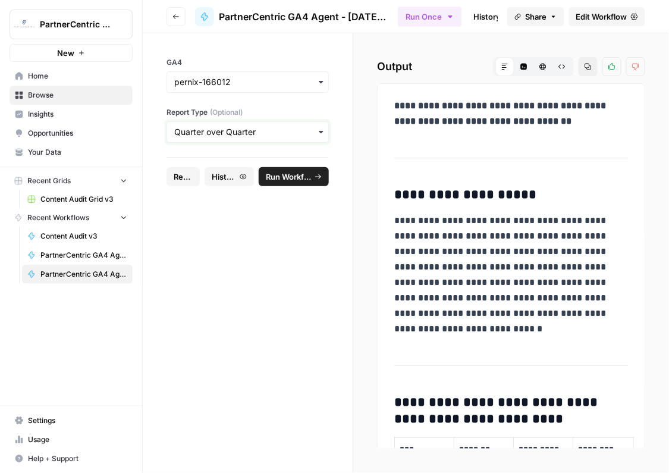
click at [311, 131] on input "Report Type (Optional)" at bounding box center [247, 132] width 147 height 12
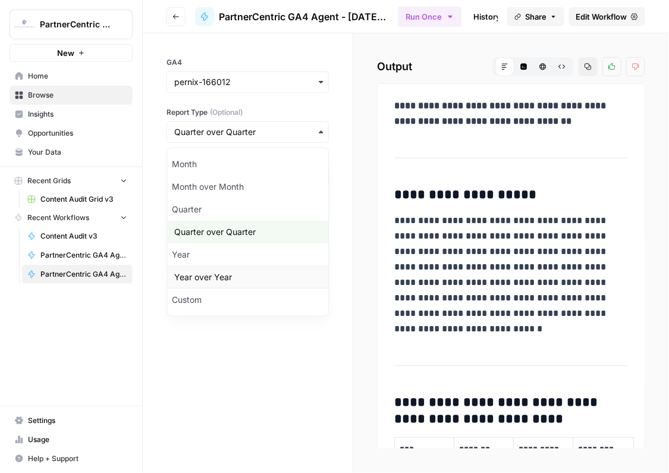
click at [238, 282] on div "Year over Year" at bounding box center [247, 277] width 161 height 23
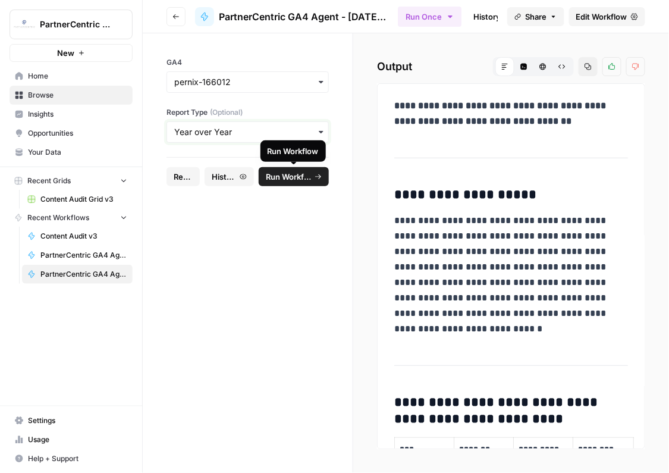
click at [272, 128] on input "Report Type (Optional)" at bounding box center [247, 132] width 147 height 12
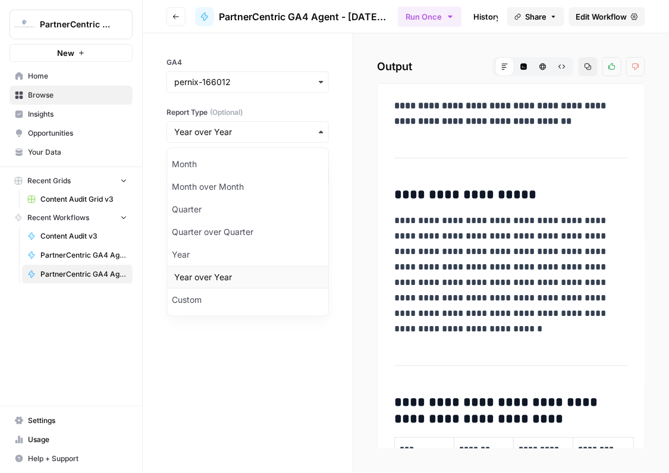
click at [225, 276] on div "Year over Year" at bounding box center [247, 277] width 161 height 23
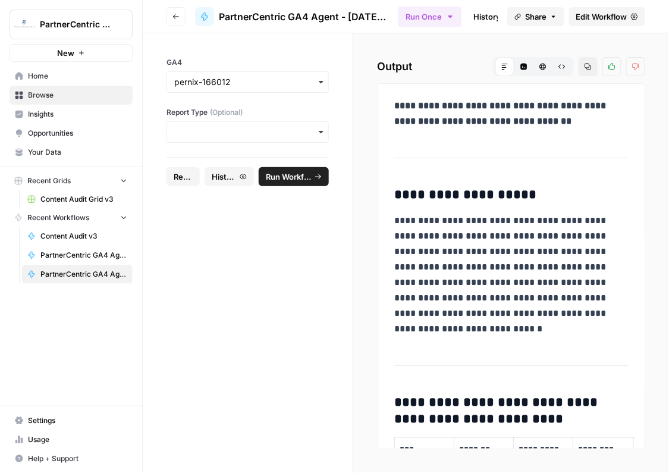
click at [300, 180] on span "Run Workflow" at bounding box center [288, 177] width 45 height 12
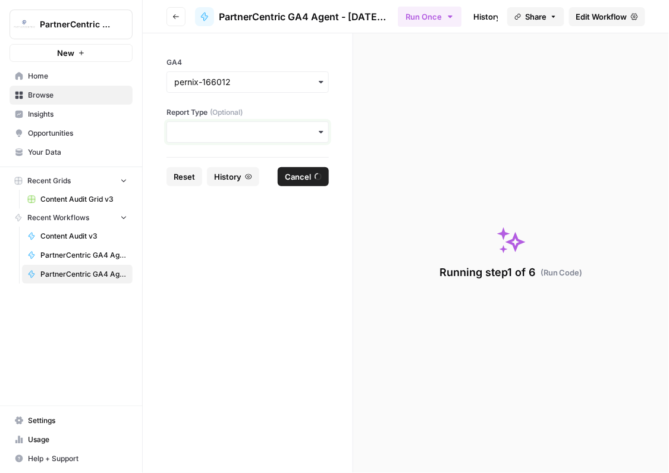
click at [303, 130] on input "Report Type (Optional)" at bounding box center [247, 132] width 147 height 12
click at [333, 172] on form "GA4 Report Type (Optional) Reset History Cancel" at bounding box center [248, 252] width 210 height 439
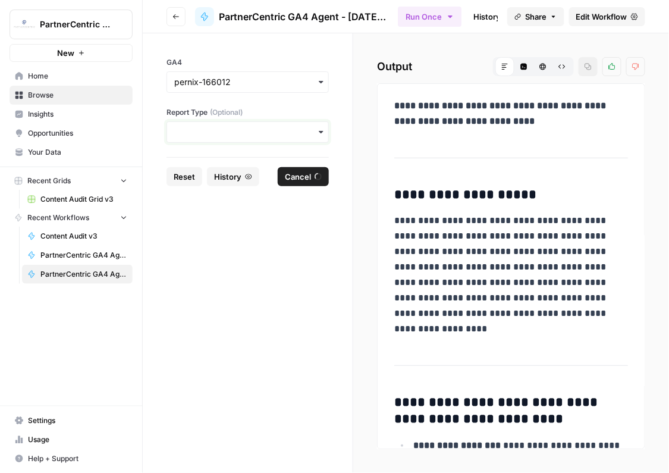
click at [215, 133] on input "Report Type (Optional)" at bounding box center [247, 132] width 147 height 12
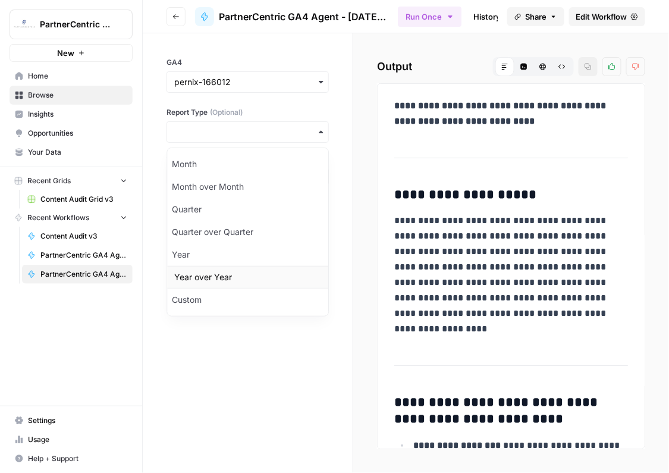
click at [226, 276] on div "Year over Year" at bounding box center [247, 277] width 161 height 23
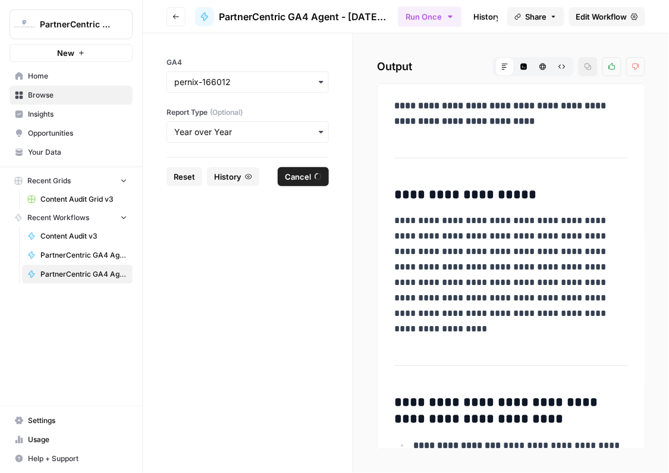
click at [294, 172] on span "Cancel" at bounding box center [298, 177] width 26 height 12
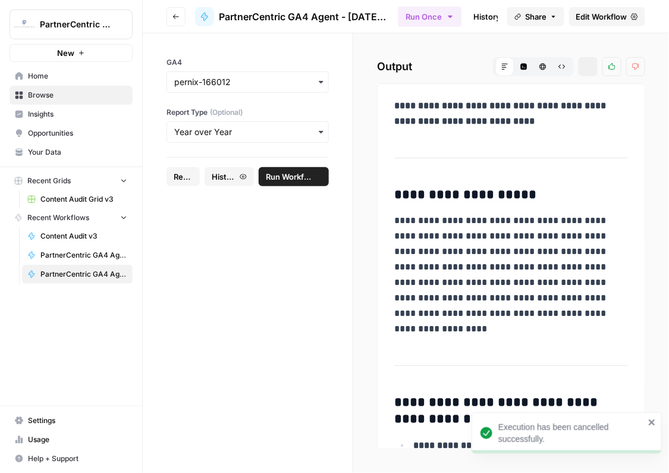
click at [293, 180] on span "Run Workflow" at bounding box center [288, 177] width 45 height 12
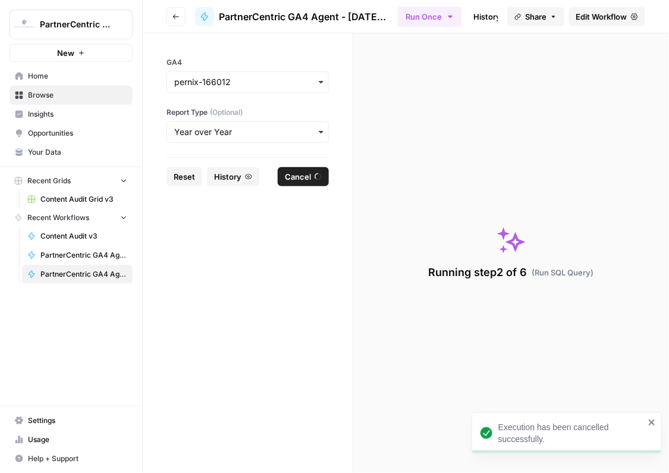
click at [266, 139] on div "button" at bounding box center [247, 131] width 162 height 21
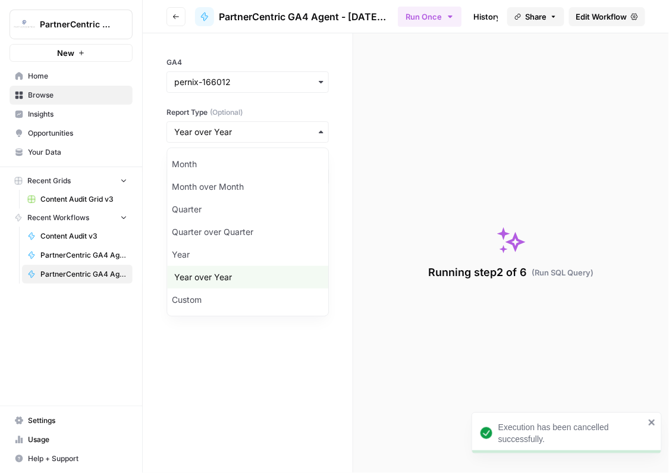
click at [244, 357] on form "GA4 Report Type (Optional) Reset History Cancel" at bounding box center [248, 252] width 210 height 439
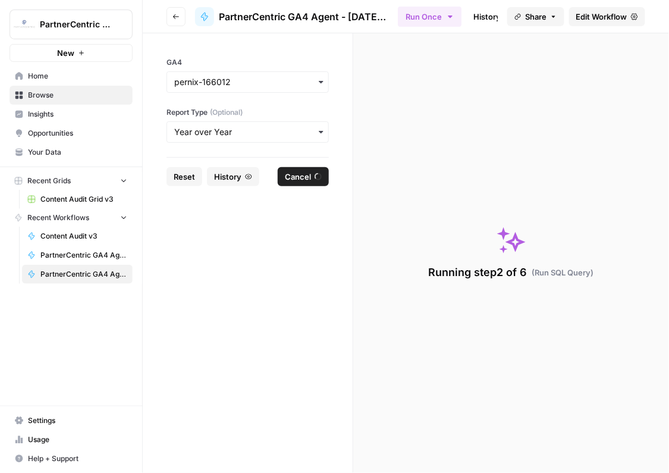
click at [219, 125] on div "button" at bounding box center [247, 131] width 162 height 21
click at [226, 332] on form "GA4 Report Type (Optional) Reset History Cancel" at bounding box center [248, 252] width 210 height 439
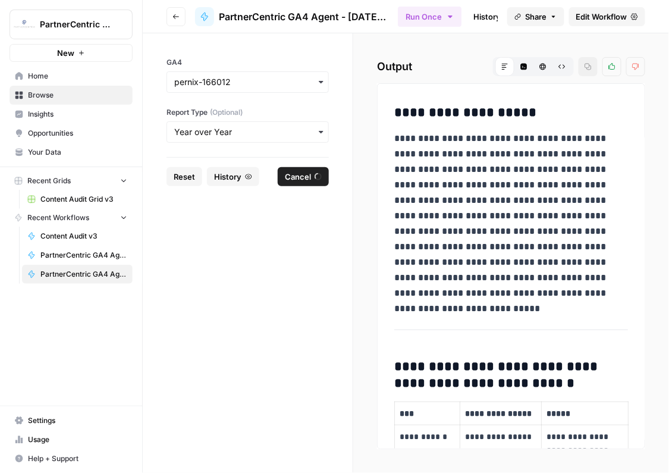
scroll to position [124, 0]
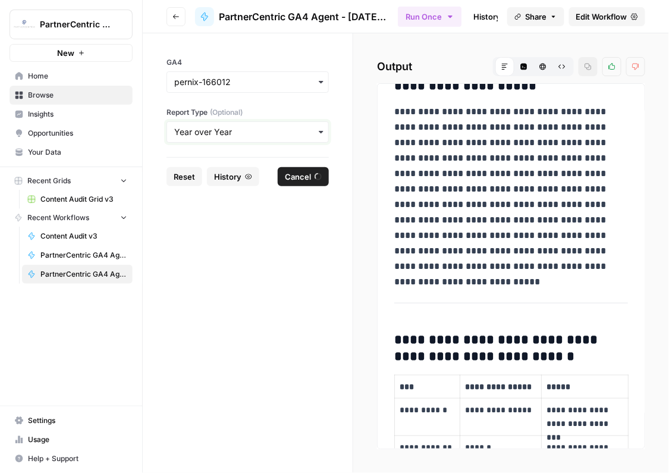
click at [269, 137] on input "Report Type (Optional)" at bounding box center [247, 132] width 147 height 12
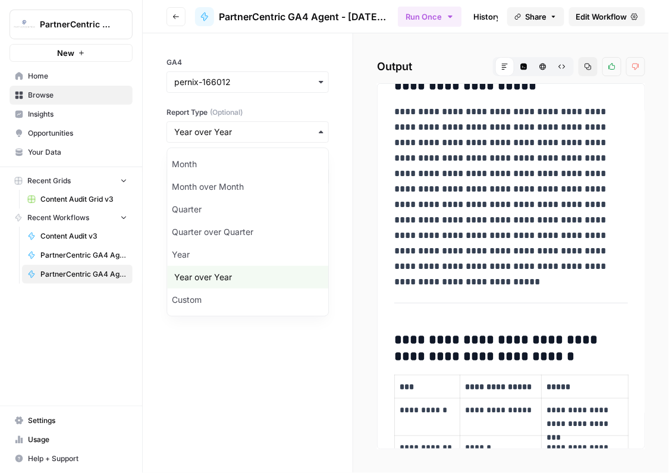
click at [312, 46] on div "GA4 Report Type (Optional)" at bounding box center [248, 95] width 210 height 124
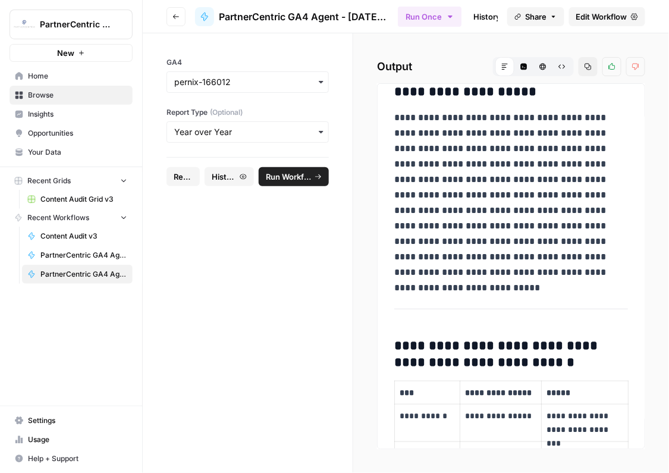
scroll to position [0, 0]
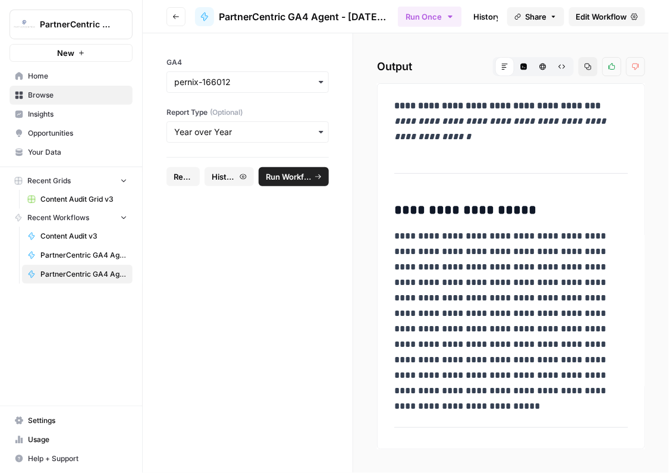
click at [598, 24] on link "Edit Workflow" at bounding box center [607, 16] width 76 height 19
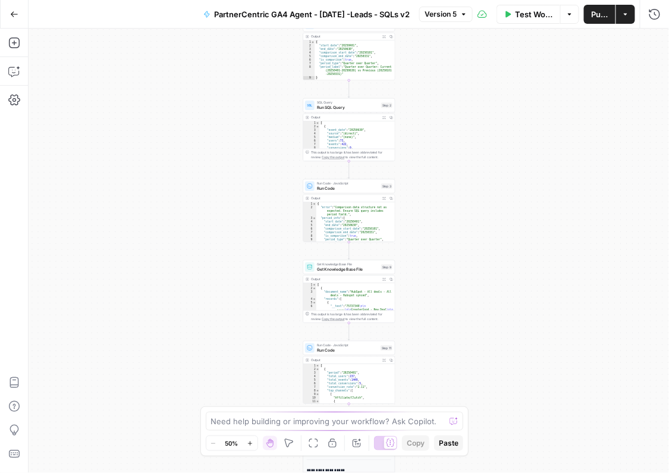
scroll to position [14, 0]
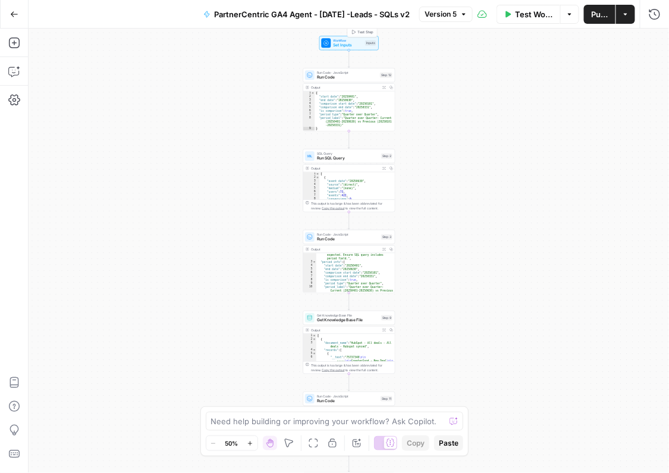
click at [366, 14] on span "PartnerCentric GA4 Agent - [DATE] -Leads - SQLs v2" at bounding box center [312, 14] width 196 height 12
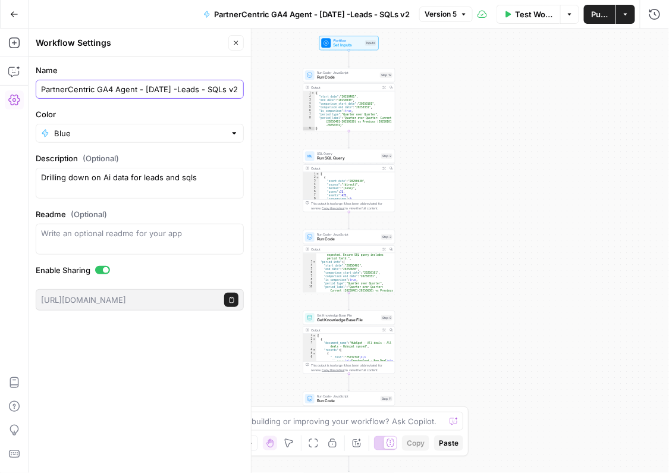
click at [134, 90] on input "PartnerCentric GA4 Agent - [DATE] -Leads - SQLs v2" at bounding box center [139, 89] width 197 height 12
drag, startPoint x: 139, startPoint y: 89, endPoint x: 249, endPoint y: 86, distance: 110.6
click at [249, 86] on div "Workflow Settings Close Name PartnerCentric GA4 Agent - August 2025 -Leads - SQ…" at bounding box center [140, 251] width 223 height 445
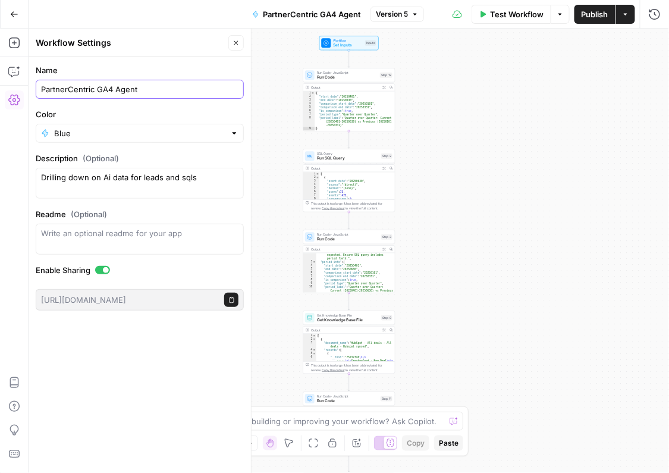
click at [99, 89] on input "PartnerCentric GA4 Agent" at bounding box center [139, 89] width 197 height 12
type input "PartnerCentric Marketing Report Agent"
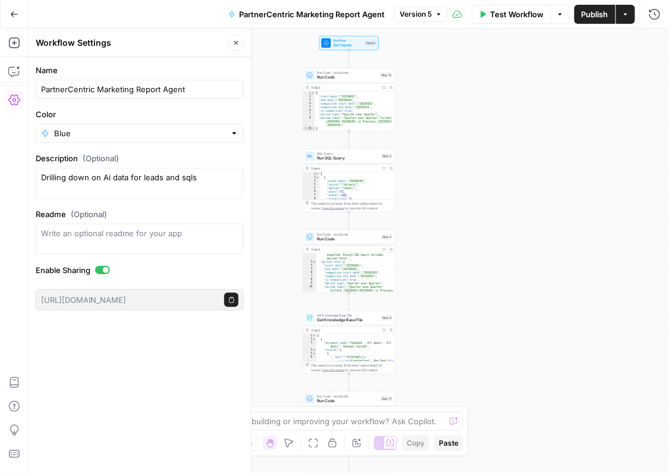
click at [219, 380] on div "Name PartnerCentric Marketing Report Agent Color Blue Description (Optional) Dr…" at bounding box center [140, 265] width 222 height 416
click at [238, 39] on icon "button" at bounding box center [235, 42] width 7 height 7
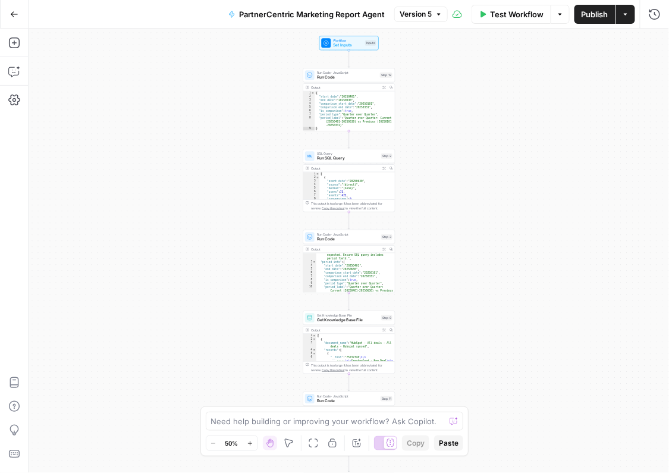
click at [604, 20] on button "Publish" at bounding box center [594, 14] width 41 height 19
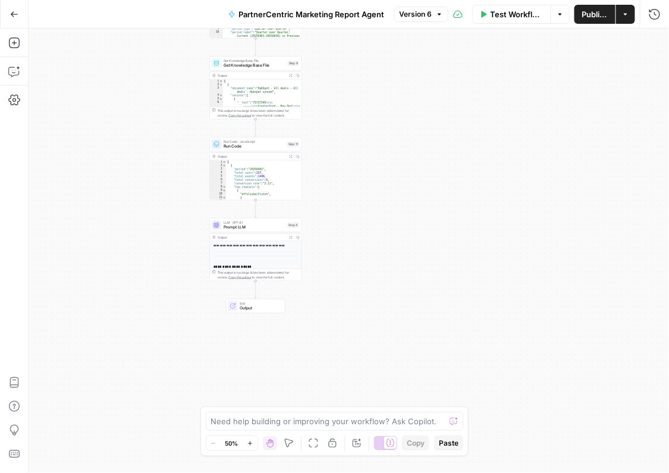
drag, startPoint x: 272, startPoint y: 384, endPoint x: 163, endPoint y: 135, distance: 271.6
click at [178, 130] on div "Workflow Set Inputs Inputs Run Code · JavaScript Run Code Step 12 Output Expand…" at bounding box center [349, 251] width 640 height 444
click at [15, 39] on icon "button" at bounding box center [14, 43] width 12 height 12
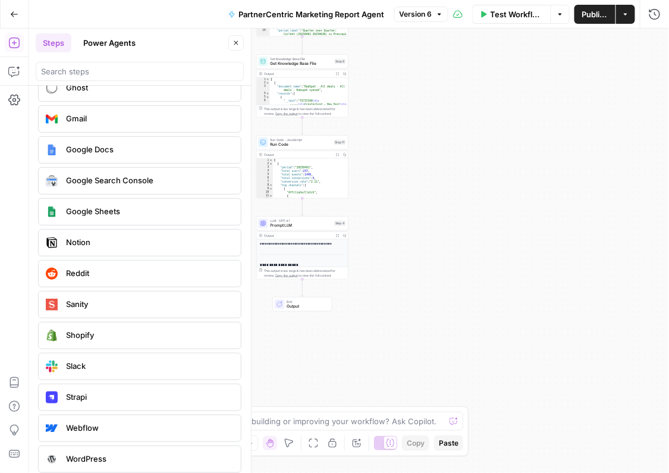
scroll to position [2170, 0]
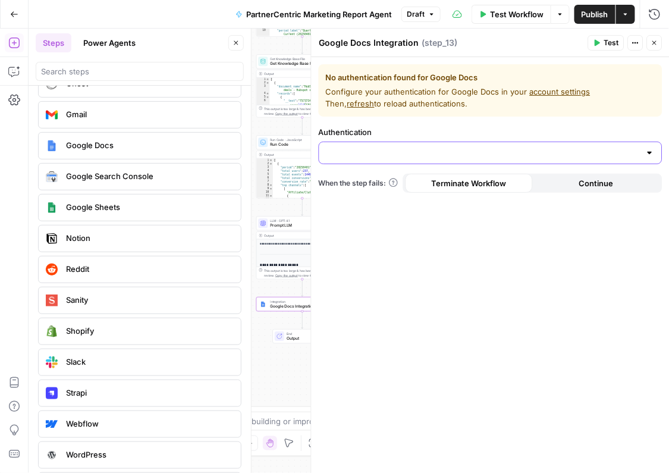
click at [414, 157] on input "Authentication" at bounding box center [483, 153] width 314 height 12
click at [405, 183] on span "﹢ Create New" at bounding box center [487, 183] width 319 height 12
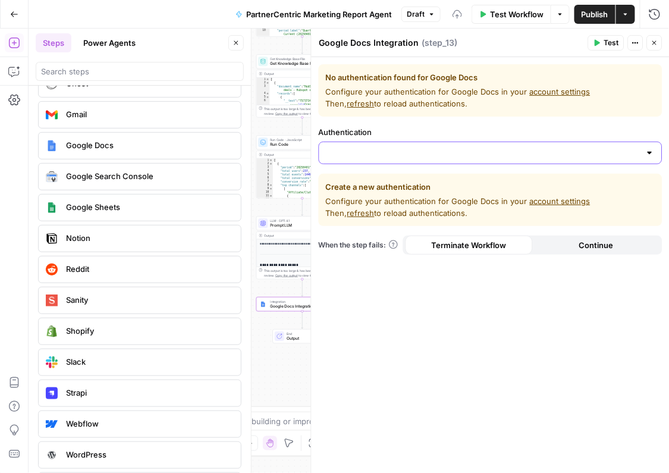
click at [393, 149] on input "Authentication" at bounding box center [483, 153] width 314 height 12
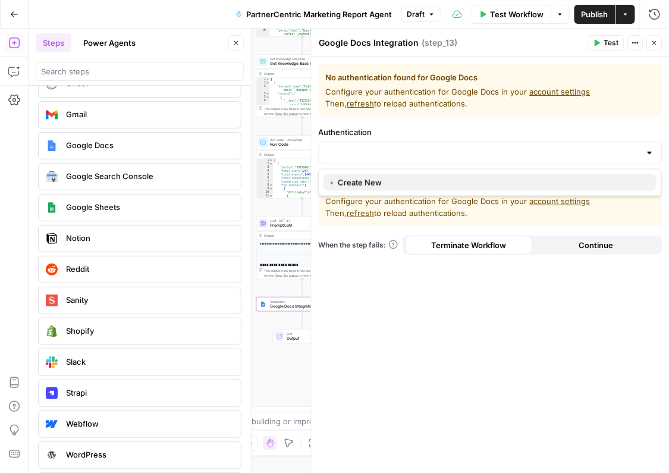
click at [345, 185] on span "﹢ Create New" at bounding box center [487, 183] width 319 height 12
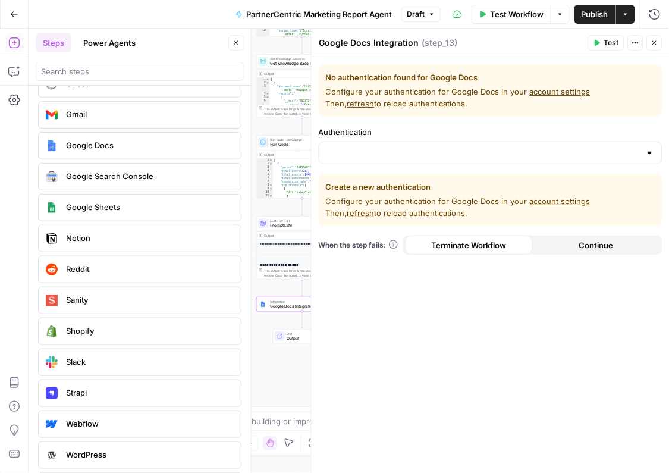
click at [538, 197] on link "account settings" at bounding box center [560, 201] width 61 height 10
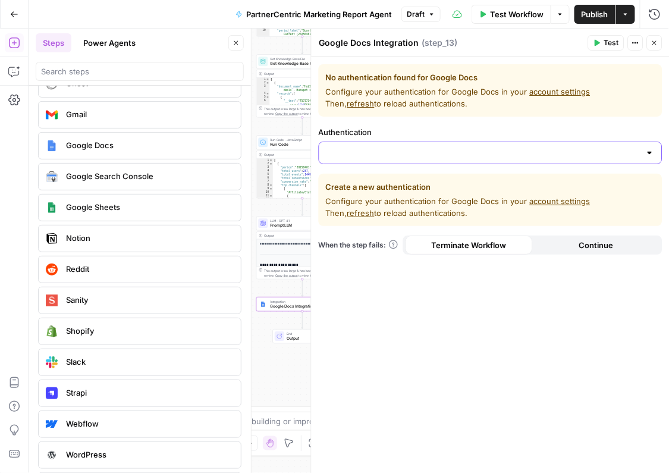
click at [372, 150] on input "Authentication" at bounding box center [483, 153] width 314 height 12
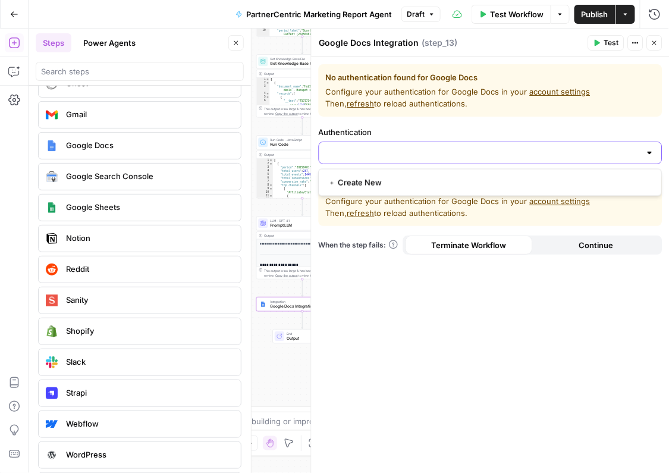
click at [372, 150] on input "Authentication" at bounding box center [483, 153] width 314 height 12
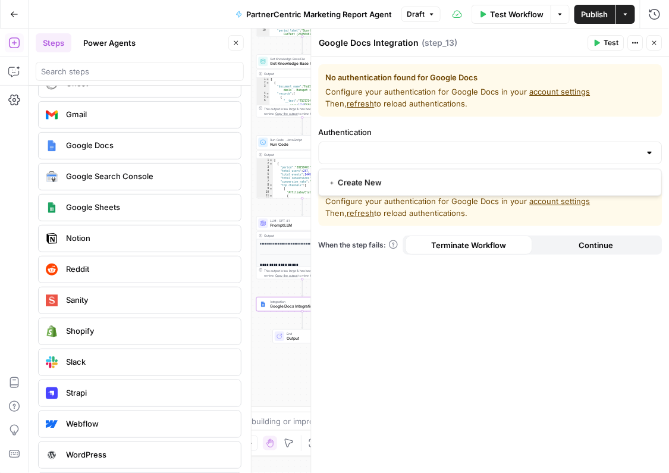
click at [524, 225] on div "Create a new authentication Configure your authentication for Google Docs in yo…" at bounding box center [491, 200] width 344 height 52
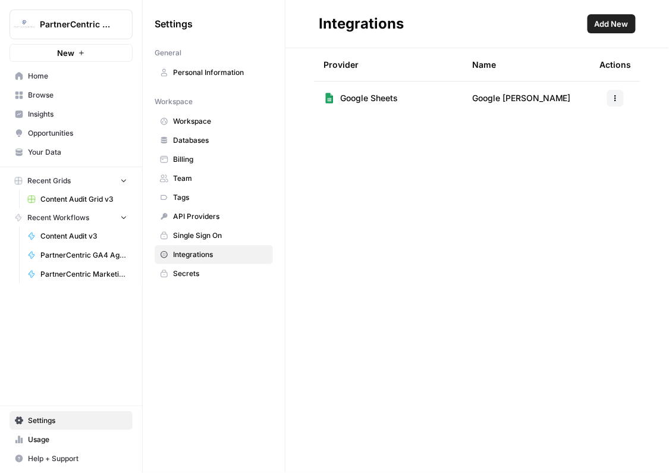
click at [592, 20] on button "Add New" at bounding box center [611, 23] width 48 height 19
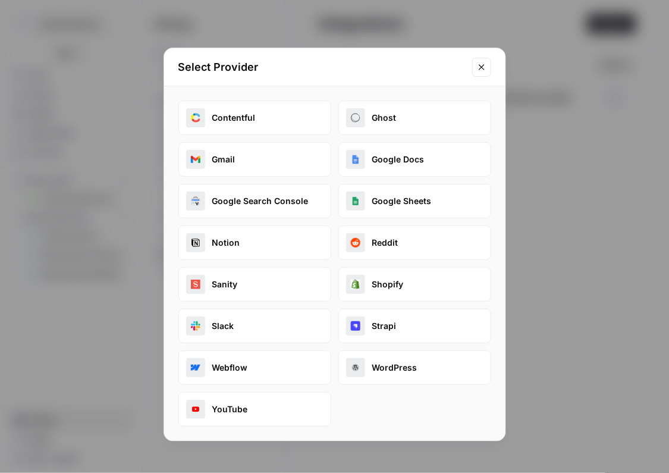
click at [352, 161] on img "button" at bounding box center [356, 160] width 10 height 10
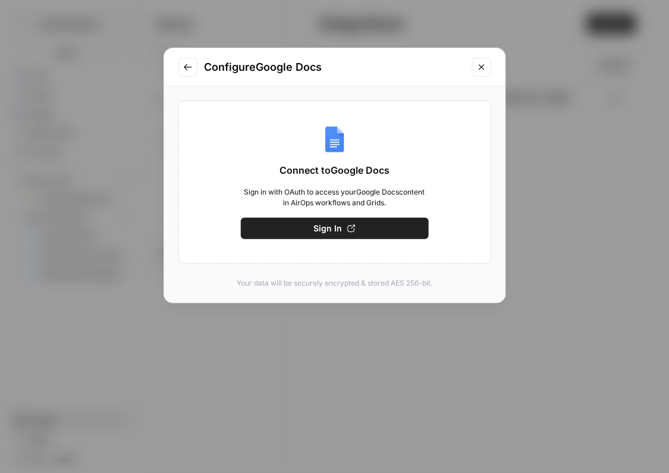
click at [352, 216] on div "Connect to Google Docs Sign in with OAuth to access your Google Docs content in…" at bounding box center [334, 181] width 313 height 163
click at [339, 237] on button "Sign In" at bounding box center [335, 228] width 188 height 21
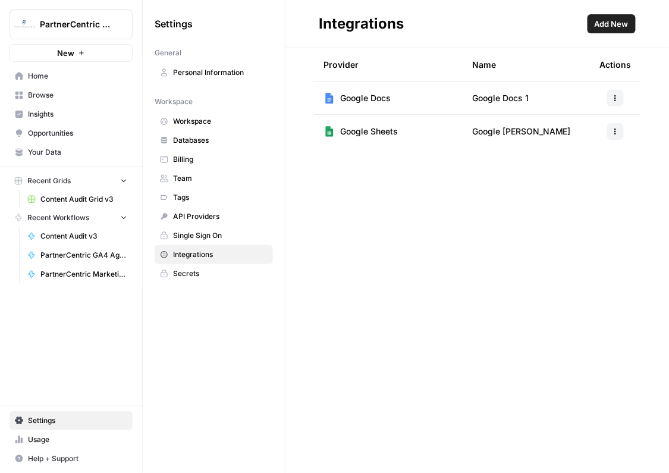
click at [614, 102] on button "button" at bounding box center [615, 98] width 17 height 17
click at [599, 120] on span "Edit" at bounding box center [590, 124] width 38 height 12
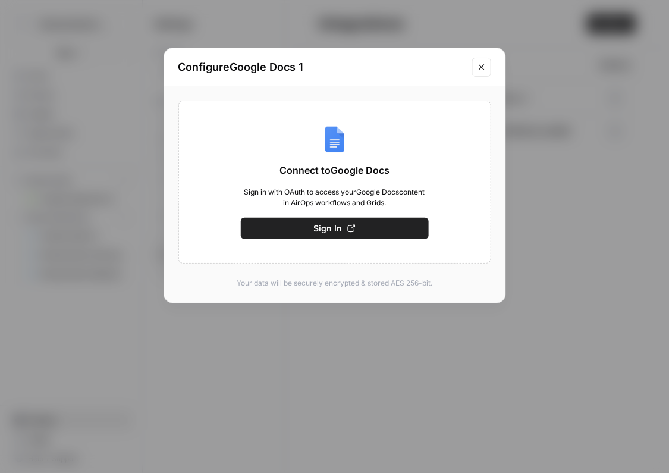
click at [303, 64] on h2 "Configure Google Docs 1" at bounding box center [321, 67] width 287 height 17
click at [486, 67] on button "Close modal" at bounding box center [481, 67] width 19 height 19
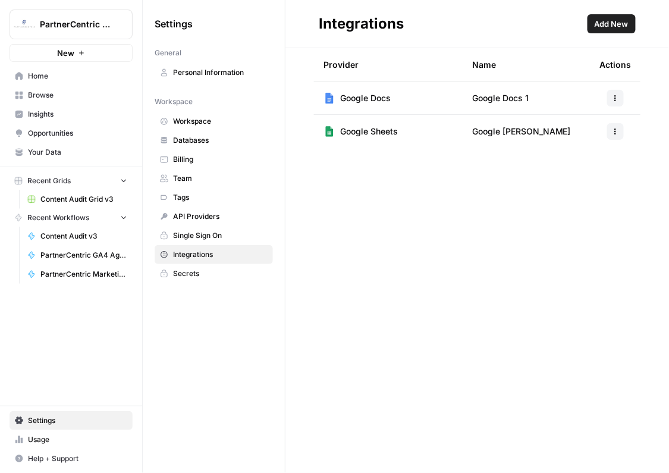
click at [491, 99] on span "Google Docs 1" at bounding box center [500, 98] width 56 height 12
click at [618, 95] on icon "button" at bounding box center [615, 98] width 7 height 7
click at [586, 131] on button "Edit" at bounding box center [585, 124] width 65 height 17
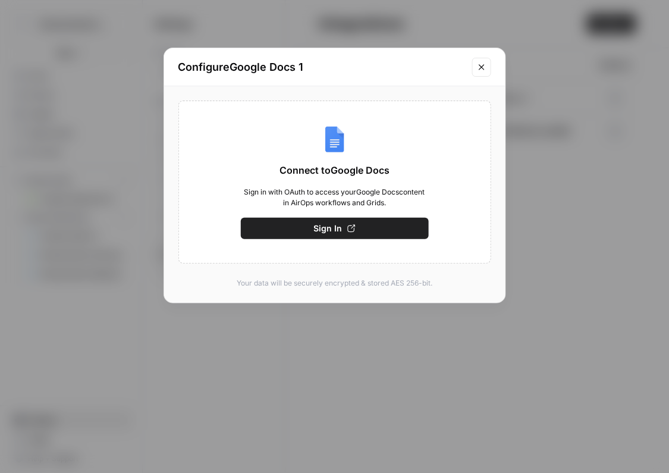
click at [486, 70] on icon "Close modal" at bounding box center [482, 67] width 10 height 10
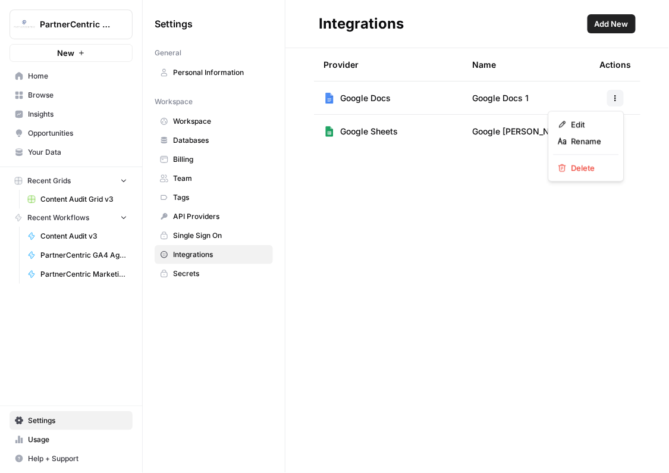
click at [616, 102] on button "button" at bounding box center [615, 98] width 17 height 17
click at [603, 129] on span "Edit" at bounding box center [590, 124] width 38 height 12
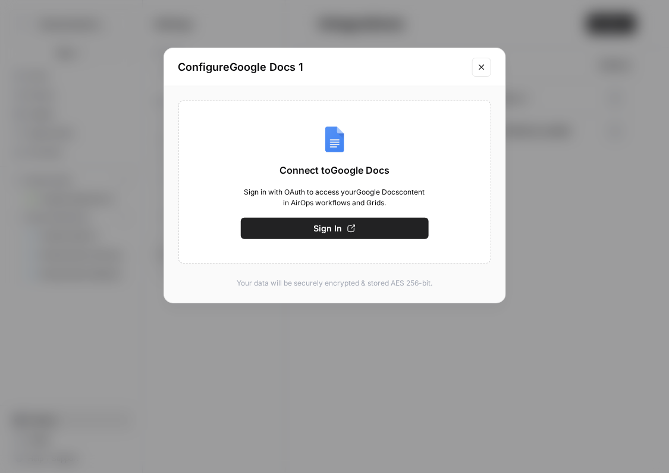
click at [474, 72] on button "Close modal" at bounding box center [481, 67] width 19 height 19
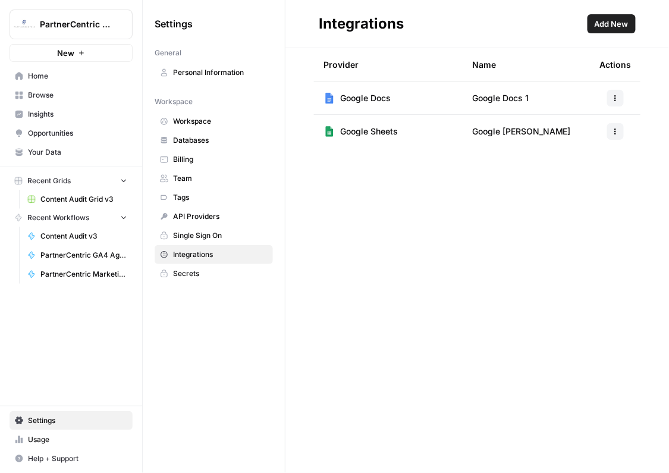
click at [613, 95] on icon "button" at bounding box center [615, 98] width 7 height 7
click at [614, 147] on button "Rename" at bounding box center [585, 141] width 65 height 17
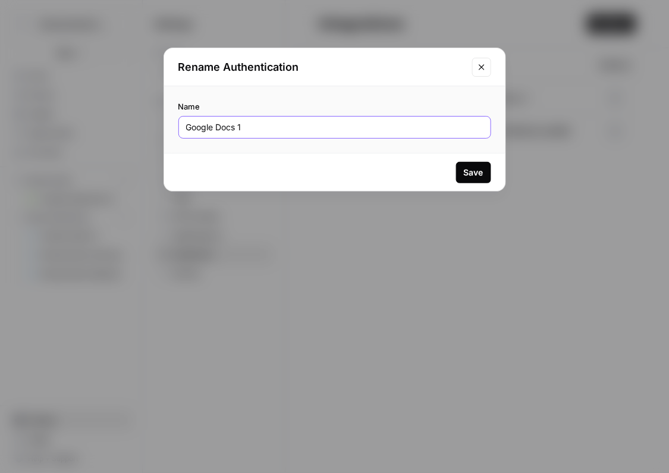
click at [300, 132] on input "Google Docs 1" at bounding box center [334, 127] width 297 height 12
type input "Google Docs Kris"
click at [479, 177] on div "Save" at bounding box center [474, 172] width 20 height 12
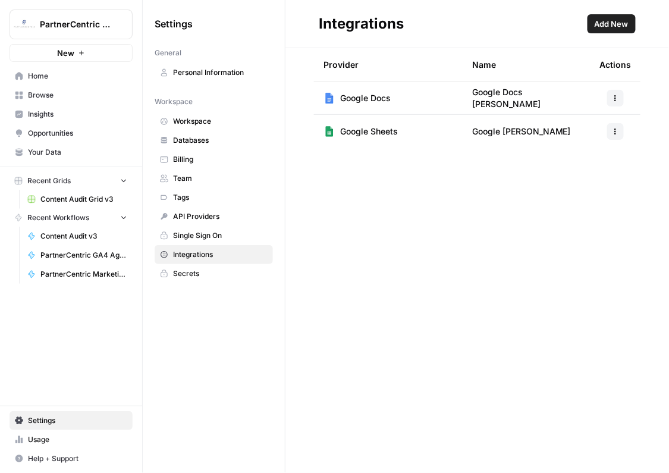
click at [40, 80] on span "Home" at bounding box center [77, 76] width 99 height 11
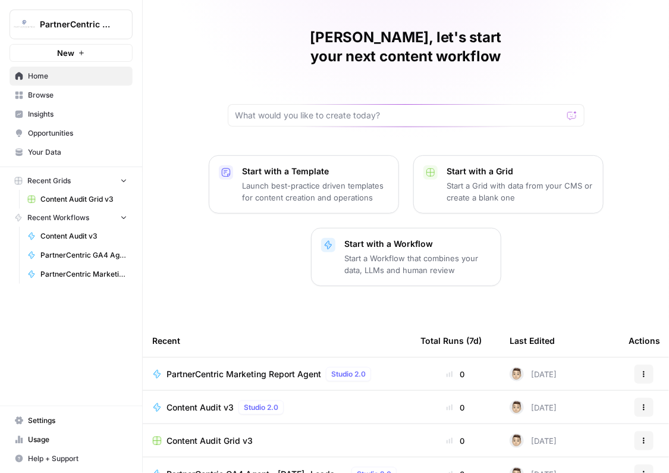
scroll to position [37, 0]
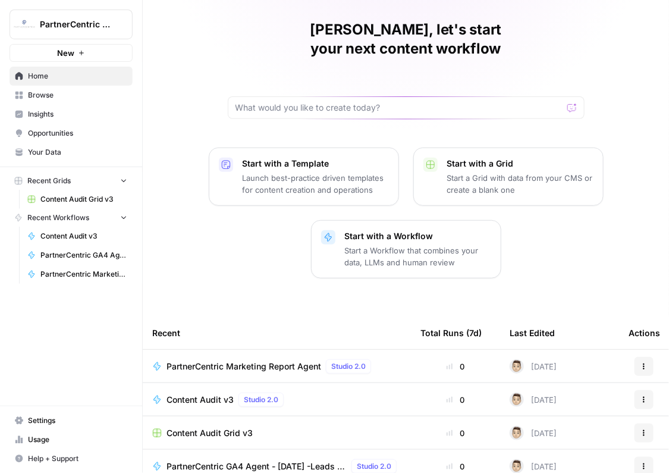
click at [90, 58] on button "New" at bounding box center [71, 53] width 123 height 18
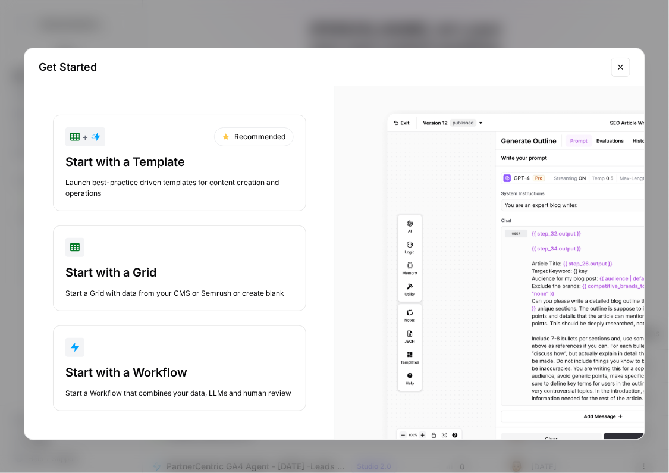
click at [127, 372] on div "Start with a Workflow" at bounding box center [179, 372] width 228 height 17
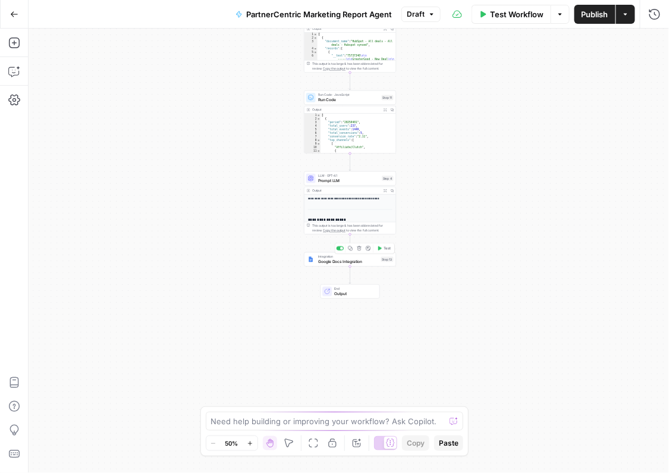
click at [347, 262] on span "Google Docs Integration" at bounding box center [348, 262] width 61 height 6
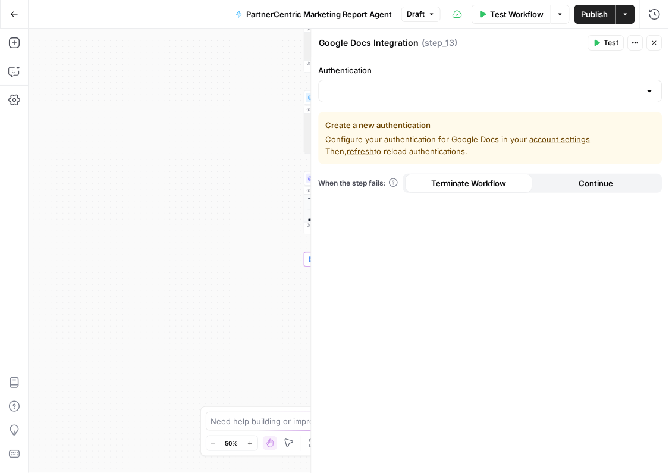
click at [456, 108] on div "Authentication Create a new authentication Configure your authentication for Go…" at bounding box center [490, 265] width 358 height 416
click at [435, 96] on input "Authentication" at bounding box center [483, 91] width 314 height 12
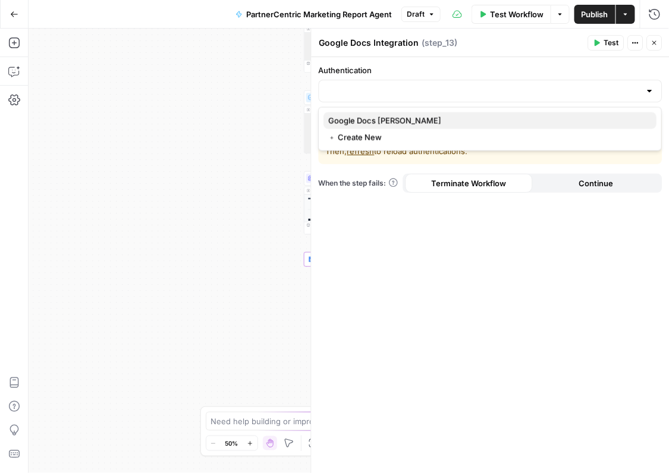
click at [387, 118] on span "Google Docs [PERSON_NAME]" at bounding box center [487, 121] width 319 height 12
type input "Google Docs [PERSON_NAME]"
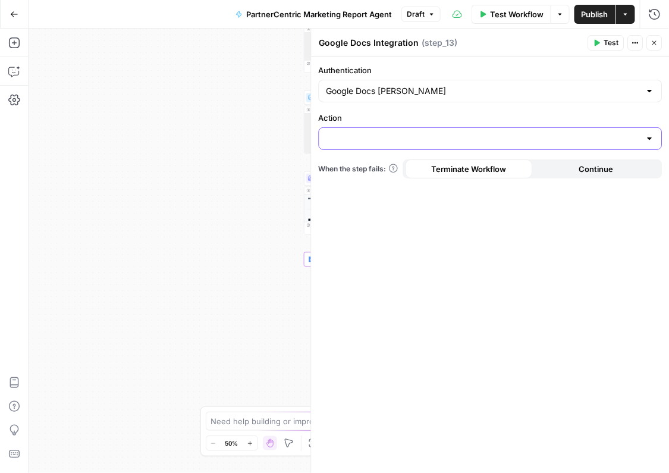
click at [410, 134] on input "Action" at bounding box center [483, 139] width 314 height 12
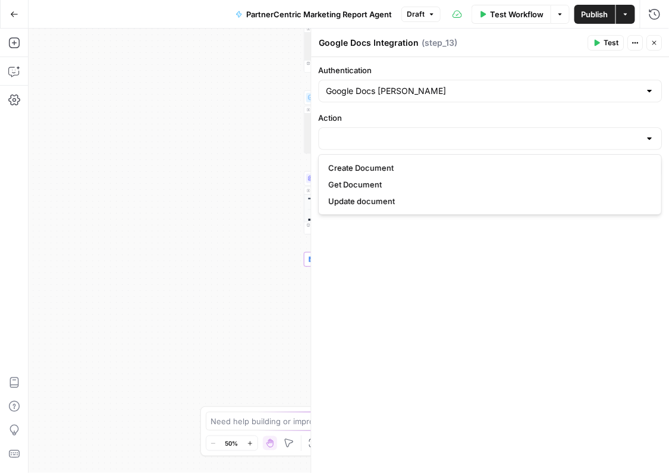
click at [367, 166] on span "Create Document" at bounding box center [487, 168] width 319 height 12
type input "Create Document"
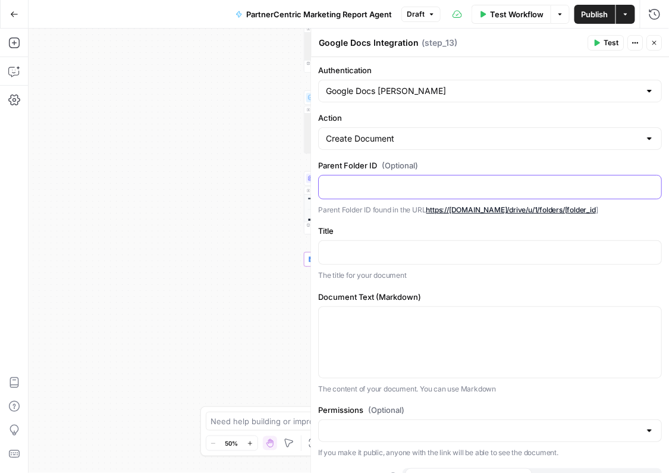
click at [355, 194] on div at bounding box center [490, 186] width 342 height 23
